Goal: Task Accomplishment & Management: Manage account settings

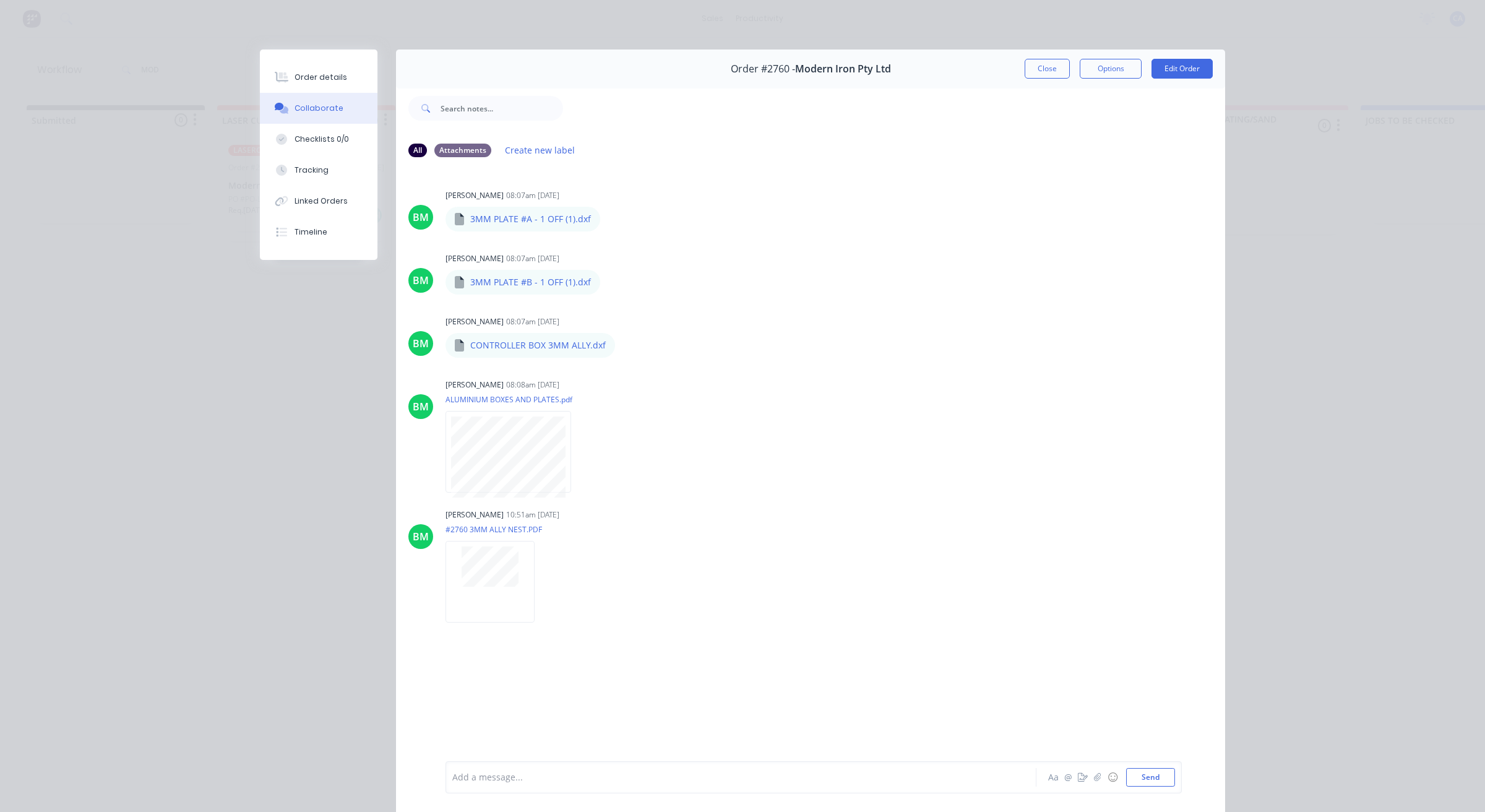
click at [1050, 74] on button "Close" at bounding box center [1047, 68] width 45 height 20
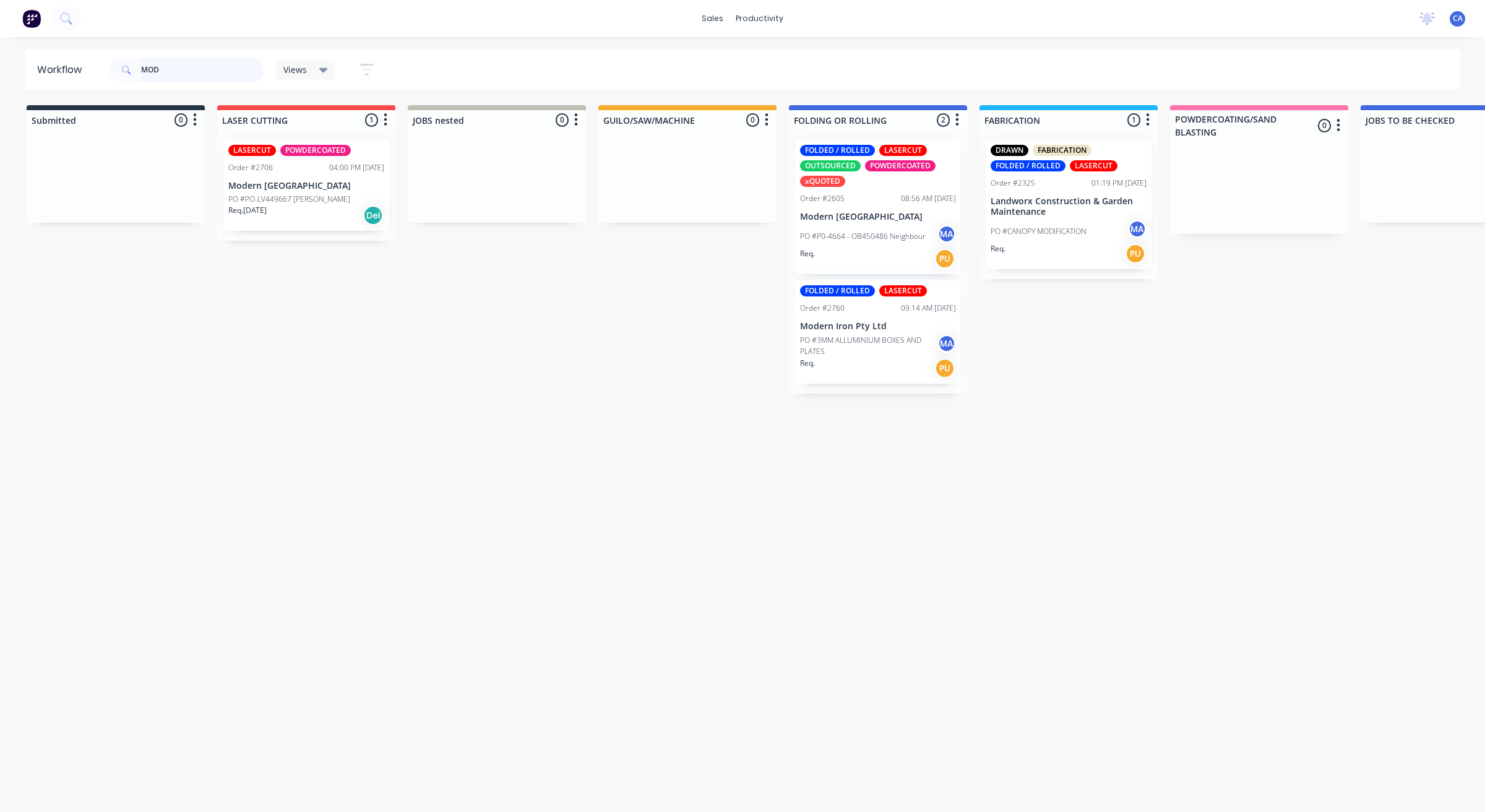
drag, startPoint x: 164, startPoint y: 61, endPoint x: 4, endPoint y: 57, distance: 160.0
click at [0, 60] on div "Workflow MOD Views Save new view None (Default) edit Show/Hide statuses Show li…" at bounding box center [742, 70] width 1485 height 40
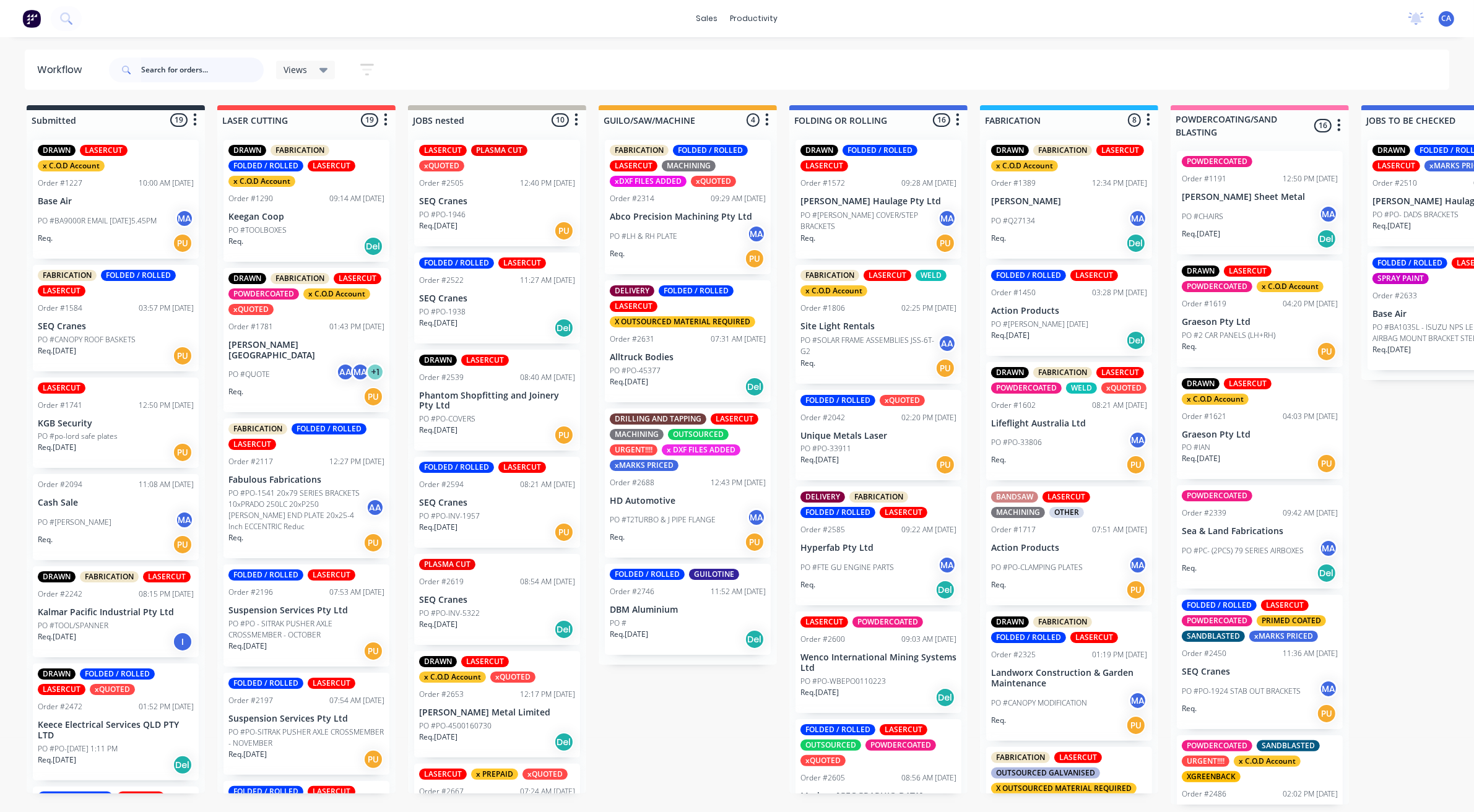
click at [198, 65] on input "text" at bounding box center [203, 70] width 123 height 25
type input "MOD"
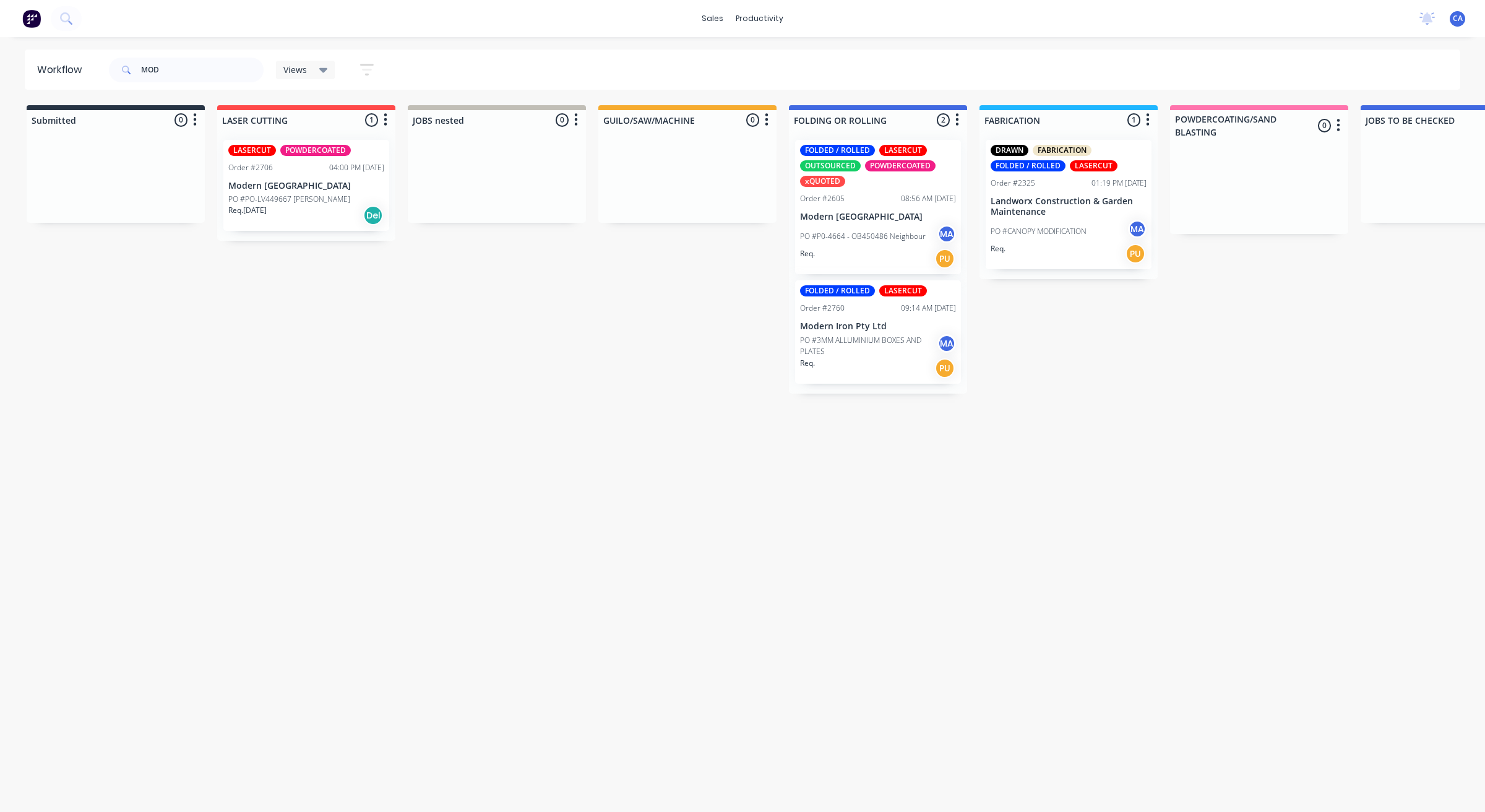
click at [846, 353] on p "PO #3MM ALLUMINIUM BOXES AND PLATES" at bounding box center [869, 346] width 137 height 22
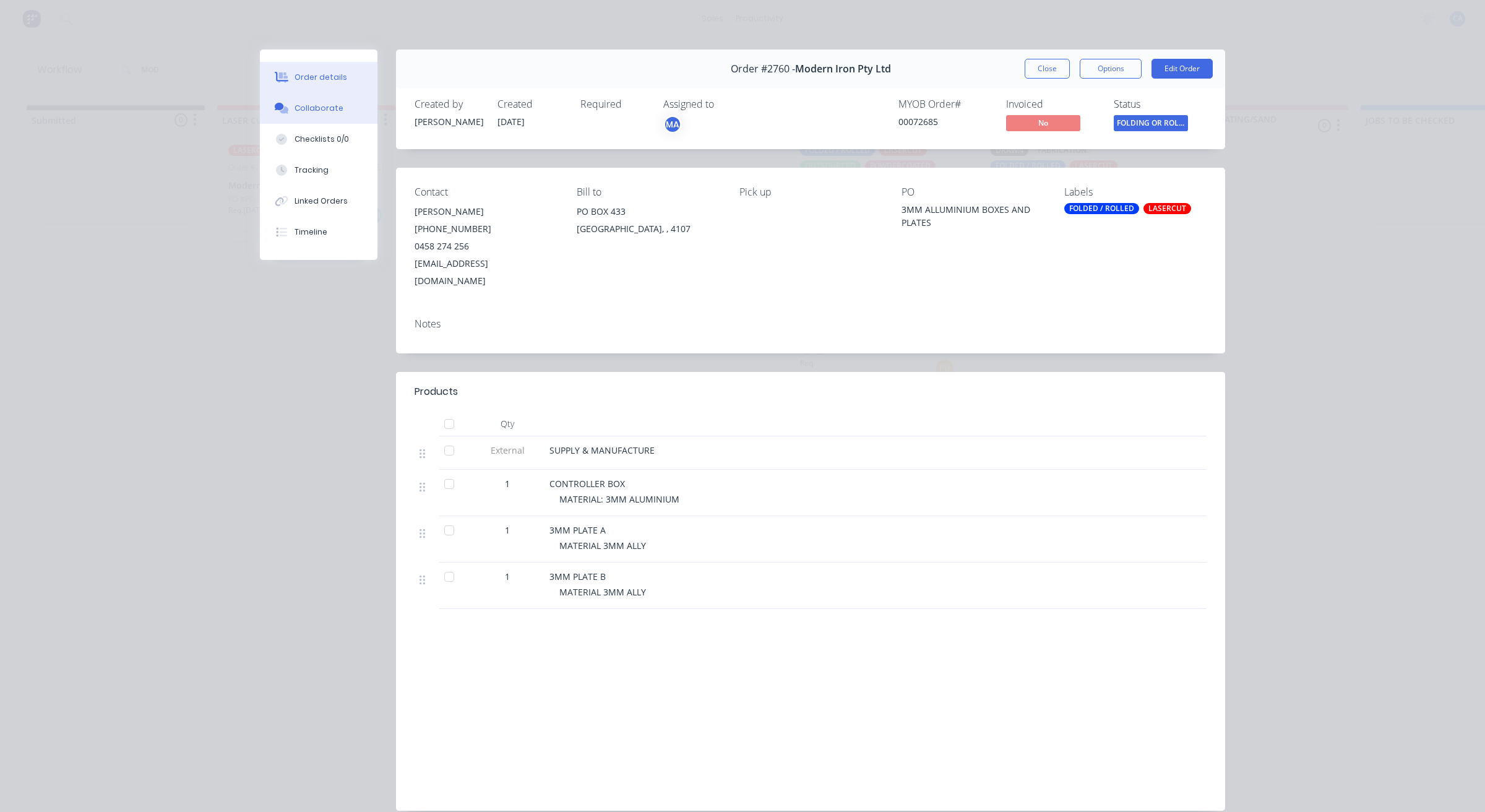
click at [310, 97] on button "Collaborate" at bounding box center [318, 108] width 117 height 31
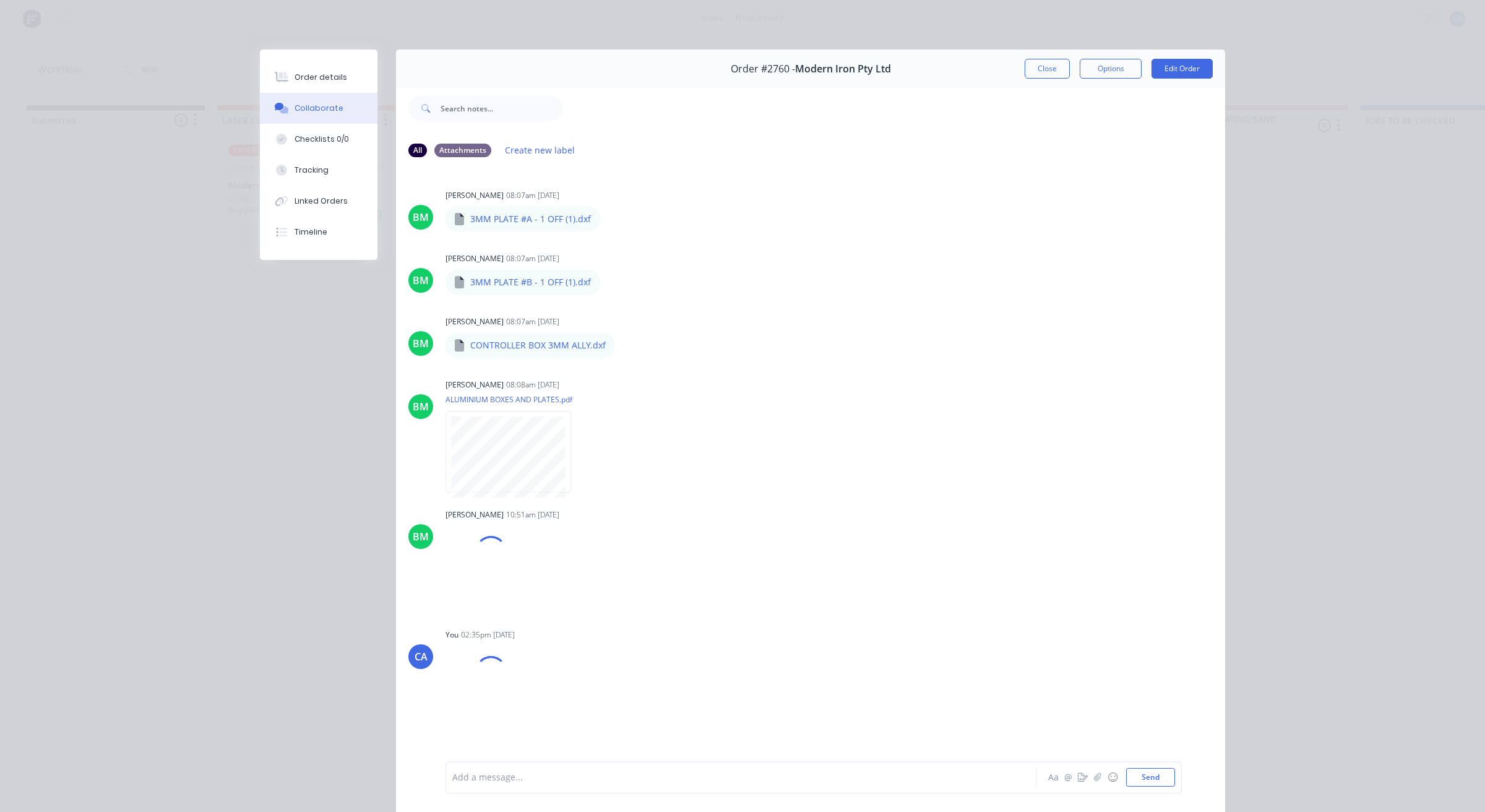
click at [710, 774] on div at bounding box center [723, 777] width 541 height 13
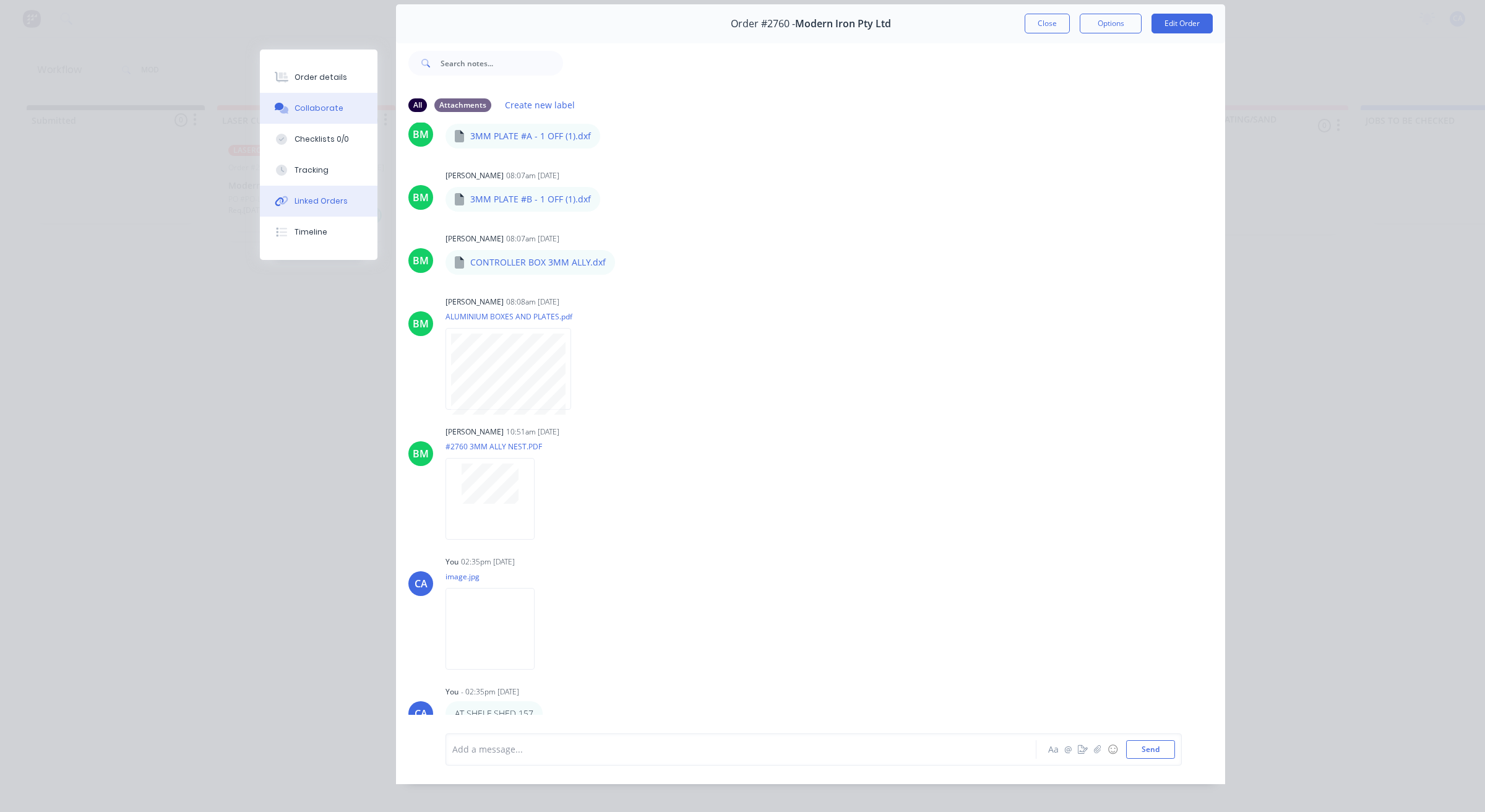
scroll to position [68, 0]
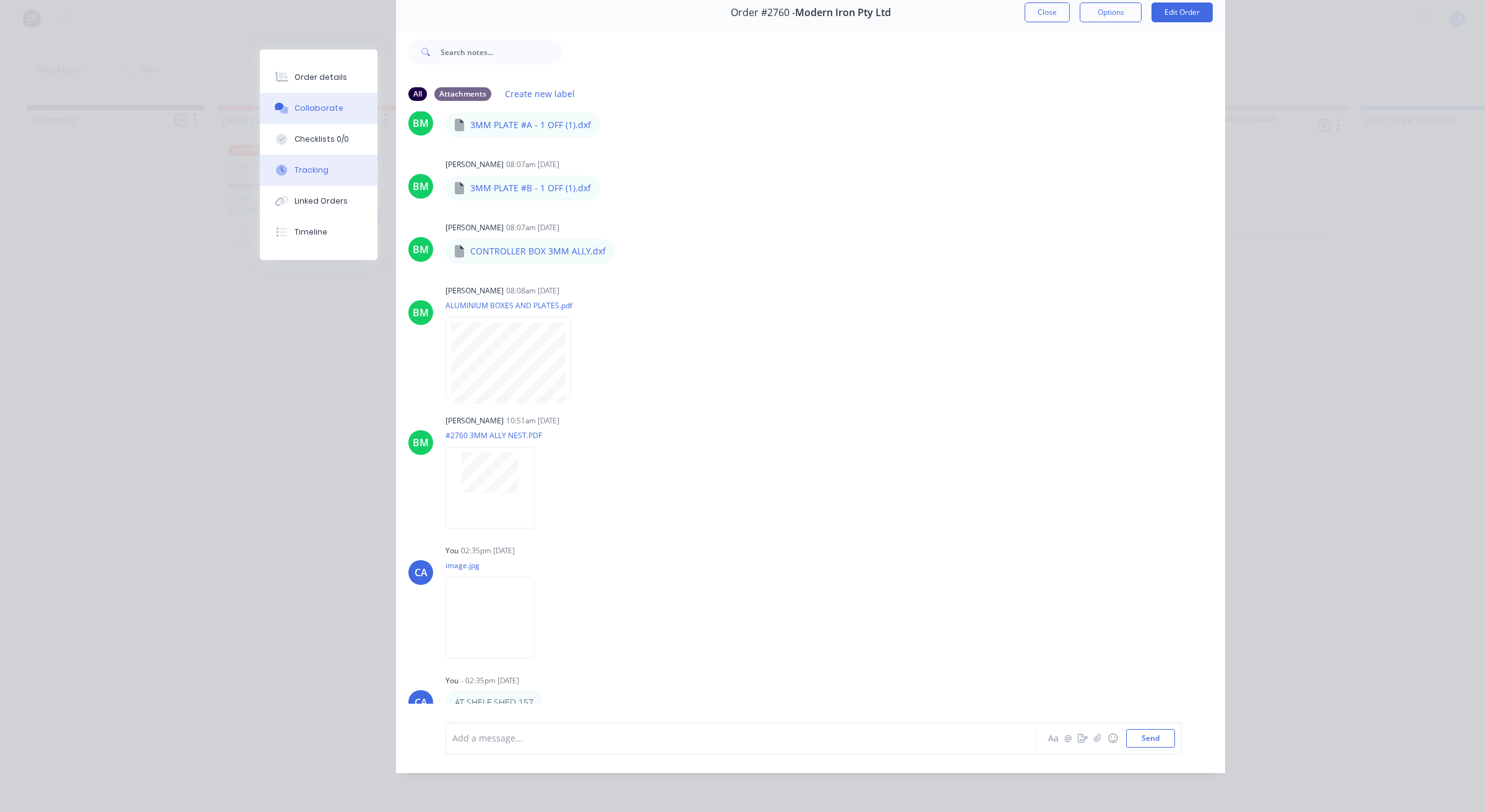
click at [314, 165] on div "Tracking" at bounding box center [312, 170] width 34 height 11
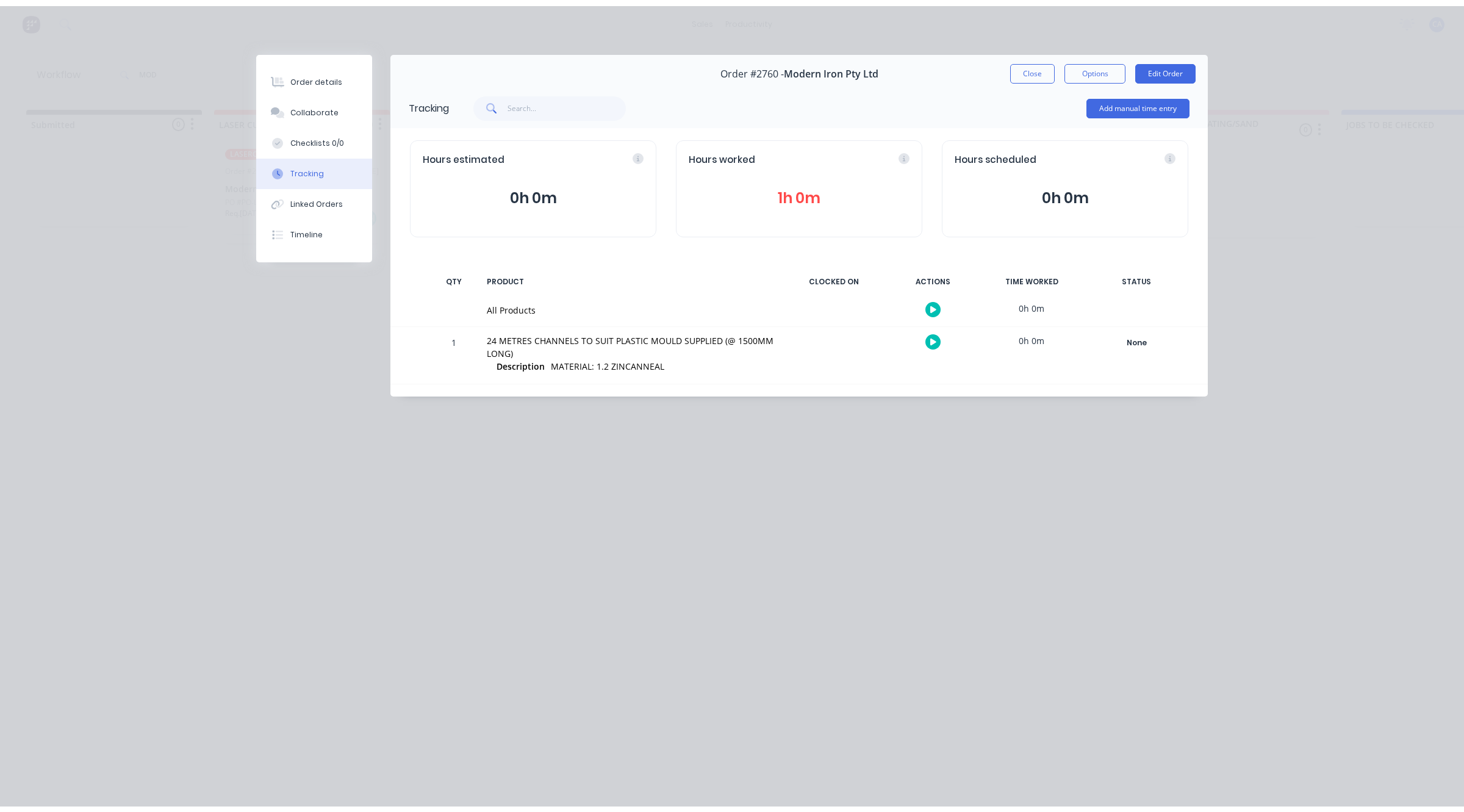
scroll to position [0, 0]
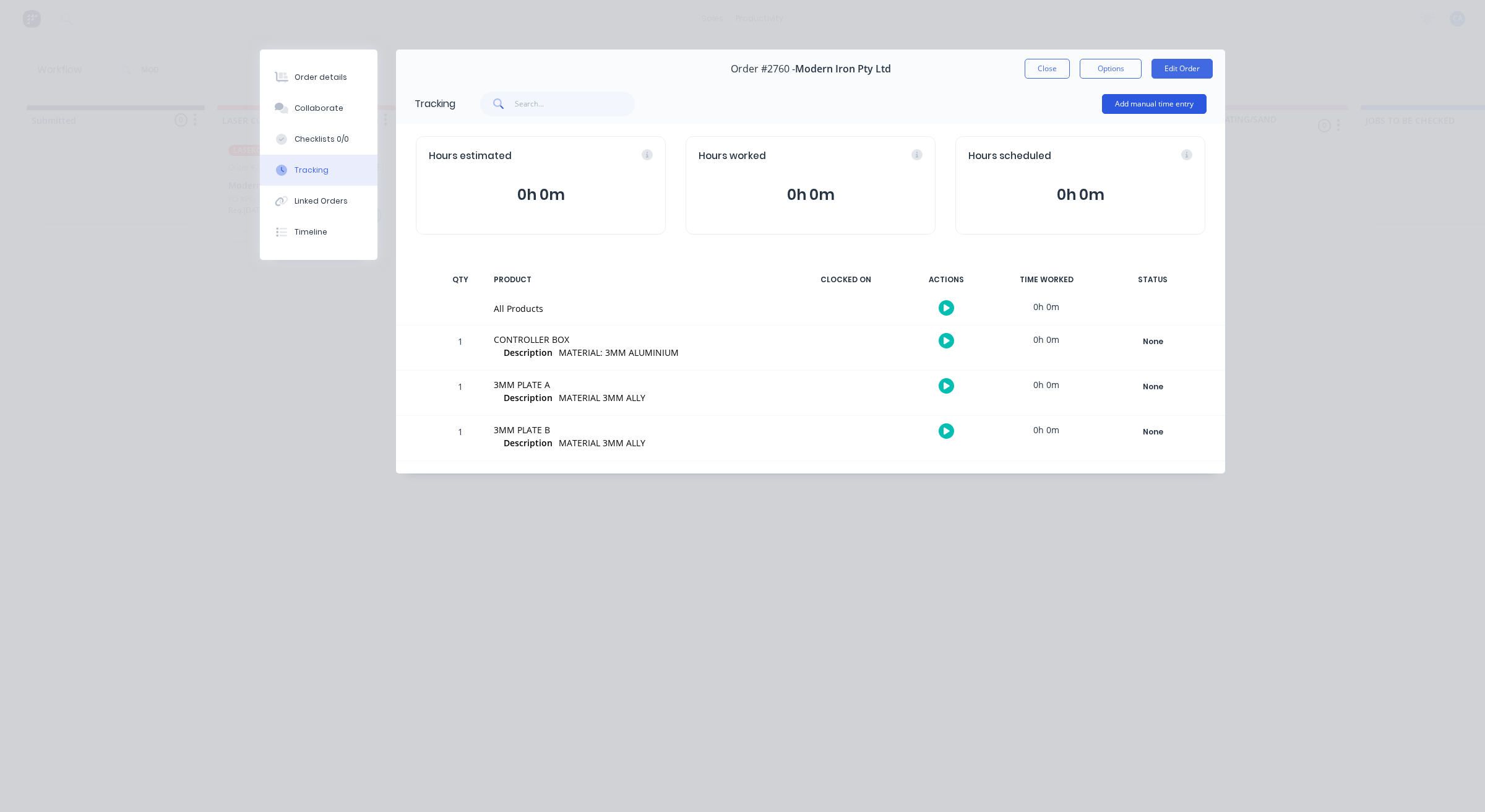
click at [1143, 102] on button "Add manual time entry" at bounding box center [1154, 104] width 104 height 20
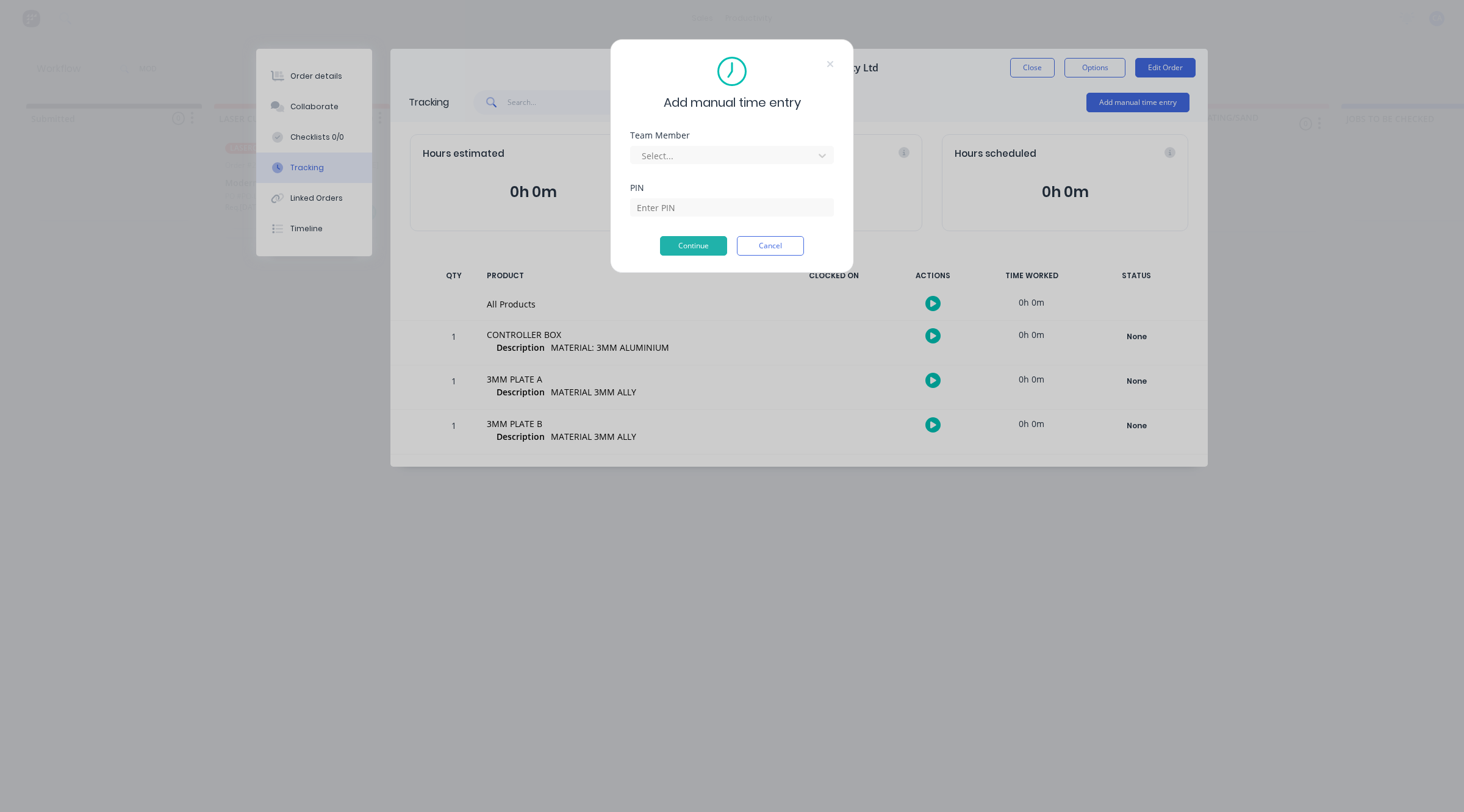
click at [705, 165] on div "Team Member Select..." at bounding box center [732, 157] width 204 height 52
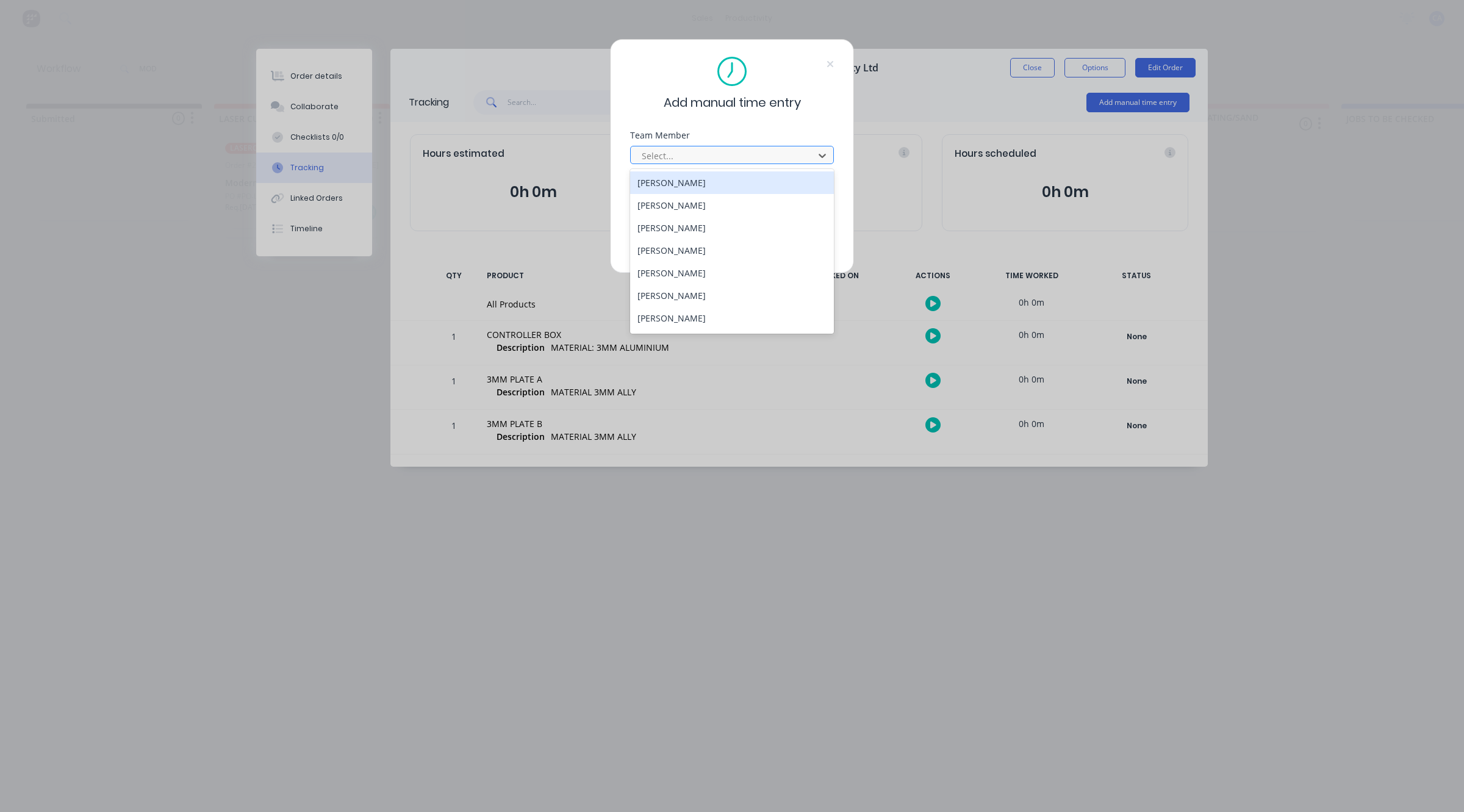
click at [704, 151] on div at bounding box center [724, 156] width 167 height 15
click at [678, 278] on div "[PERSON_NAME]" at bounding box center [732, 273] width 204 height 23
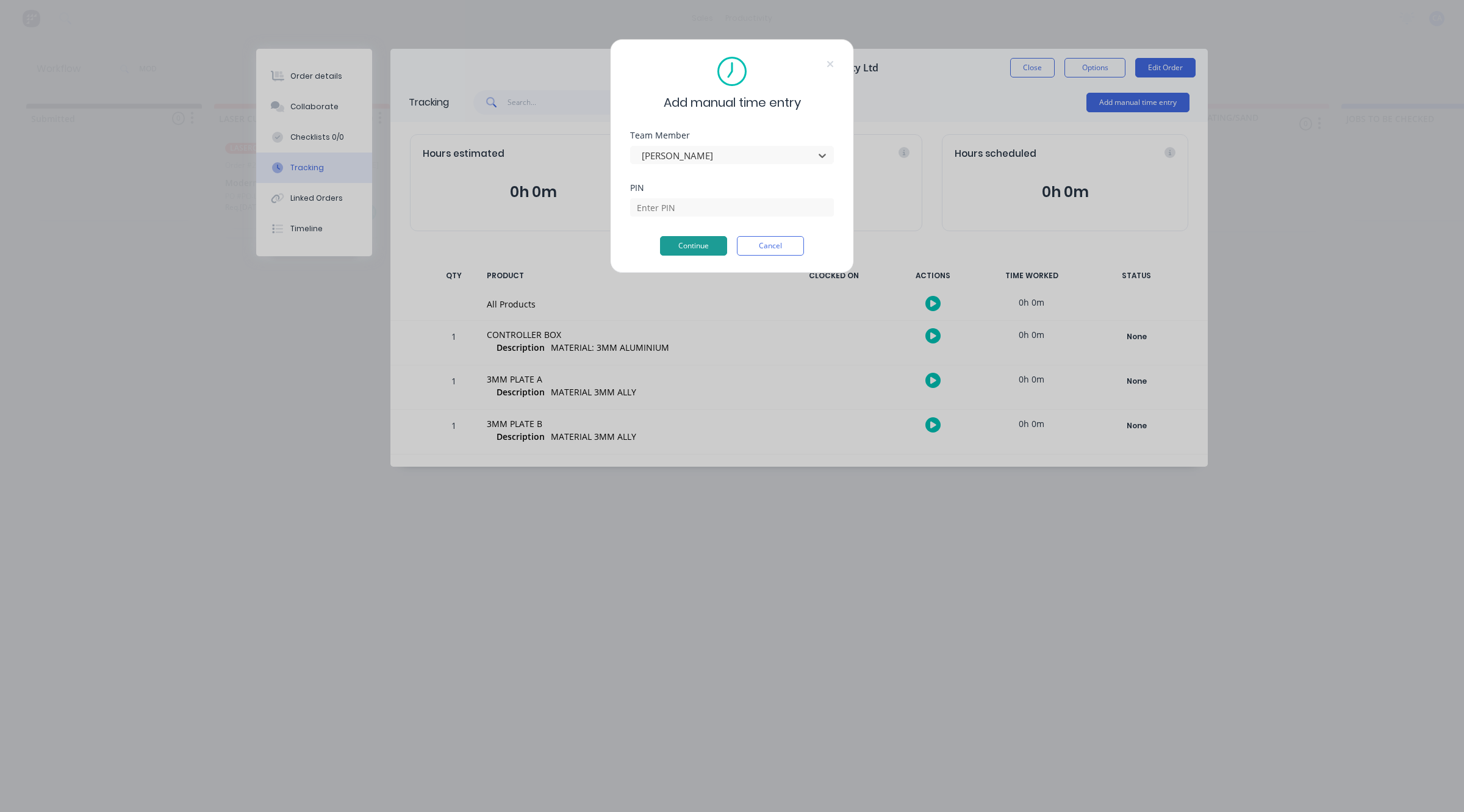
click at [672, 245] on button "Continue" at bounding box center [694, 245] width 67 height 19
drag, startPoint x: 670, startPoint y: 200, endPoint x: 675, endPoint y: 224, distance: 24.5
click at [670, 200] on input at bounding box center [732, 207] width 204 height 18
type input "3699"
click at [702, 257] on div "Add manual time entry Team Member Gerard Moller PIN 3699 Required. Continue Can…" at bounding box center [732, 161] width 244 height 243
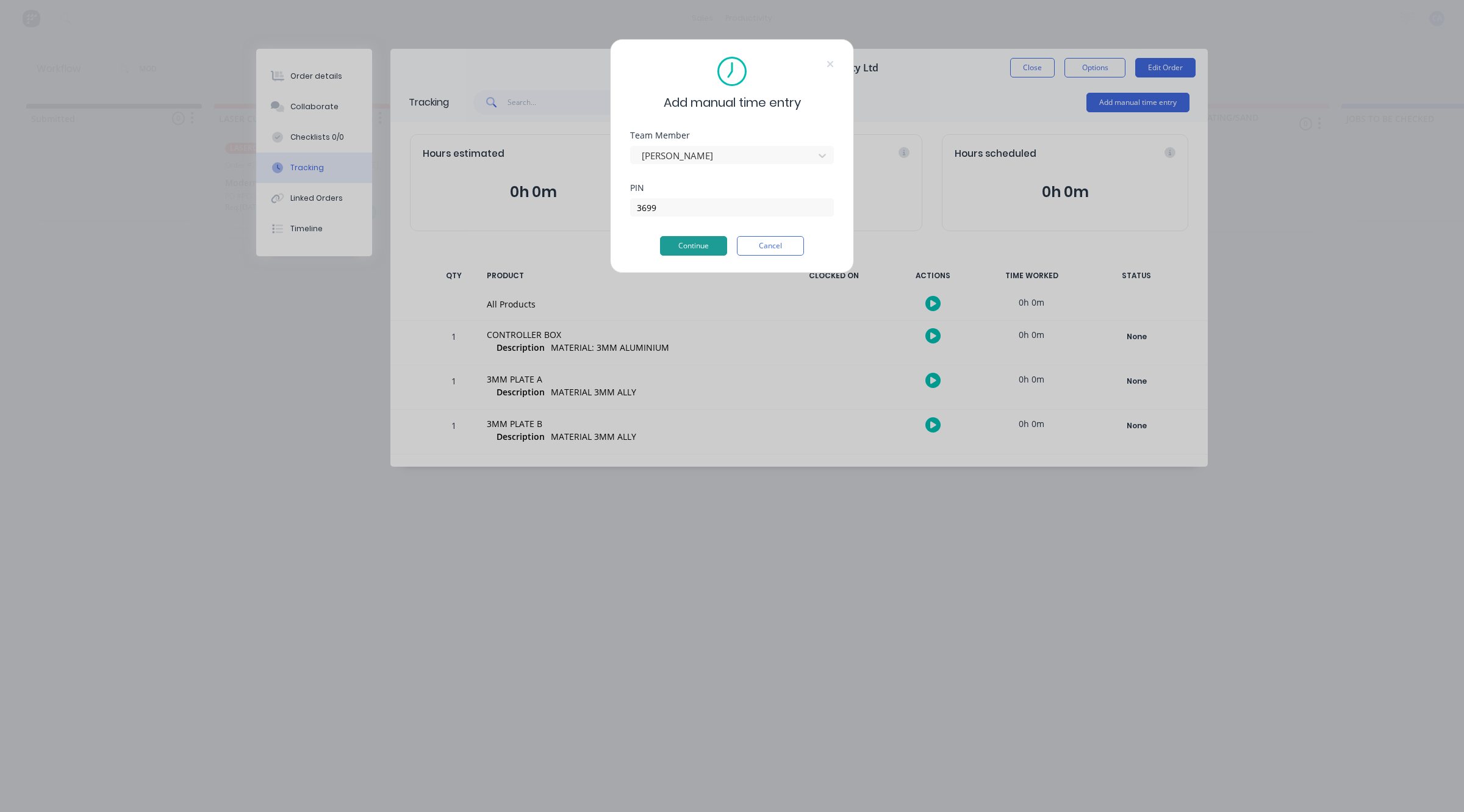
click at [705, 252] on button "Continue" at bounding box center [694, 245] width 67 height 19
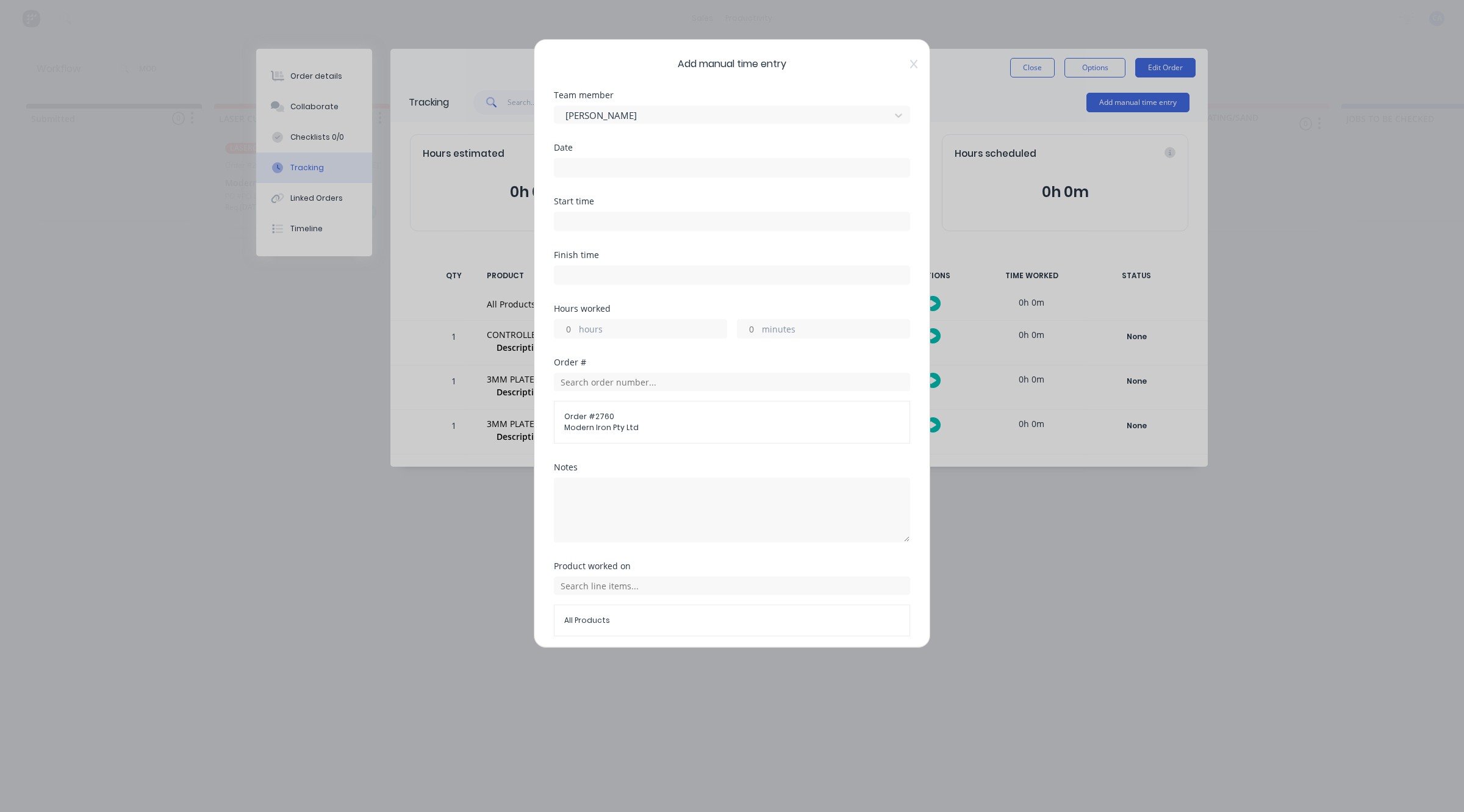
click at [651, 218] on input at bounding box center [732, 221] width 355 height 18
type input "02:35 PM"
click at [653, 220] on input "02:35 PM" at bounding box center [732, 221] width 355 height 18
drag, startPoint x: 627, startPoint y: 178, endPoint x: 627, endPoint y: 169, distance: 9.0
click at [627, 177] on div "Date" at bounding box center [732, 170] width 356 height 54
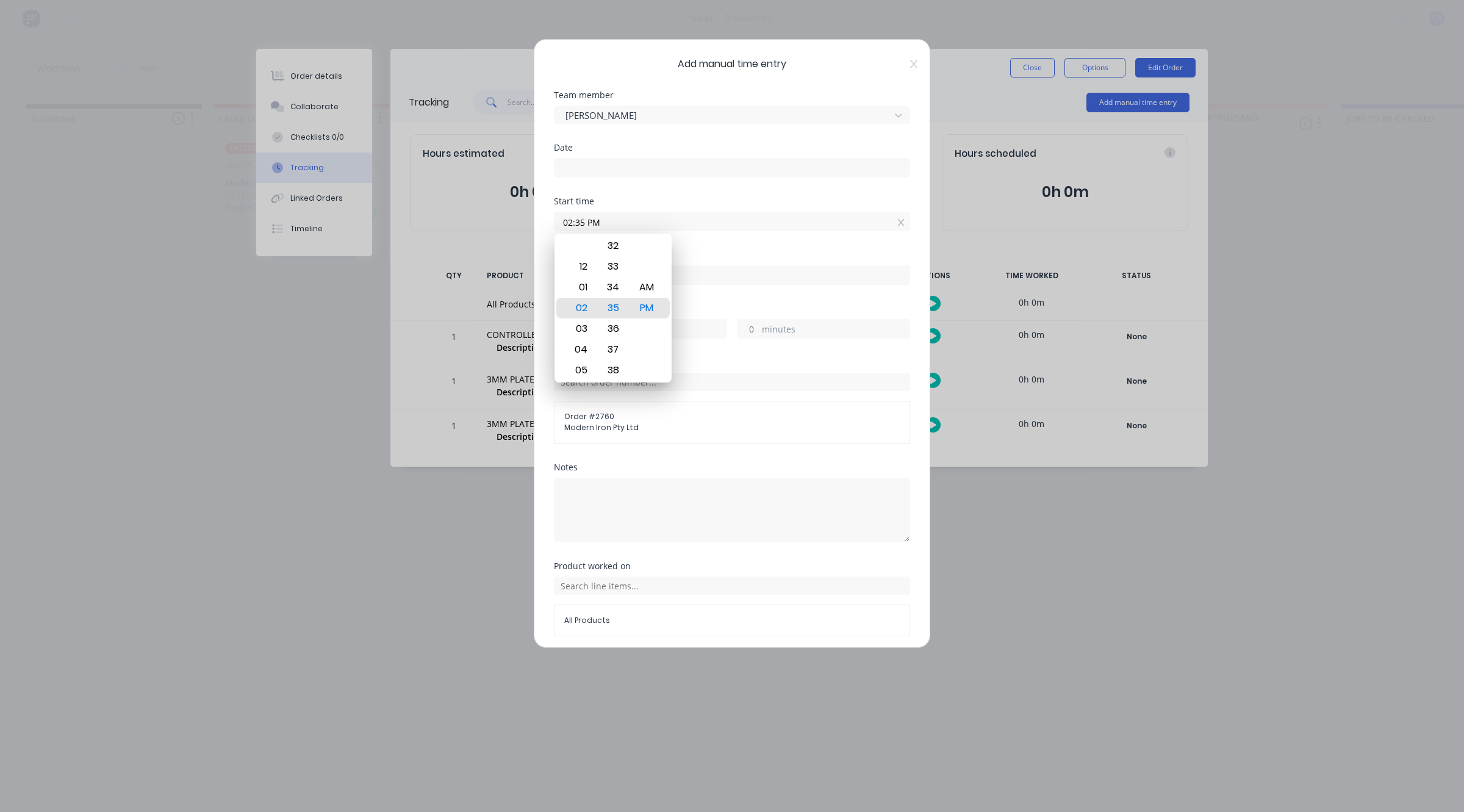
click at [627, 169] on input at bounding box center [732, 167] width 355 height 18
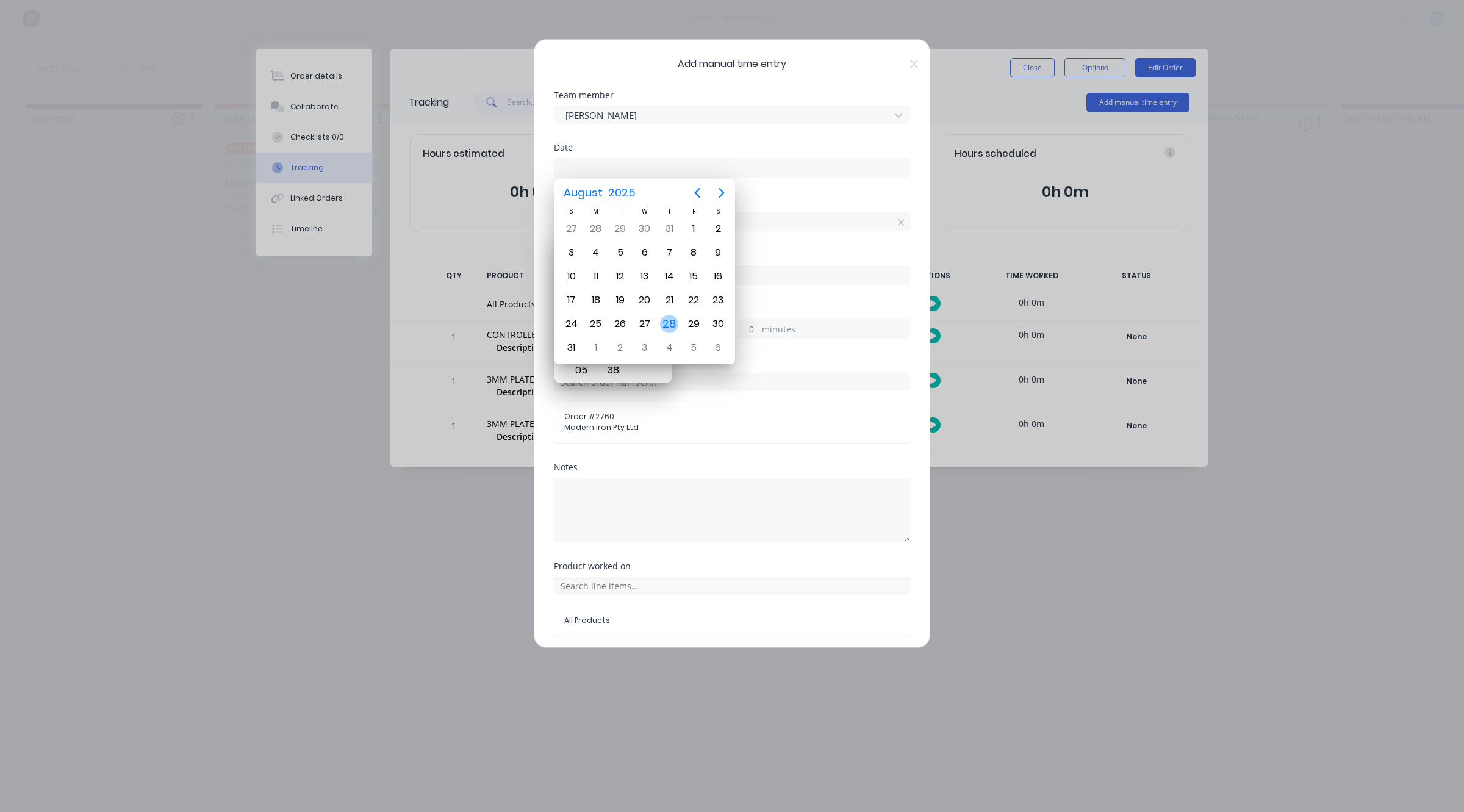
click at [672, 317] on div "28" at bounding box center [669, 323] width 18 height 18
type input "[DATE]"
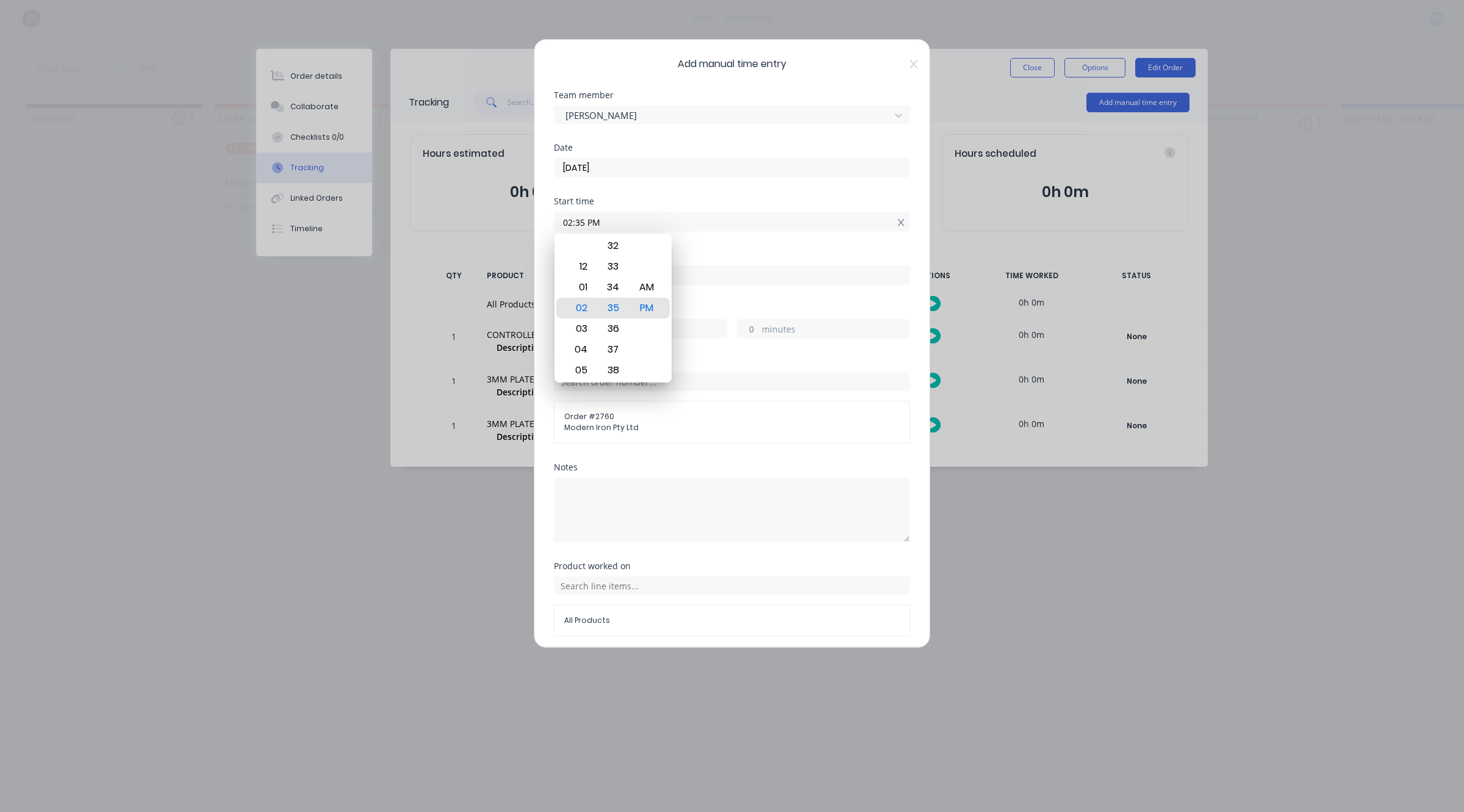
click at [898, 222] on icon at bounding box center [901, 222] width 7 height 9
type input "02:35 PM"
drag, startPoint x: 746, startPoint y: 238, endPoint x: 557, endPoint y: 232, distance: 189.1
click at [419, 224] on div "Add manual time entry Team member Gerard Moller Date 28/08/2025 Start time 02:3…" at bounding box center [732, 406] width 1464 height 812
drag, startPoint x: 632, startPoint y: 221, endPoint x: 373, endPoint y: 233, distance: 259.3
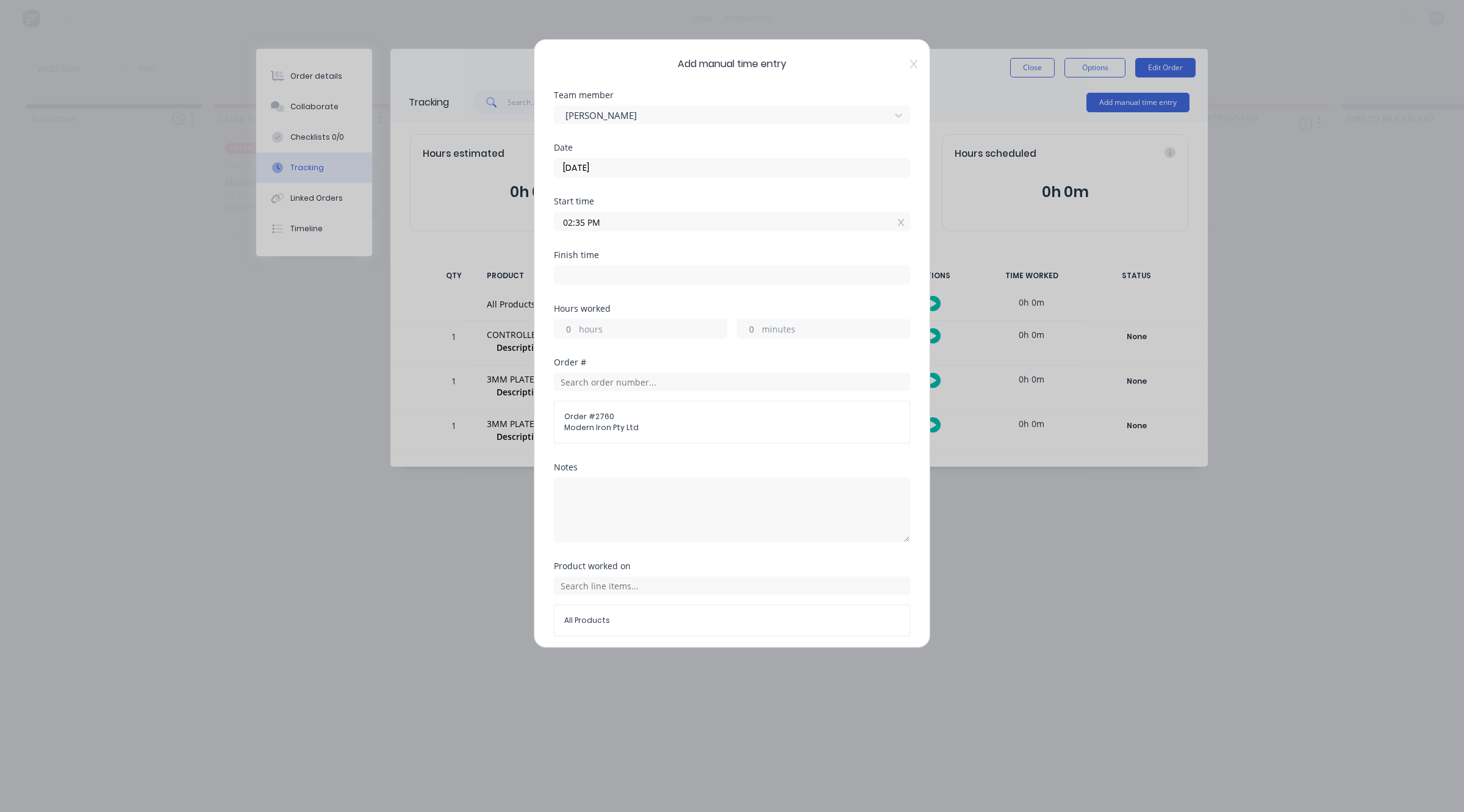
click at [380, 234] on div "Add manual time entry Team member Gerard Moller Date 28/08/2025 Start time 02:3…" at bounding box center [732, 406] width 1464 height 812
click at [745, 336] on input "minutes" at bounding box center [748, 329] width 22 height 18
type input "30"
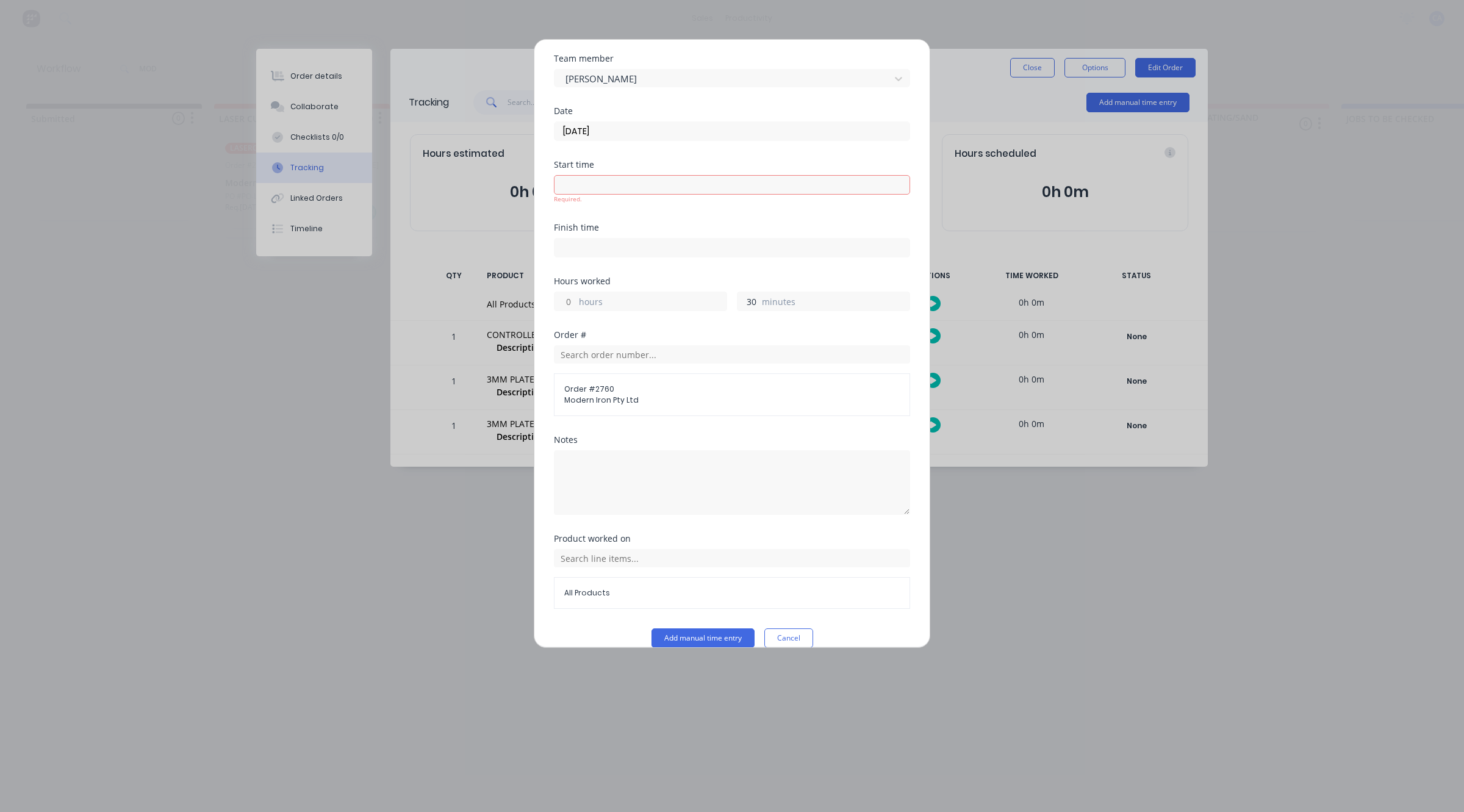
scroll to position [56, 0]
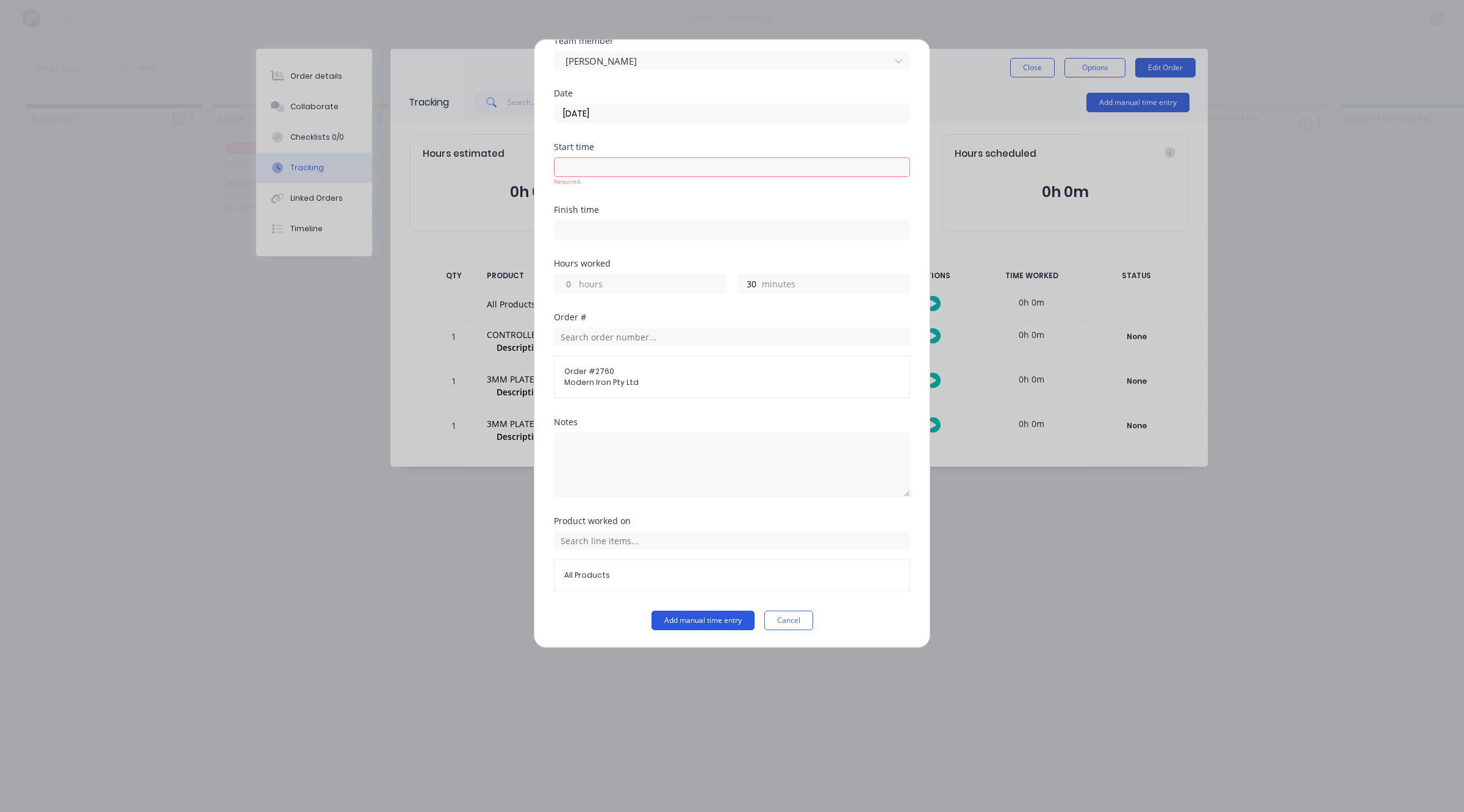
click at [710, 616] on button "Add manual time entry" at bounding box center [702, 620] width 103 height 19
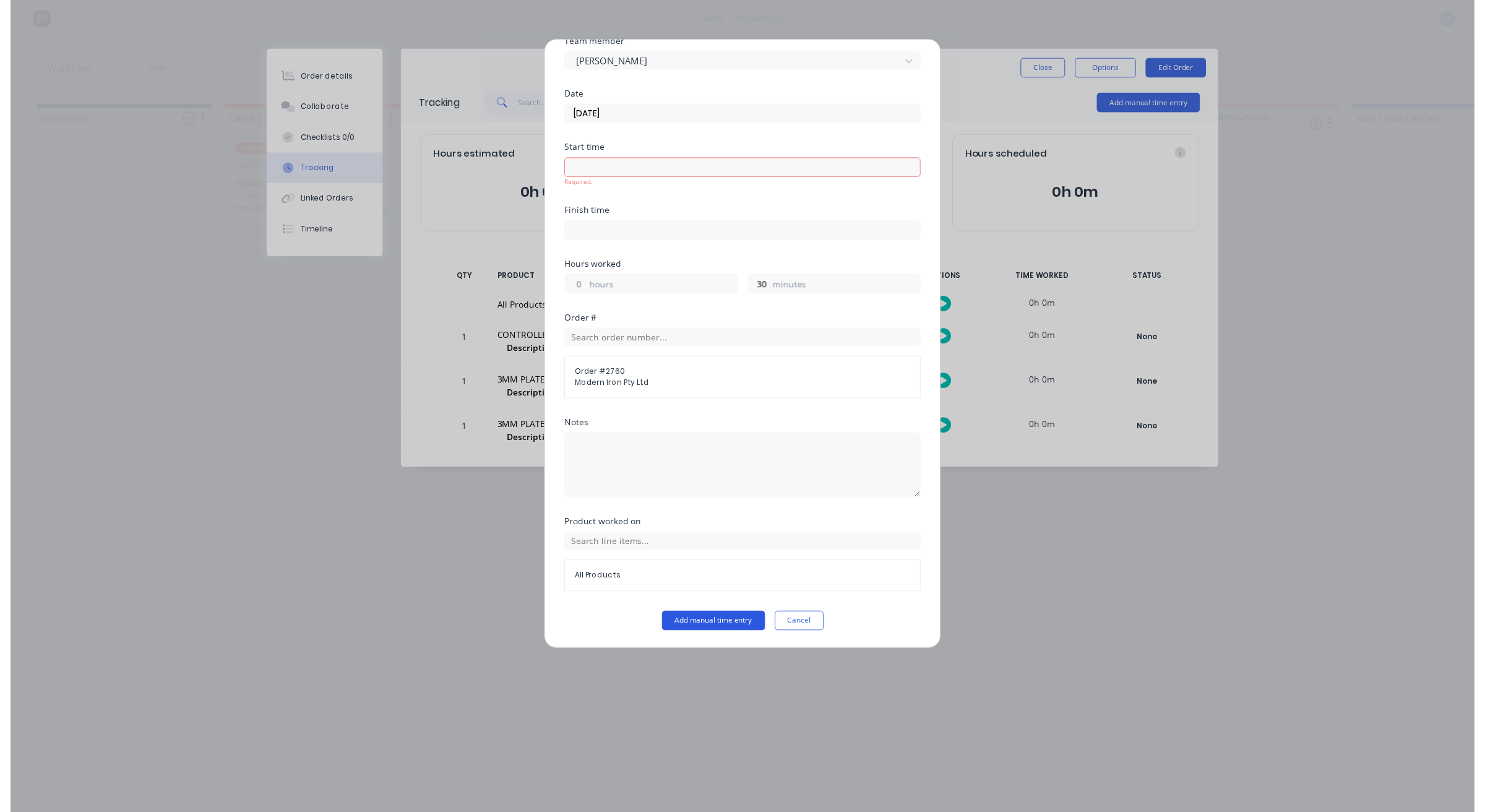
scroll to position [48, 0]
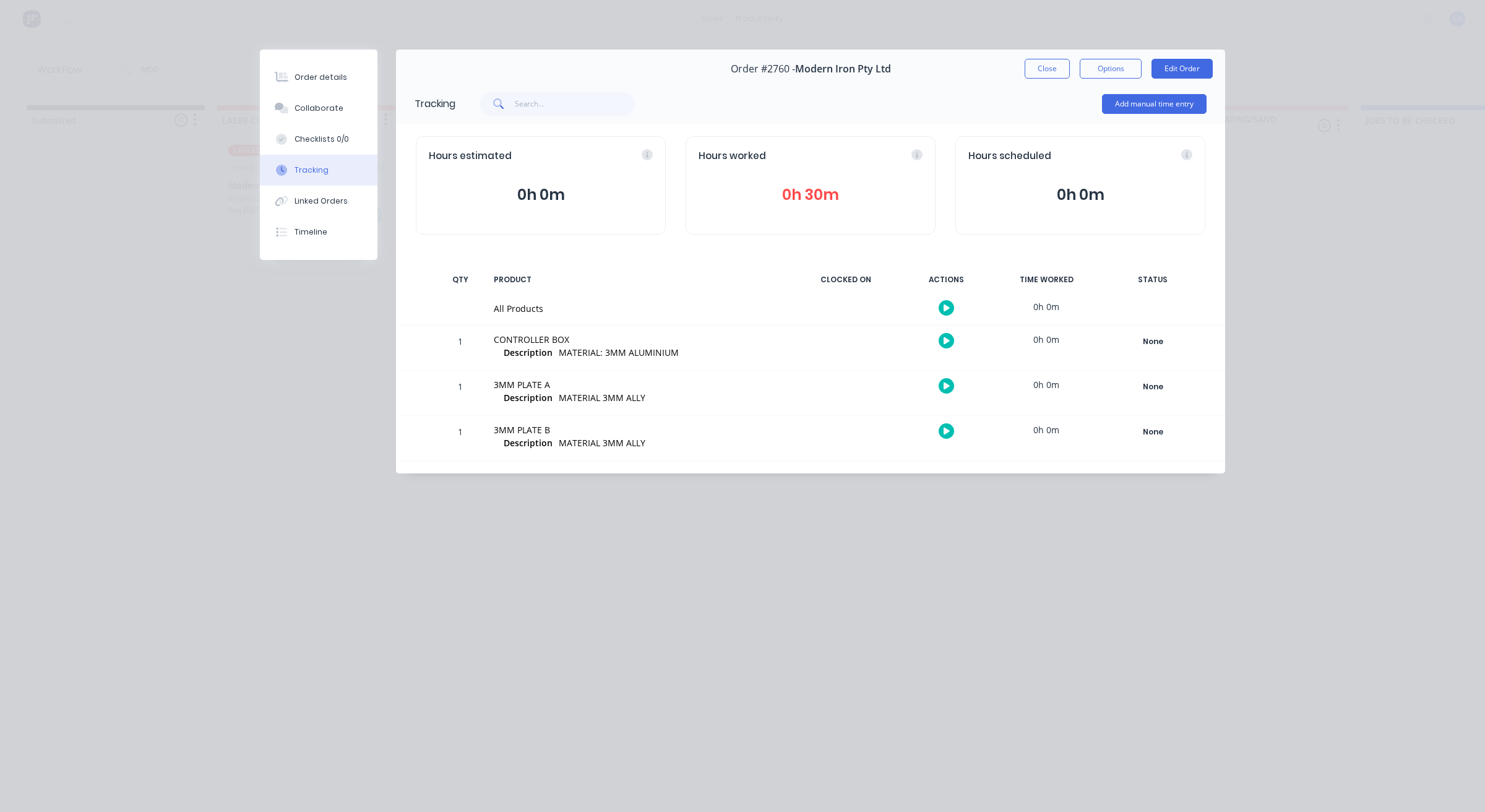
drag, startPoint x: 1034, startPoint y: 76, endPoint x: 1028, endPoint y: 62, distance: 15.2
click at [1034, 74] on button "Close" at bounding box center [1047, 68] width 45 height 20
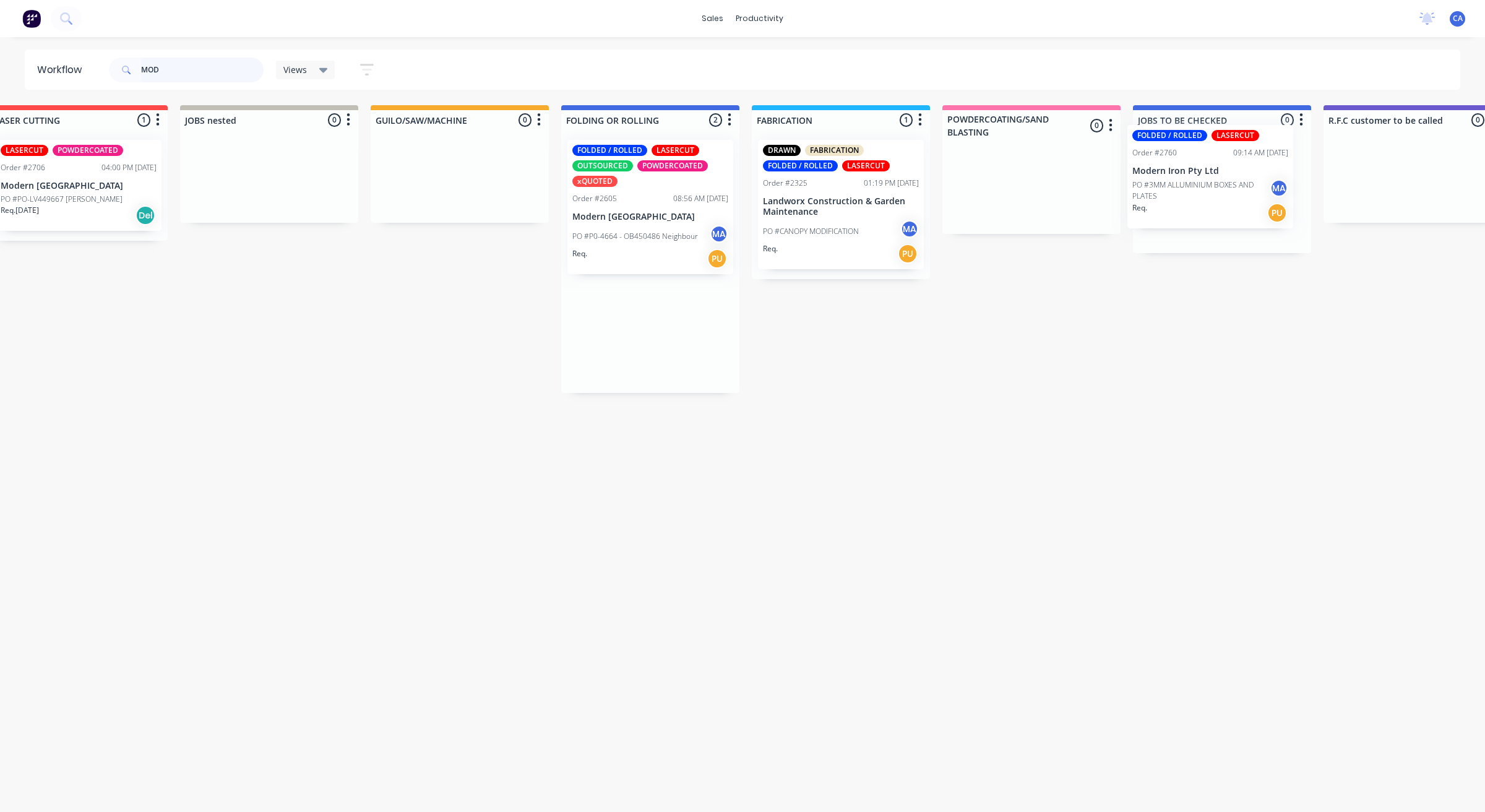
drag, startPoint x: 843, startPoint y: 355, endPoint x: 1176, endPoint y: 200, distance: 367.3
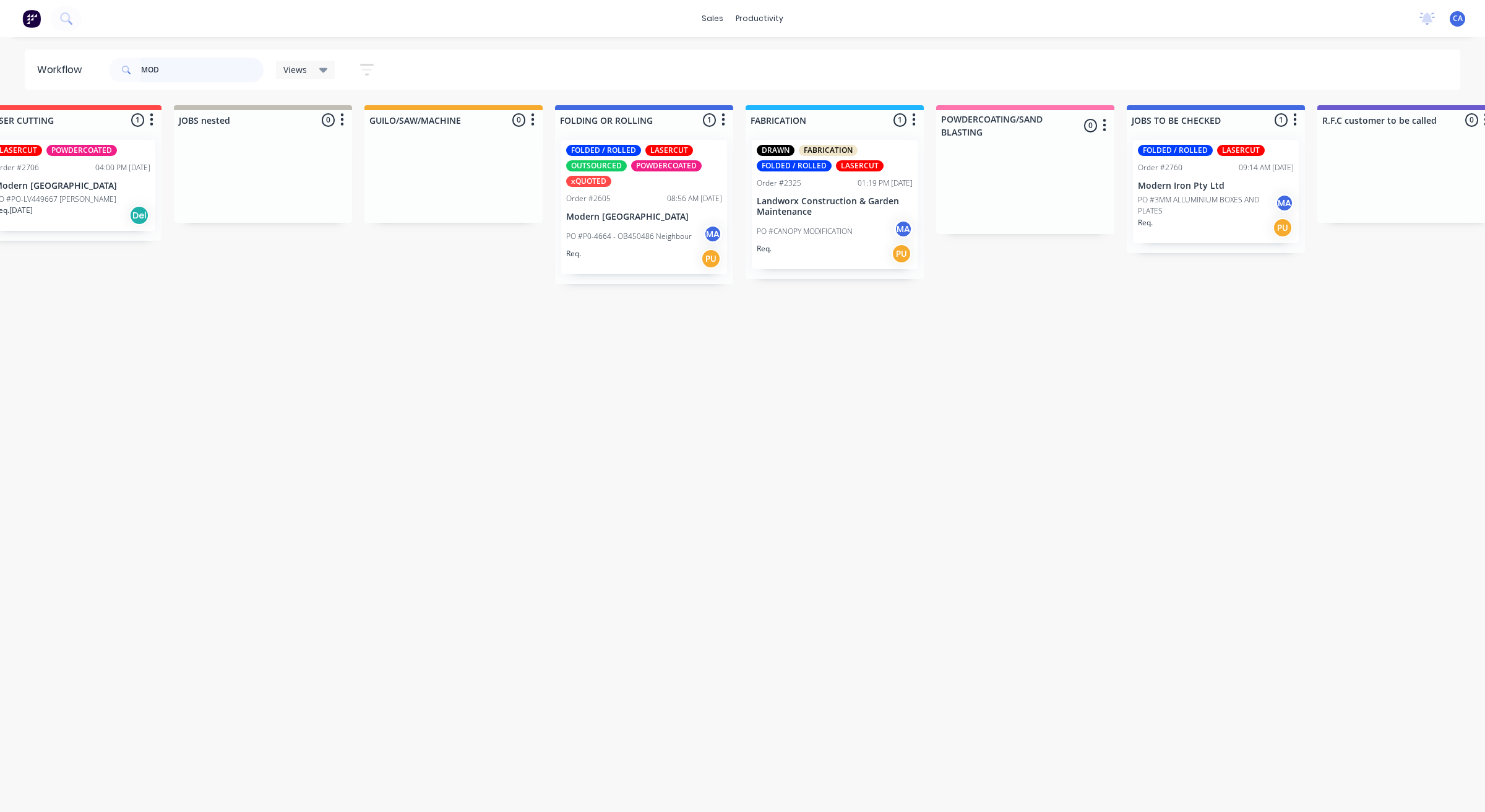
drag, startPoint x: 112, startPoint y: 80, endPoint x: 72, endPoint y: 78, distance: 40.0
click at [74, 80] on header "Workflow MOD Views Save new view None (Default) edit Show/Hide statuses Show li…" at bounding box center [742, 70] width 1437 height 40
drag, startPoint x: 187, startPoint y: 71, endPoint x: 100, endPoint y: 65, distance: 87.2
click at [101, 65] on header "Workflow MOD Views Save new view None (Default) edit Show/Hide statuses Show li…" at bounding box center [742, 70] width 1437 height 40
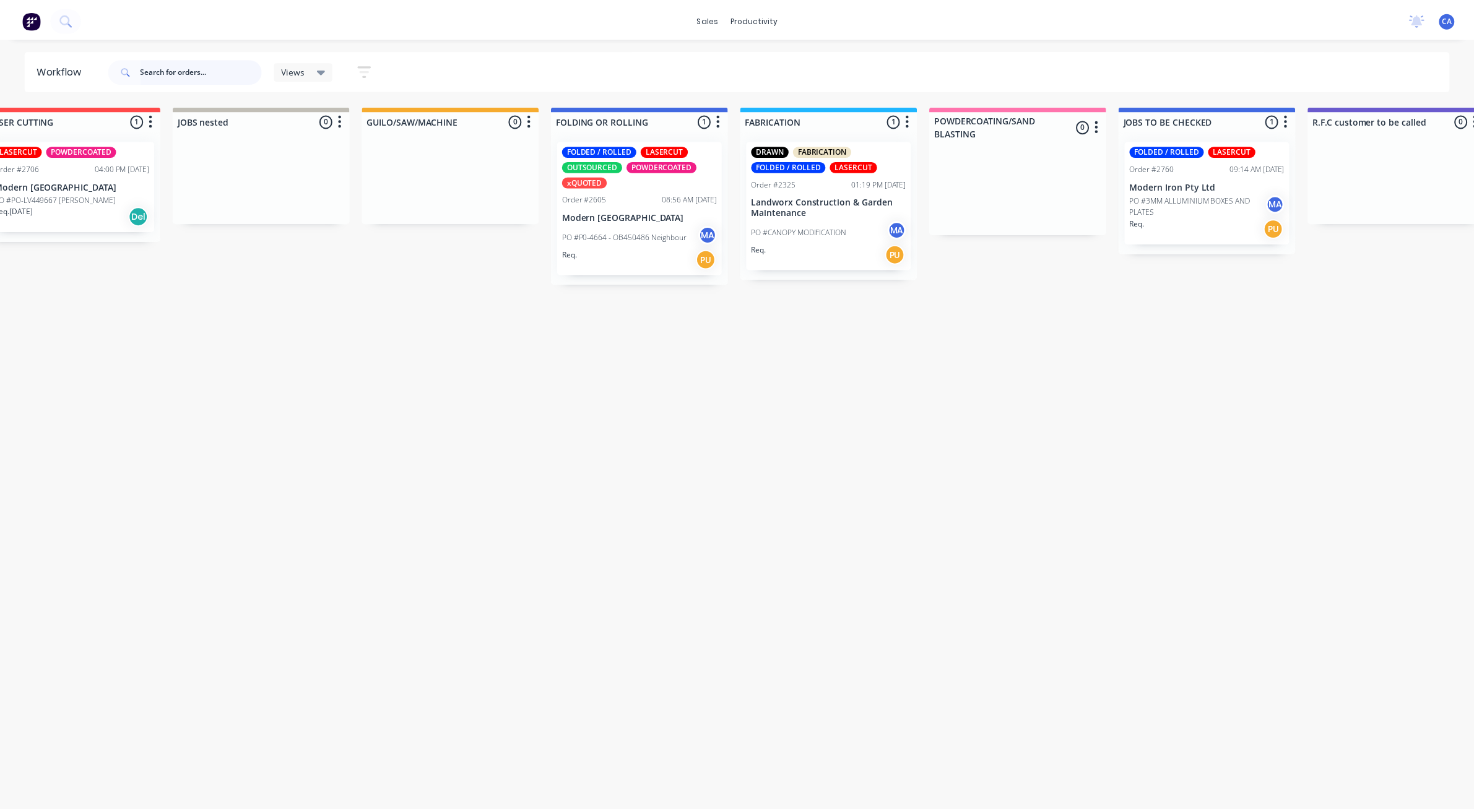
scroll to position [0, 0]
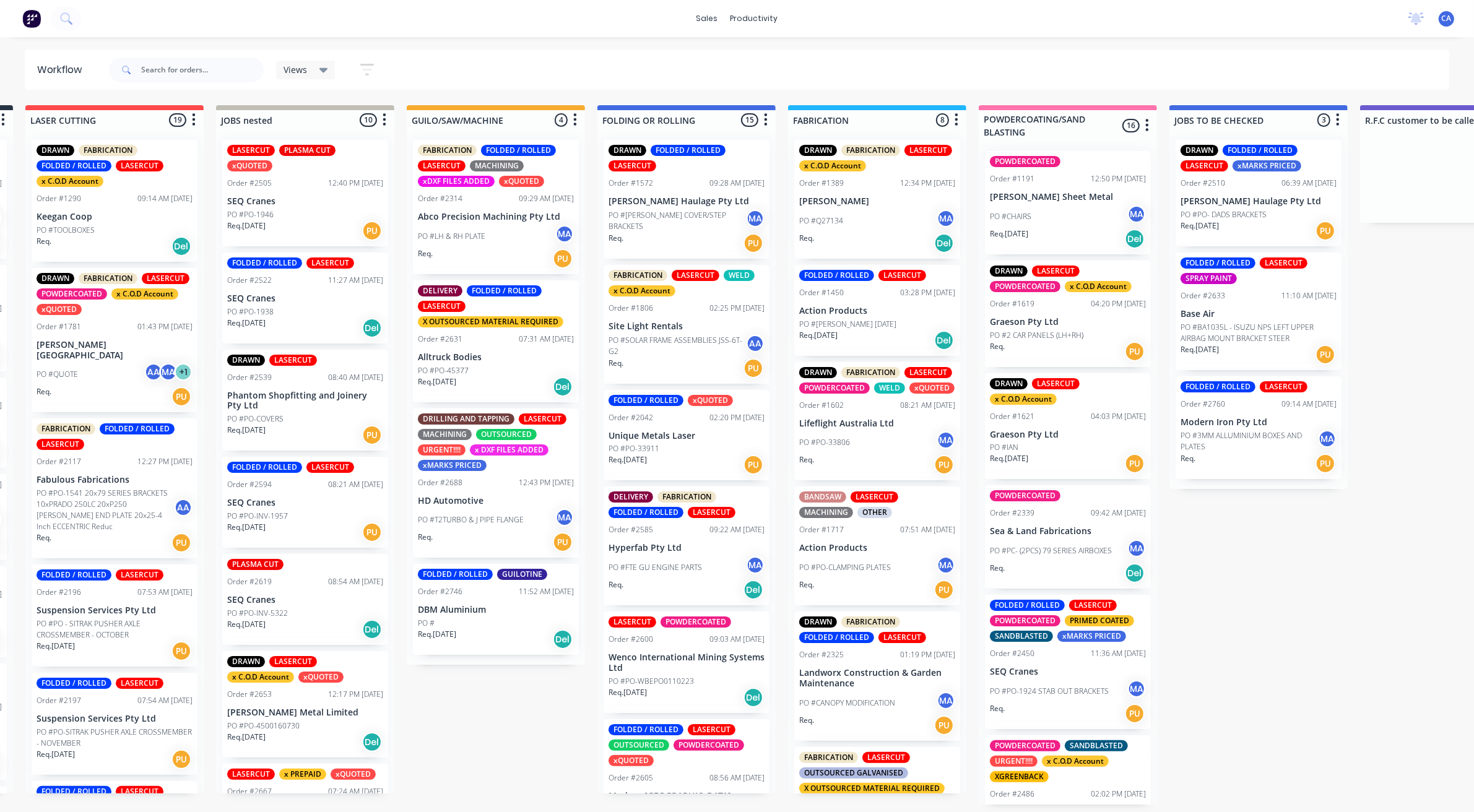
drag, startPoint x: 716, startPoint y: 580, endPoint x: 771, endPoint y: 558, distance: 59.2
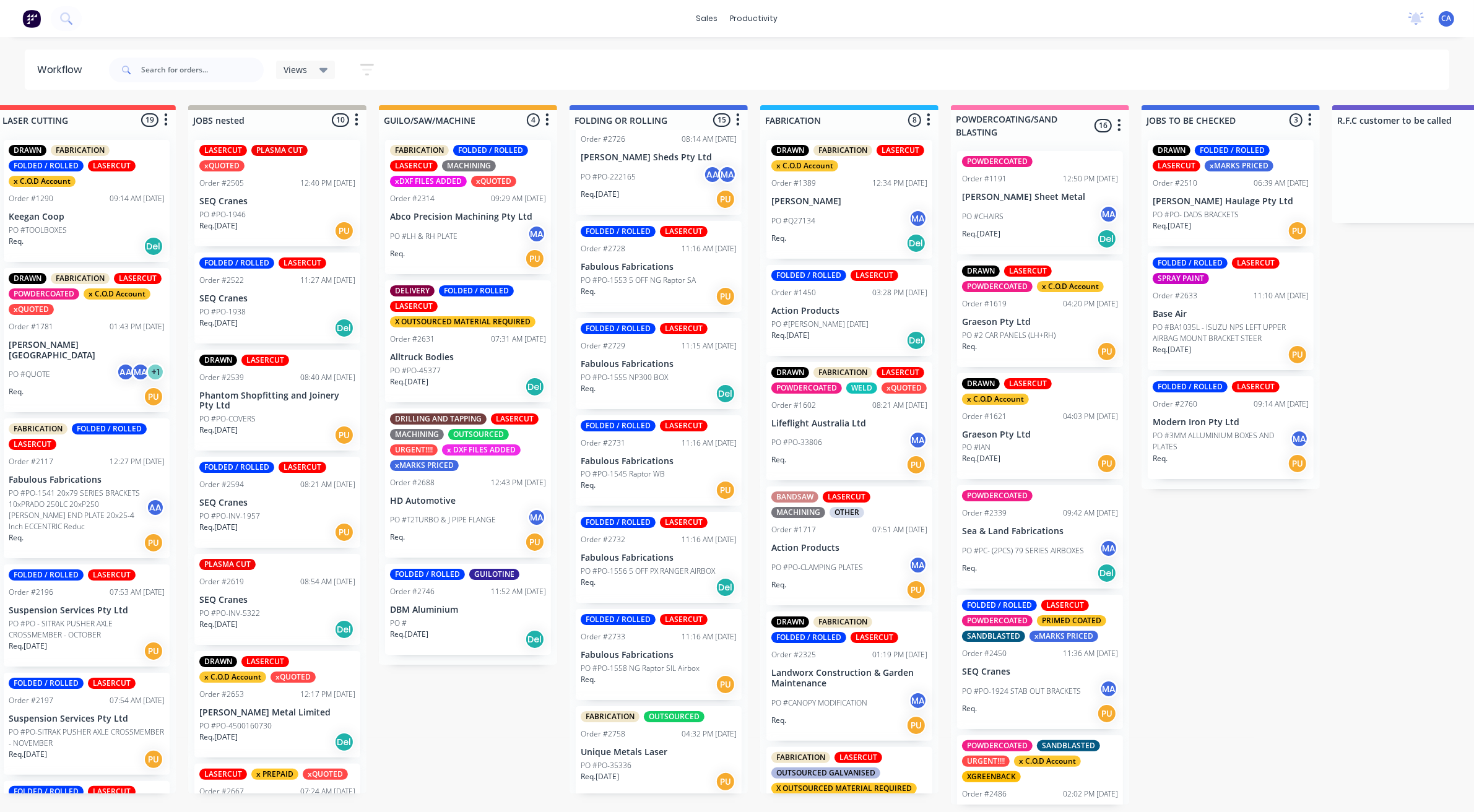
scroll to position [913, 0]
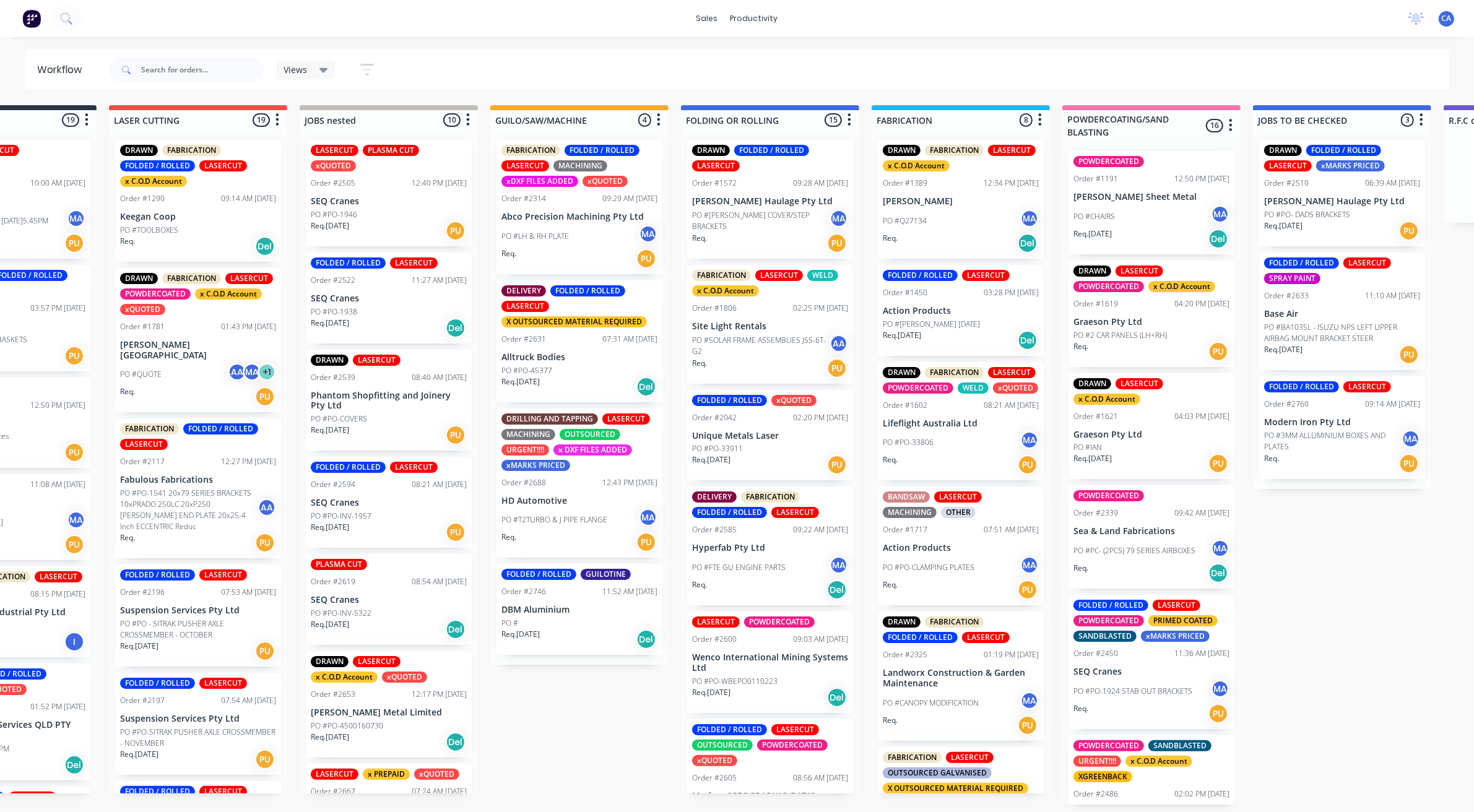
drag, startPoint x: 876, startPoint y: 475, endPoint x: 945, endPoint y: 456, distance: 71.6
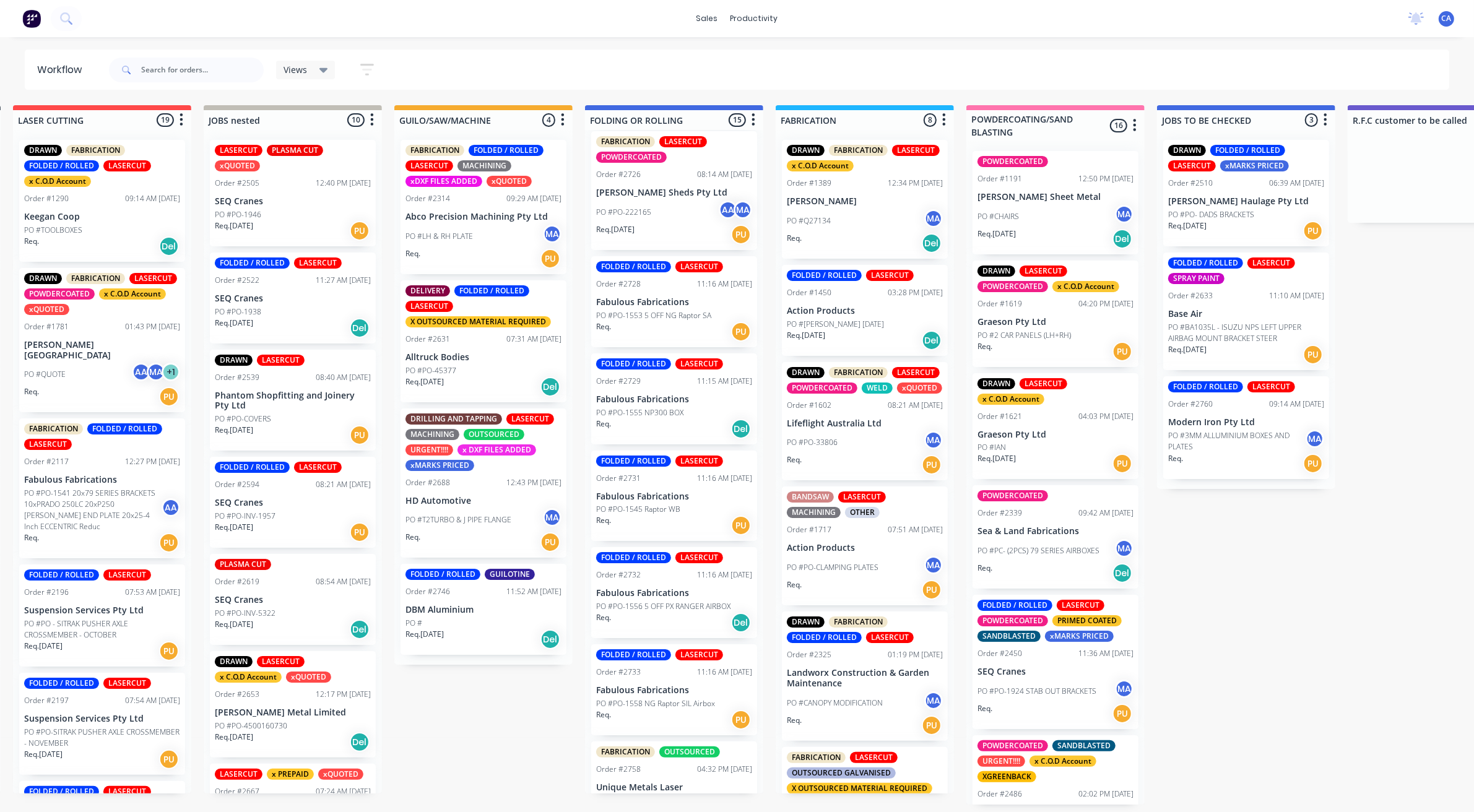
scroll to position [957, 0]
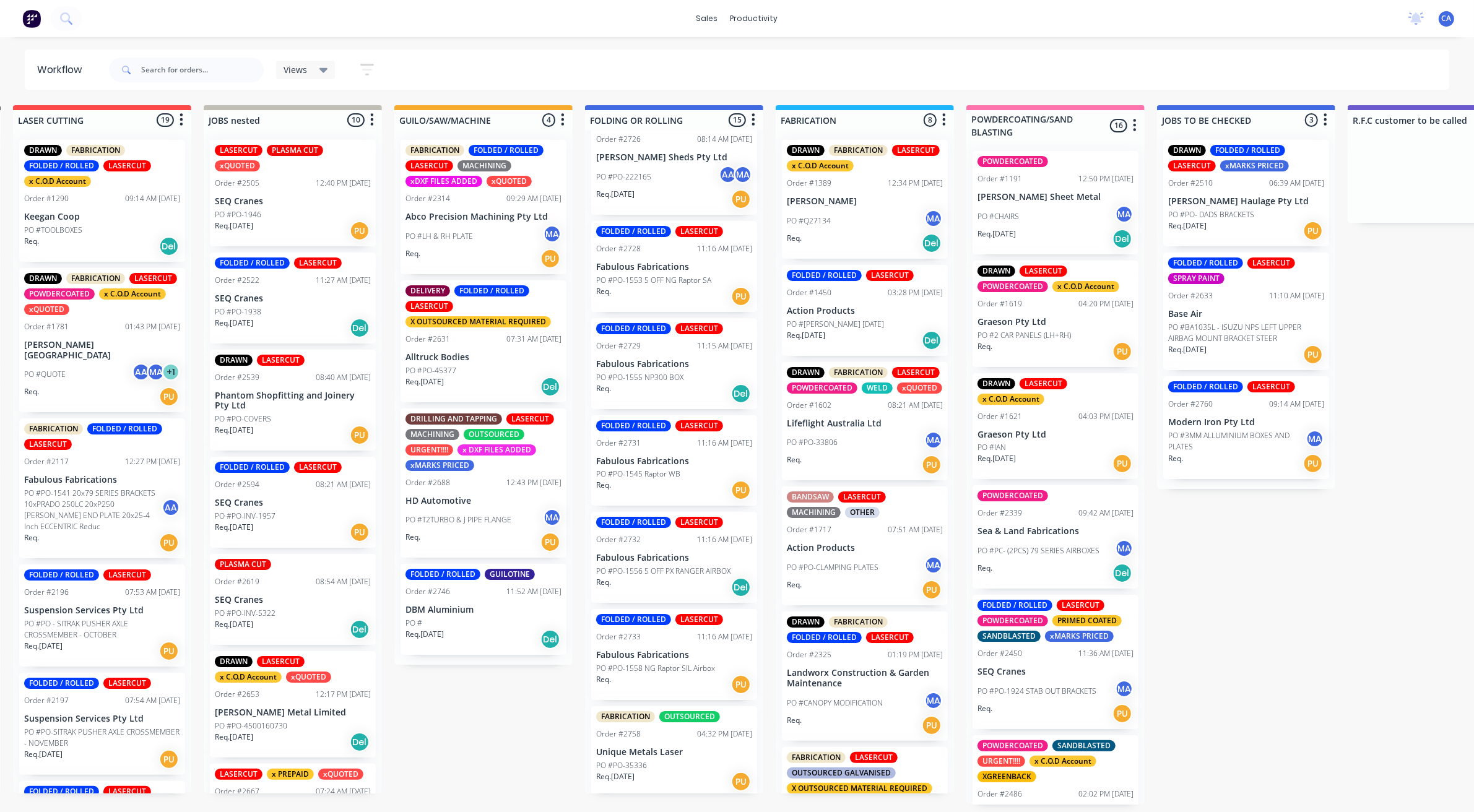
click at [444, 378] on p "Req. [DATE]" at bounding box center [425, 382] width 38 height 11
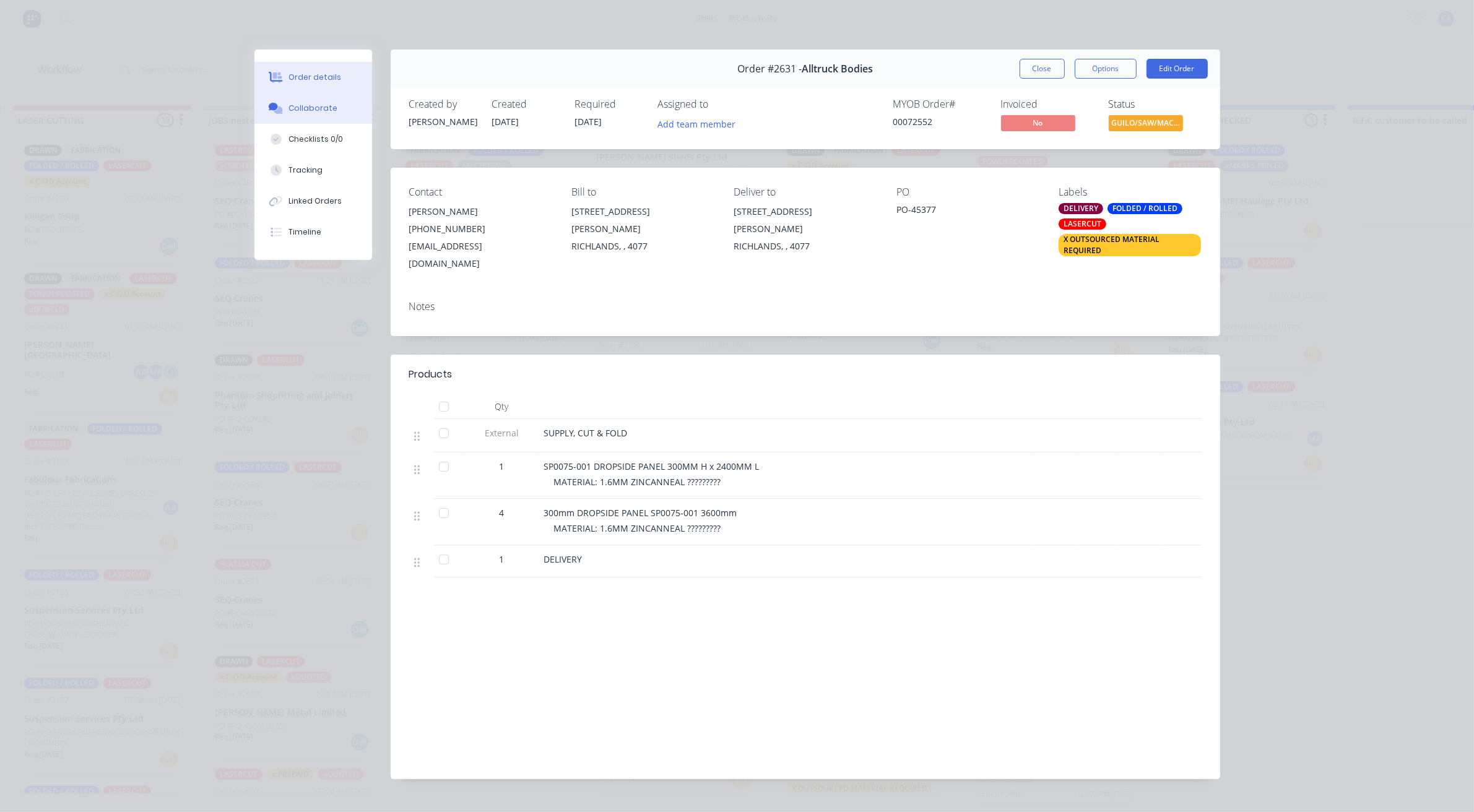
click at [300, 110] on div "Collaborate" at bounding box center [313, 108] width 49 height 11
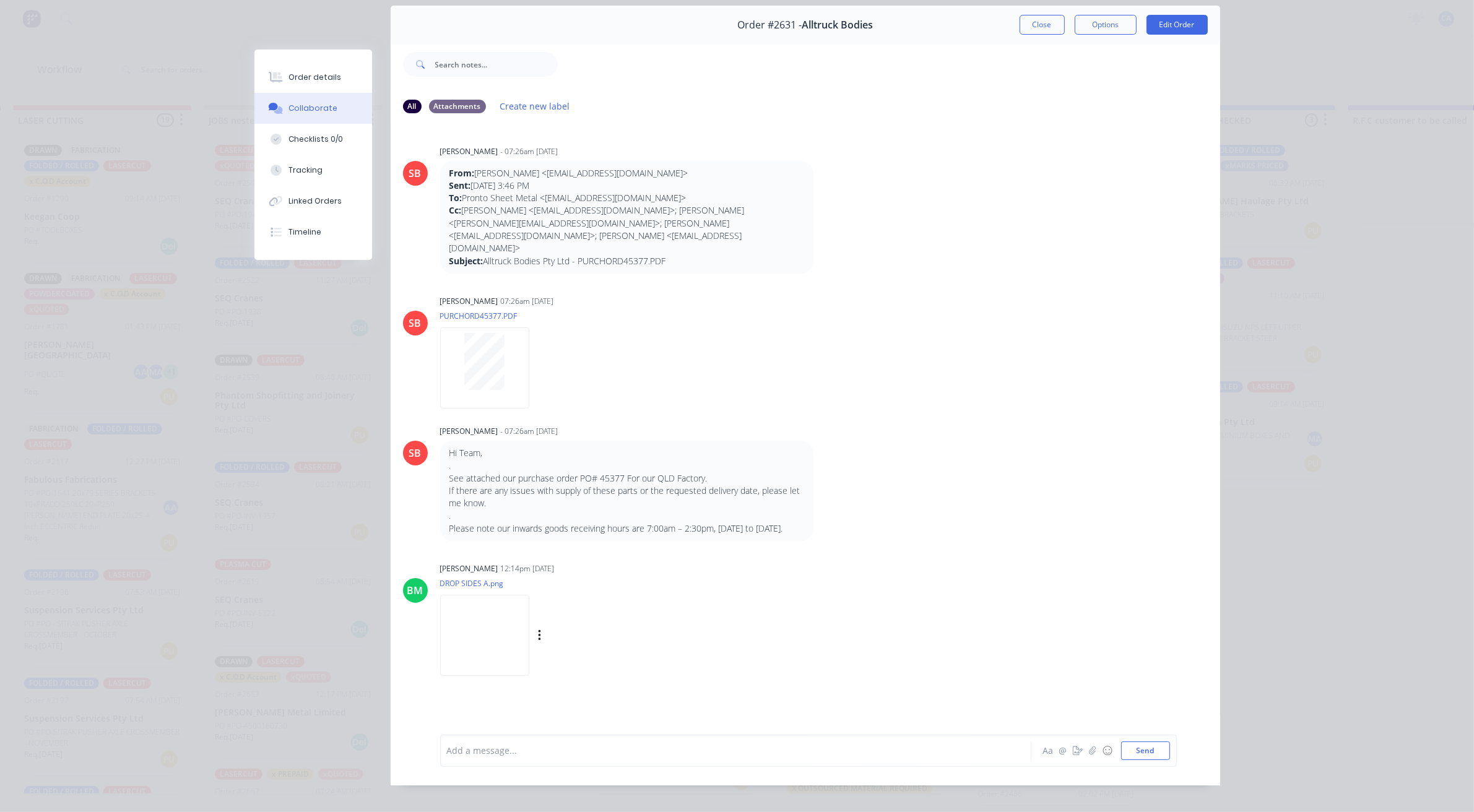
scroll to position [68, 0]
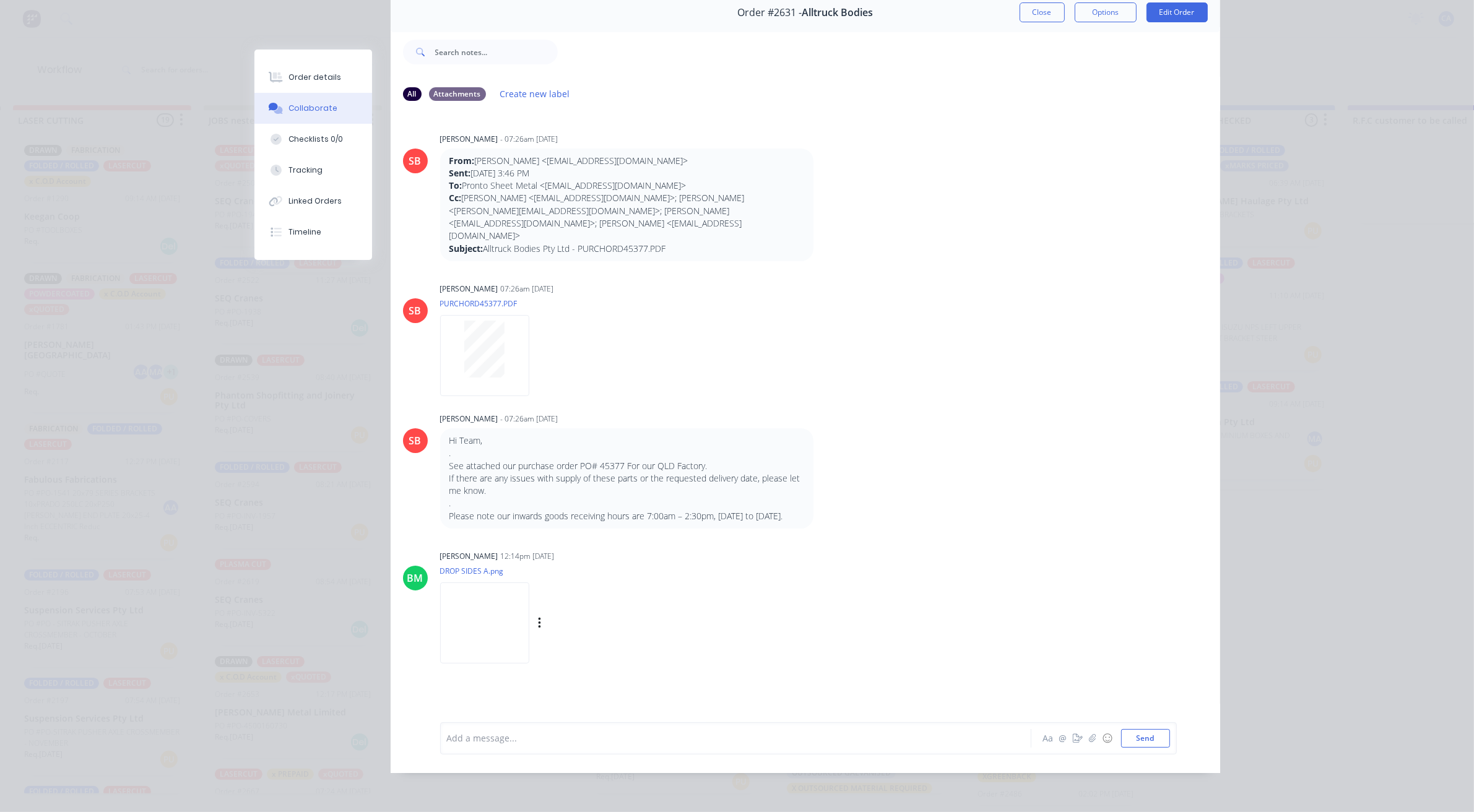
click at [495, 607] on img at bounding box center [484, 622] width 89 height 81
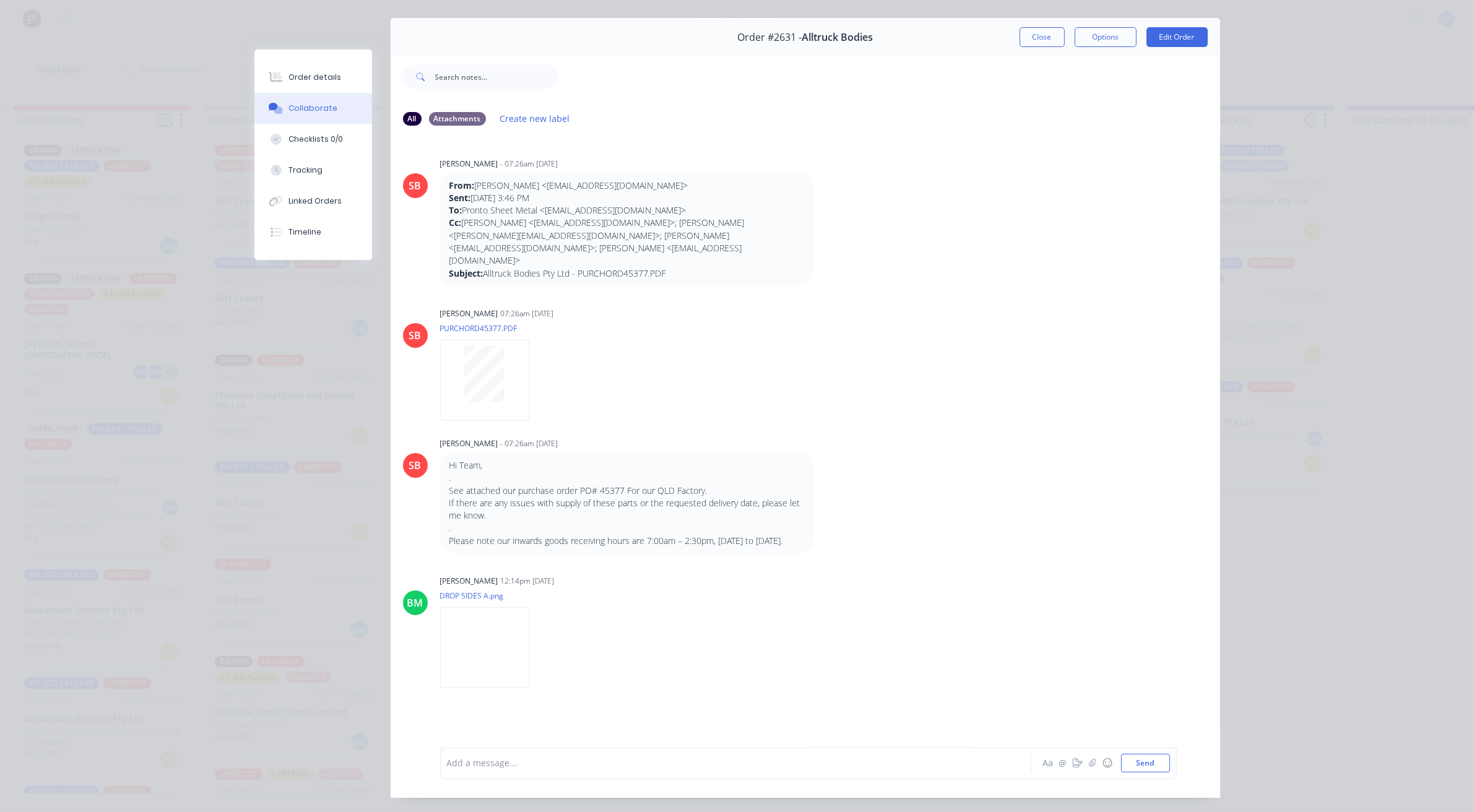
scroll to position [0, 0]
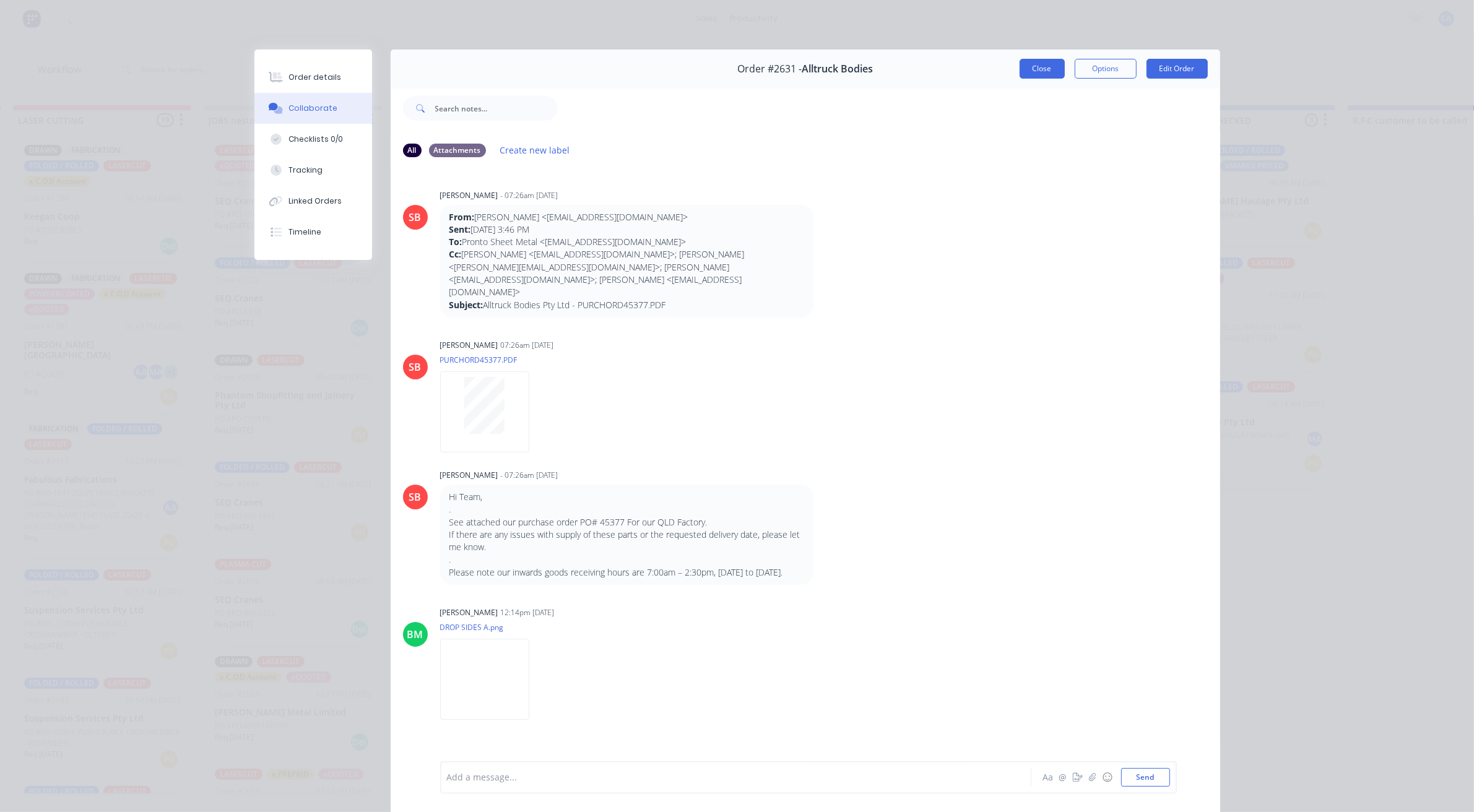
click at [1052, 74] on button "Close" at bounding box center [1042, 68] width 45 height 20
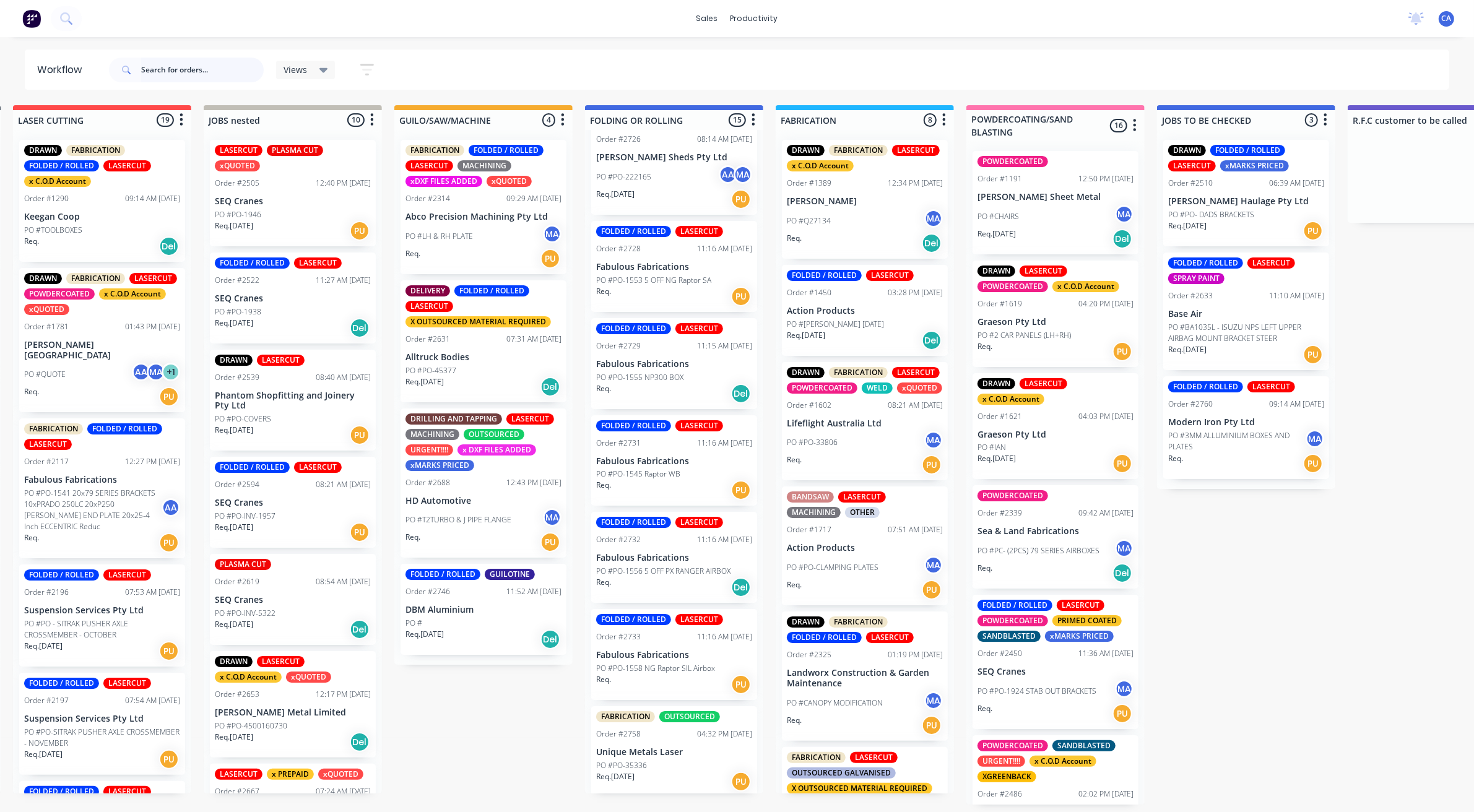
click at [158, 77] on input "text" at bounding box center [203, 70] width 123 height 25
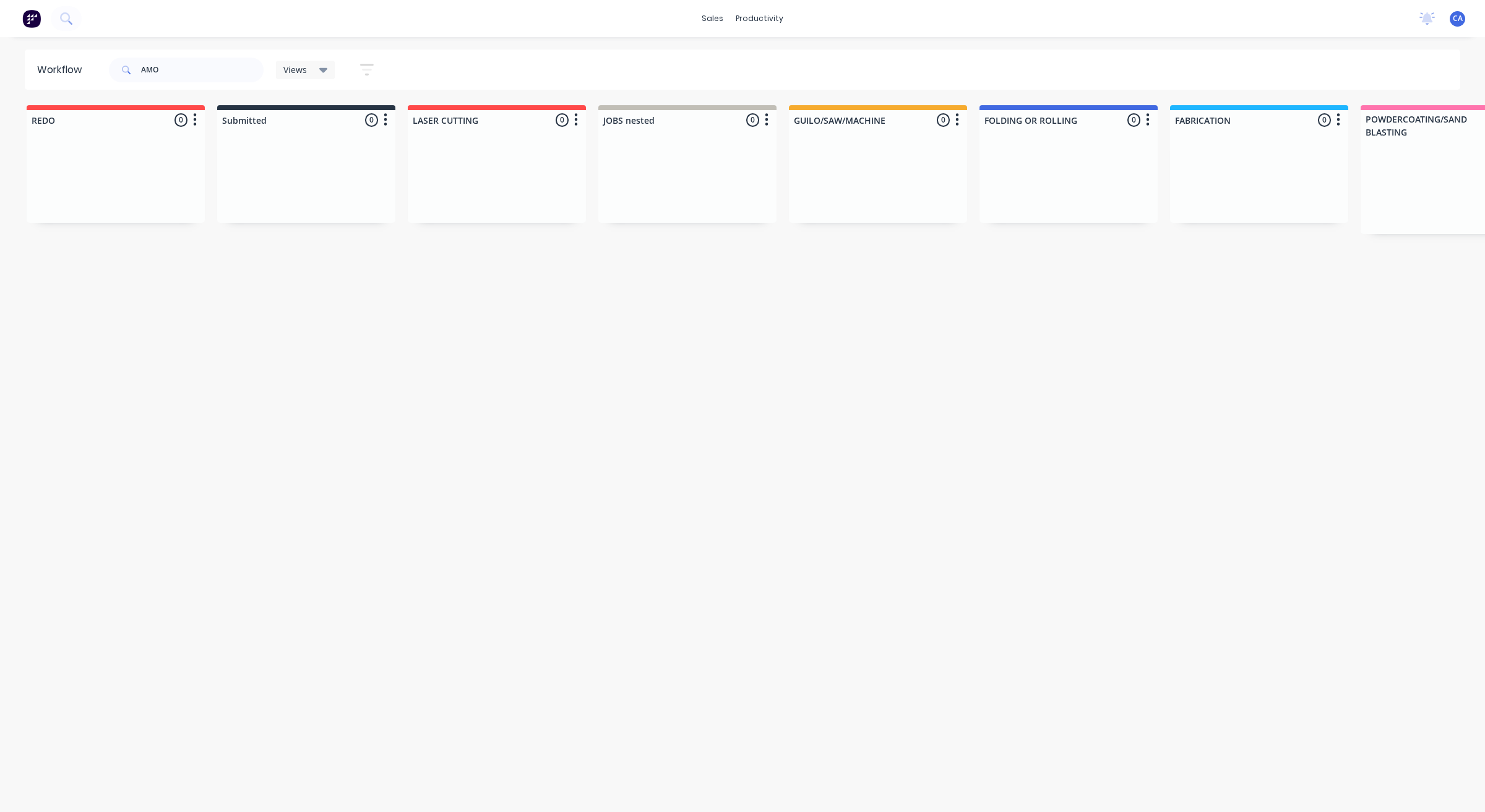
drag, startPoint x: 517, startPoint y: 453, endPoint x: 344, endPoint y: 424, distance: 175.4
click at [169, 71] on input "AMO" at bounding box center [202, 70] width 123 height 25
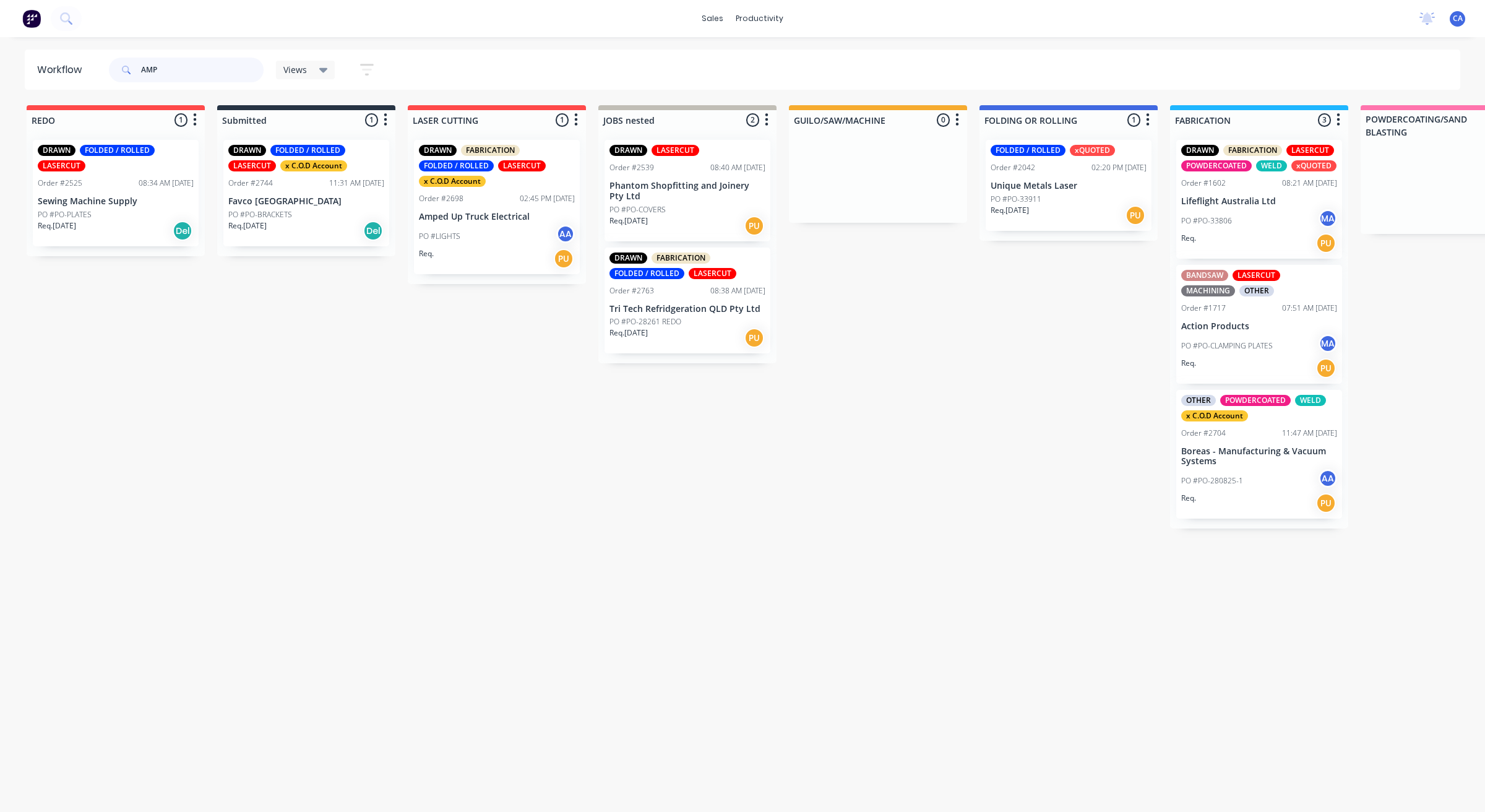
type input "AMP"
click at [489, 255] on div "Req. PU" at bounding box center [496, 258] width 156 height 21
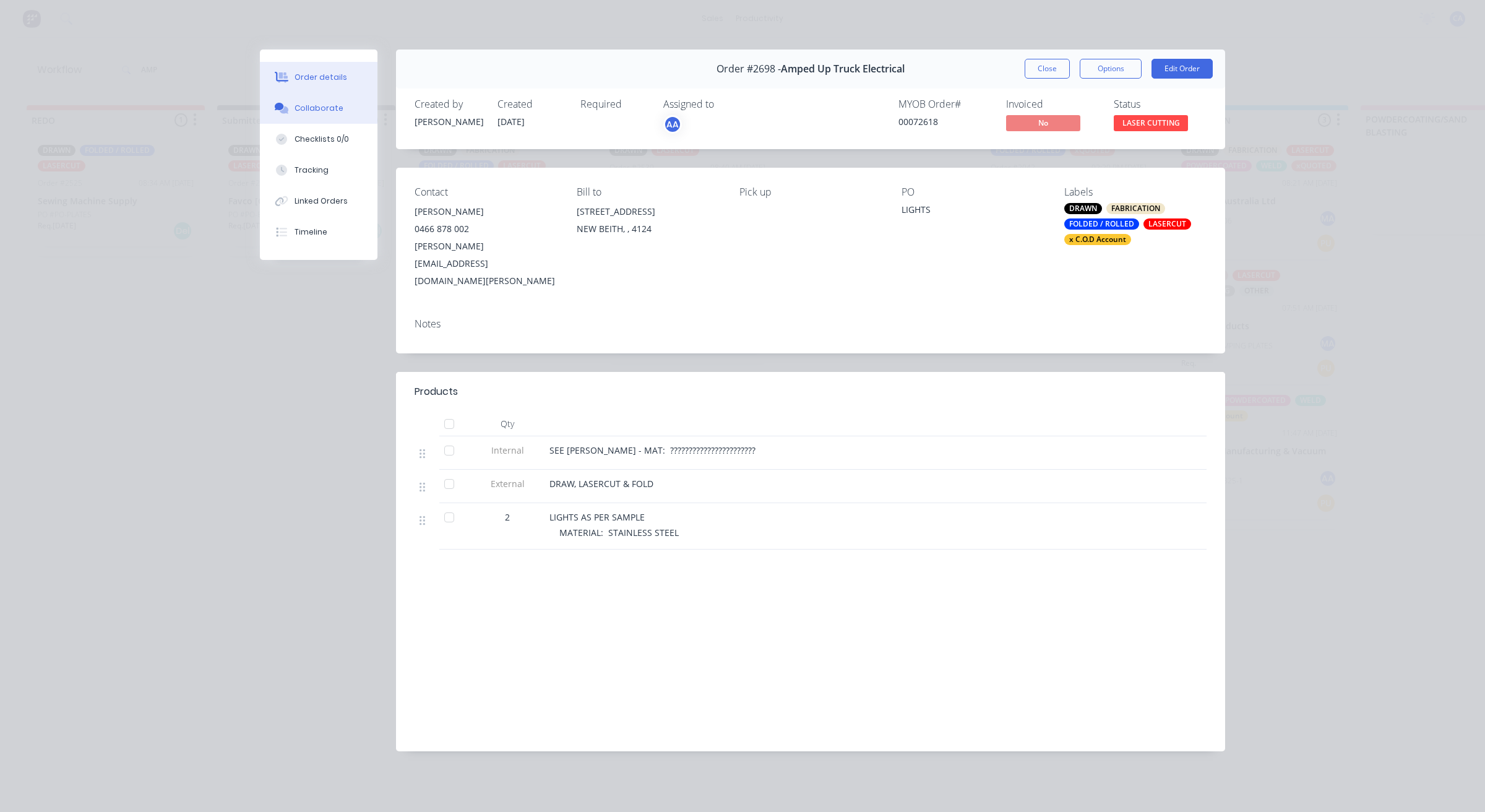
click at [340, 100] on button "Collaborate" at bounding box center [318, 108] width 117 height 31
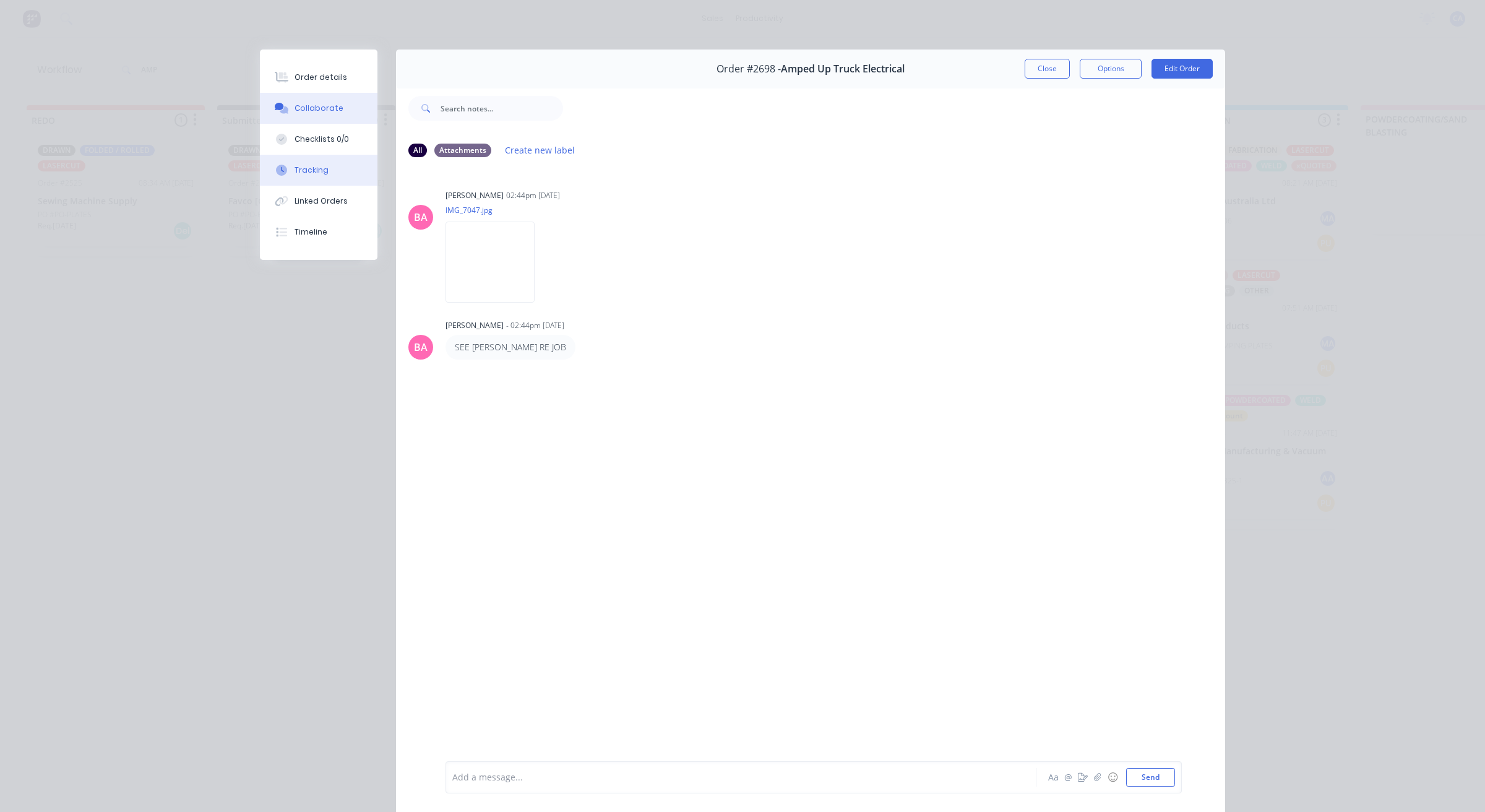
click at [326, 159] on button "Tracking" at bounding box center [318, 170] width 117 height 31
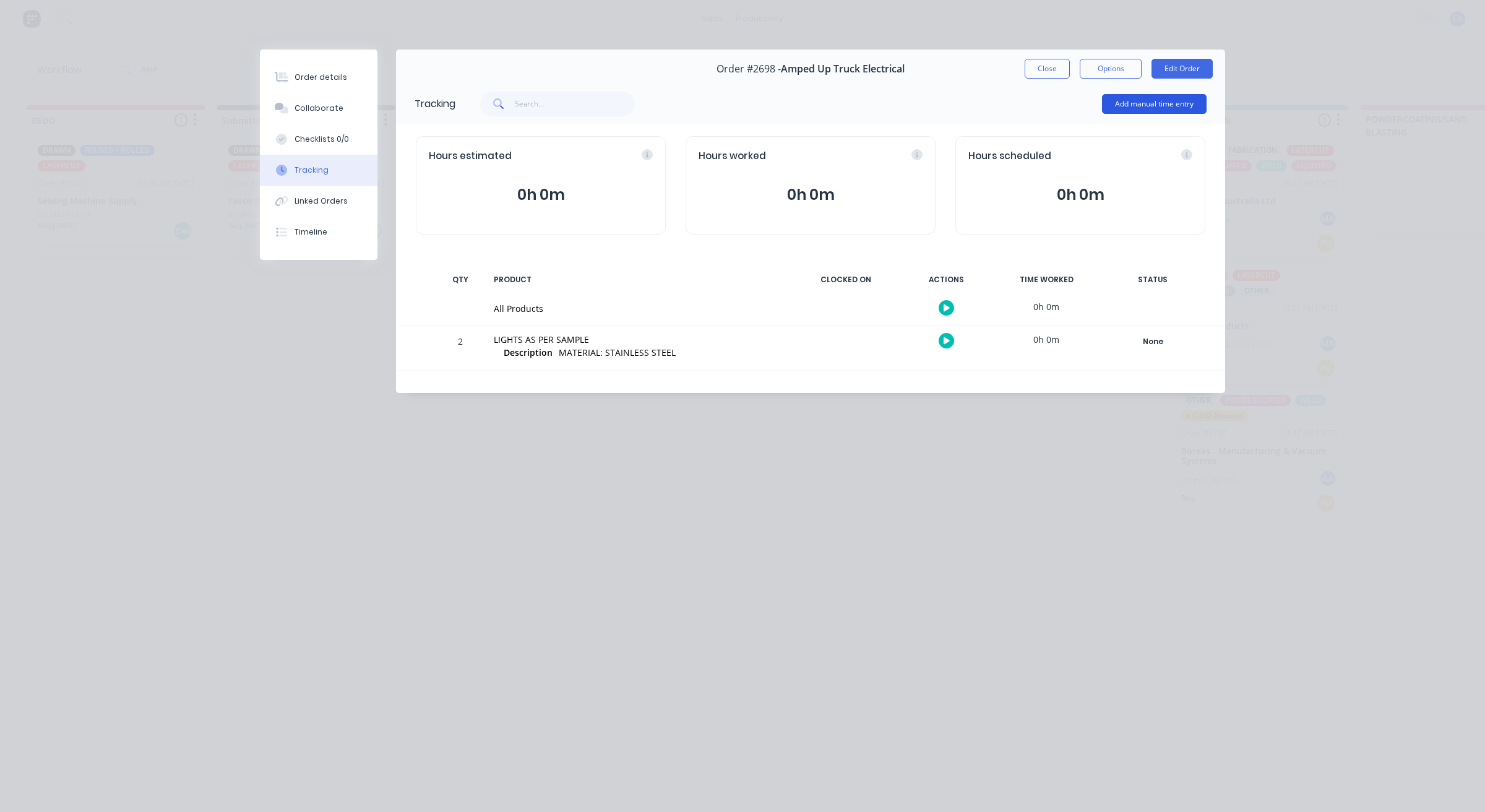
click at [1142, 100] on button "Add manual time entry" at bounding box center [1154, 104] width 104 height 20
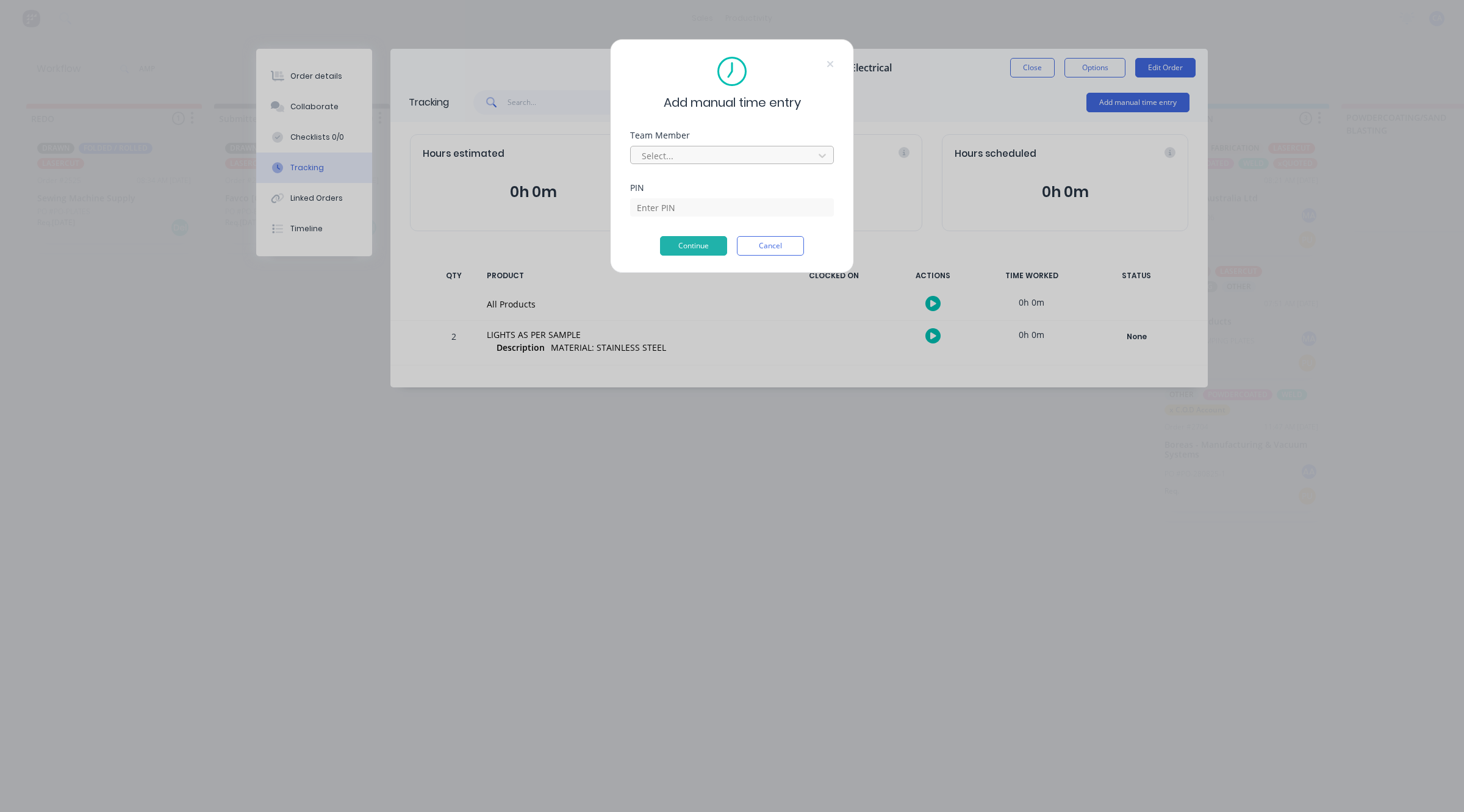
click at [722, 150] on div at bounding box center [724, 156] width 167 height 15
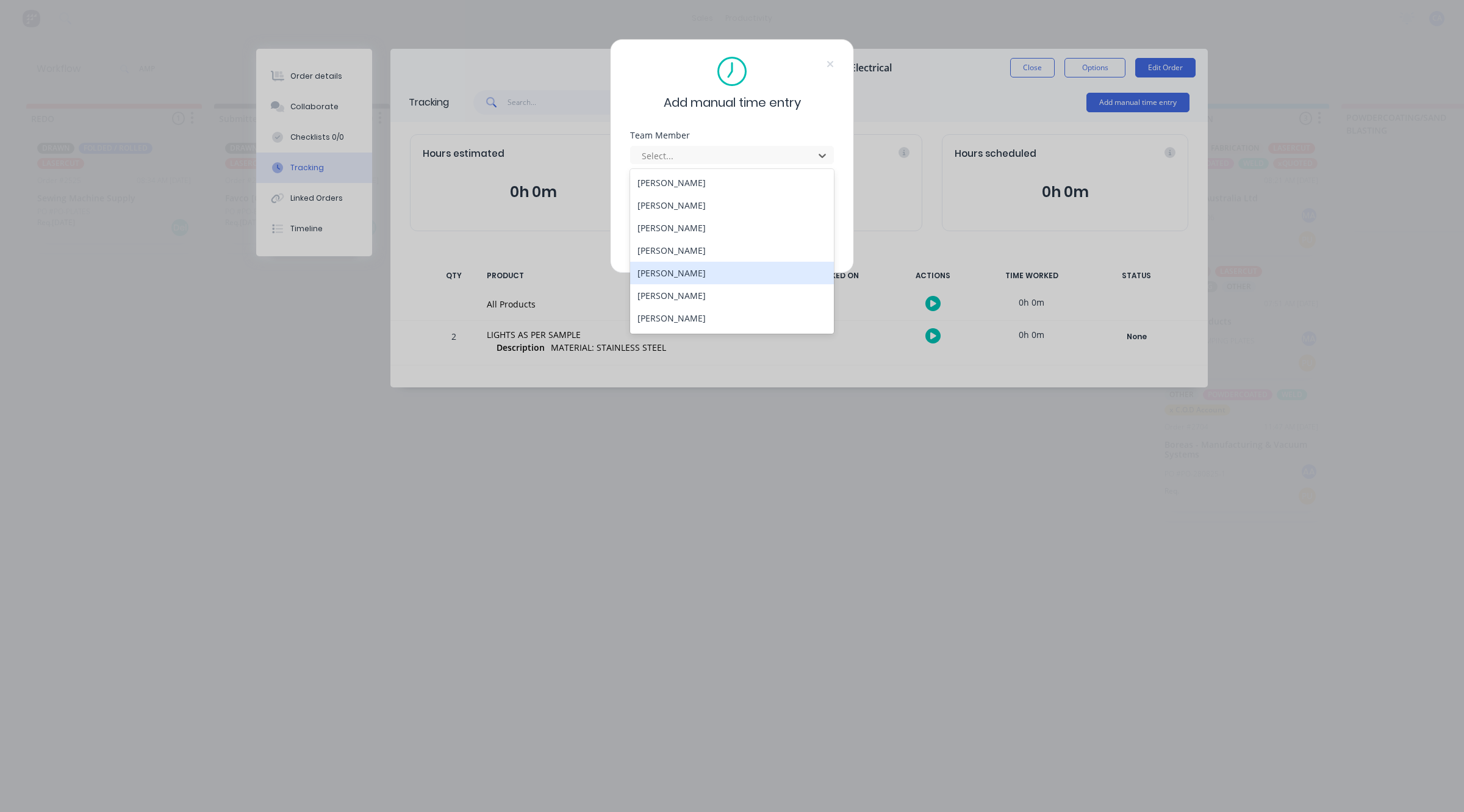
click at [678, 281] on div "[PERSON_NAME]" at bounding box center [732, 273] width 204 height 23
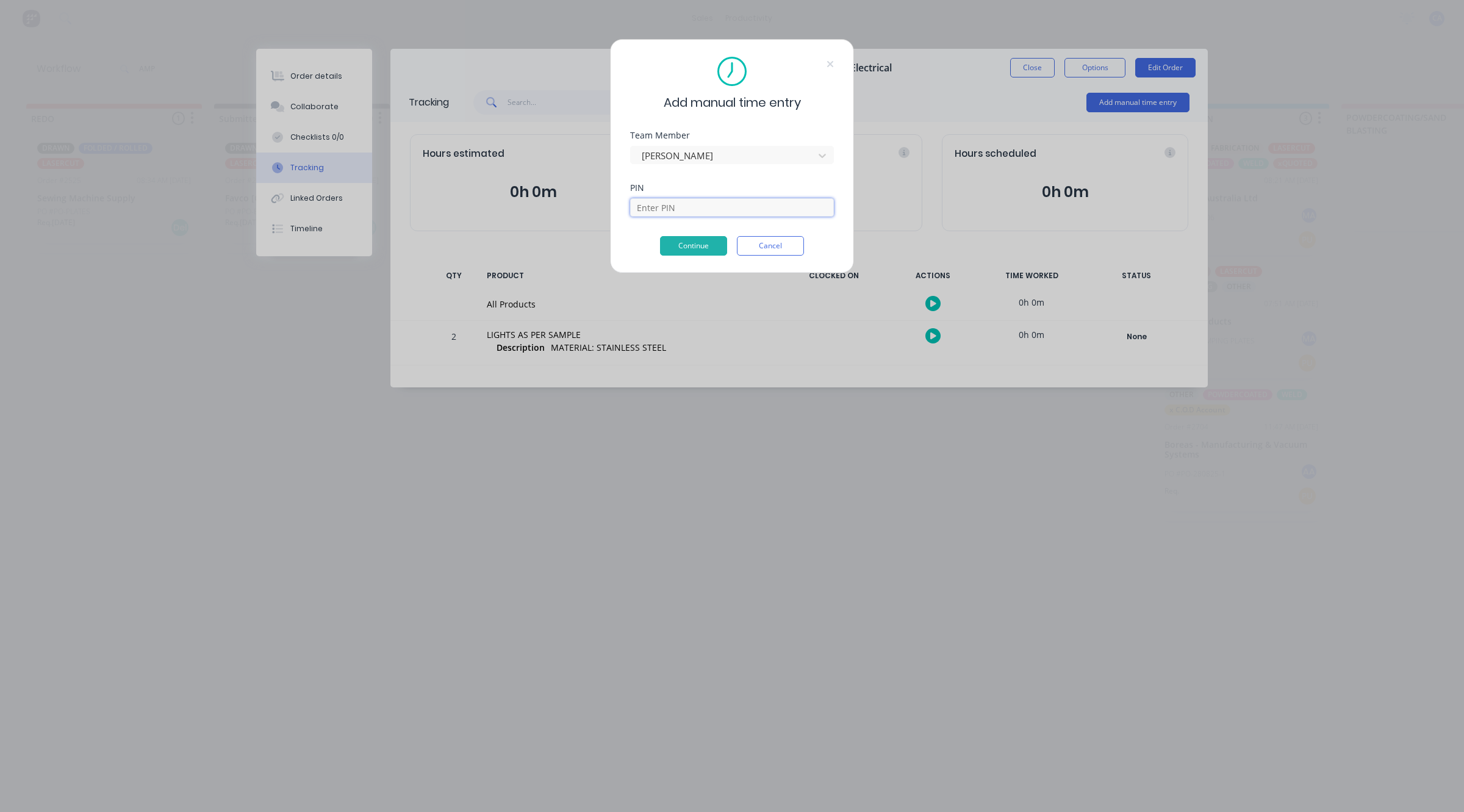
drag, startPoint x: 680, startPoint y: 211, endPoint x: 682, endPoint y: 217, distance: 6.3
click at [680, 211] on input at bounding box center [732, 207] width 204 height 18
type input "3699"
click at [700, 245] on button "Continue" at bounding box center [694, 245] width 67 height 19
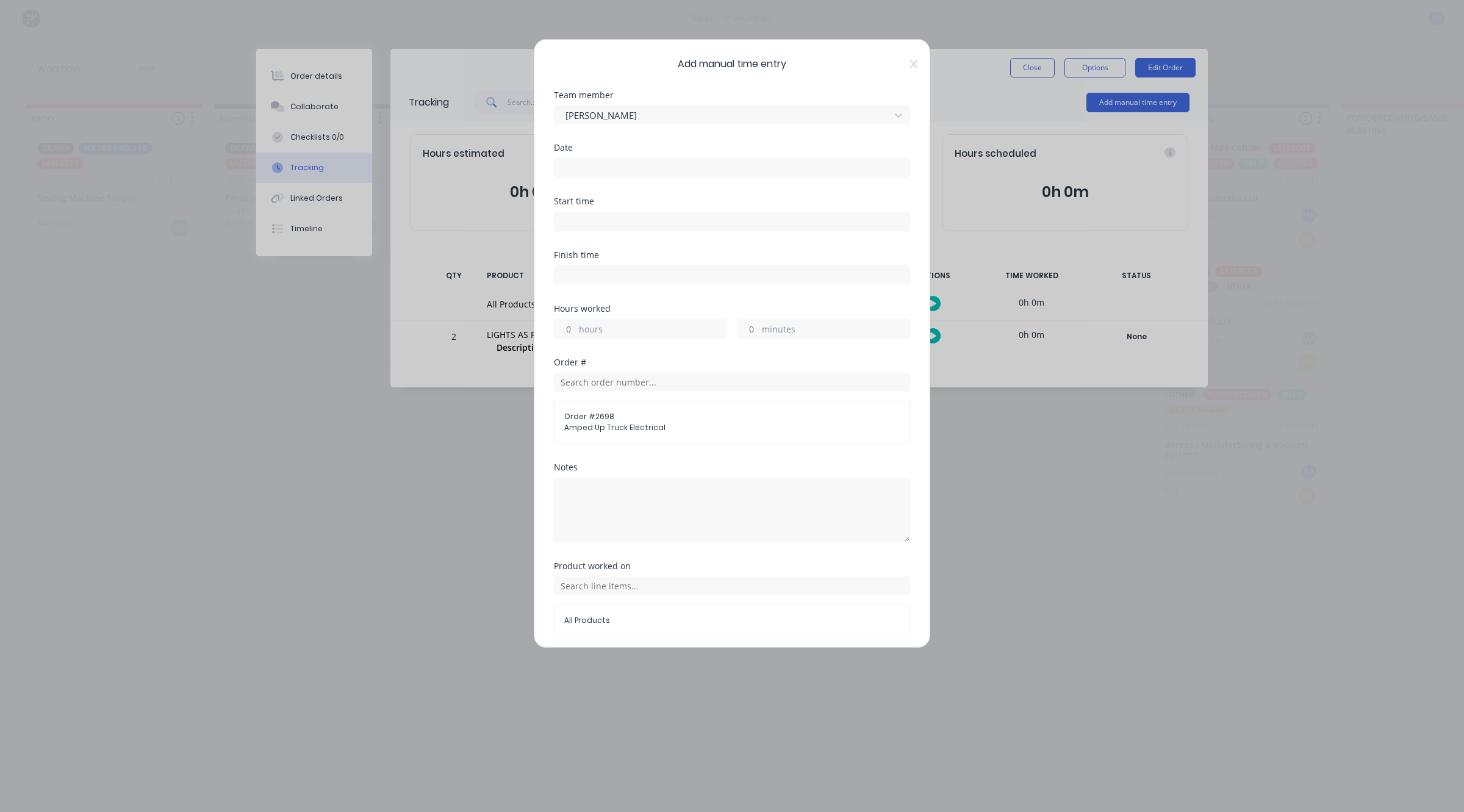
click at [597, 167] on input at bounding box center [732, 167] width 355 height 18
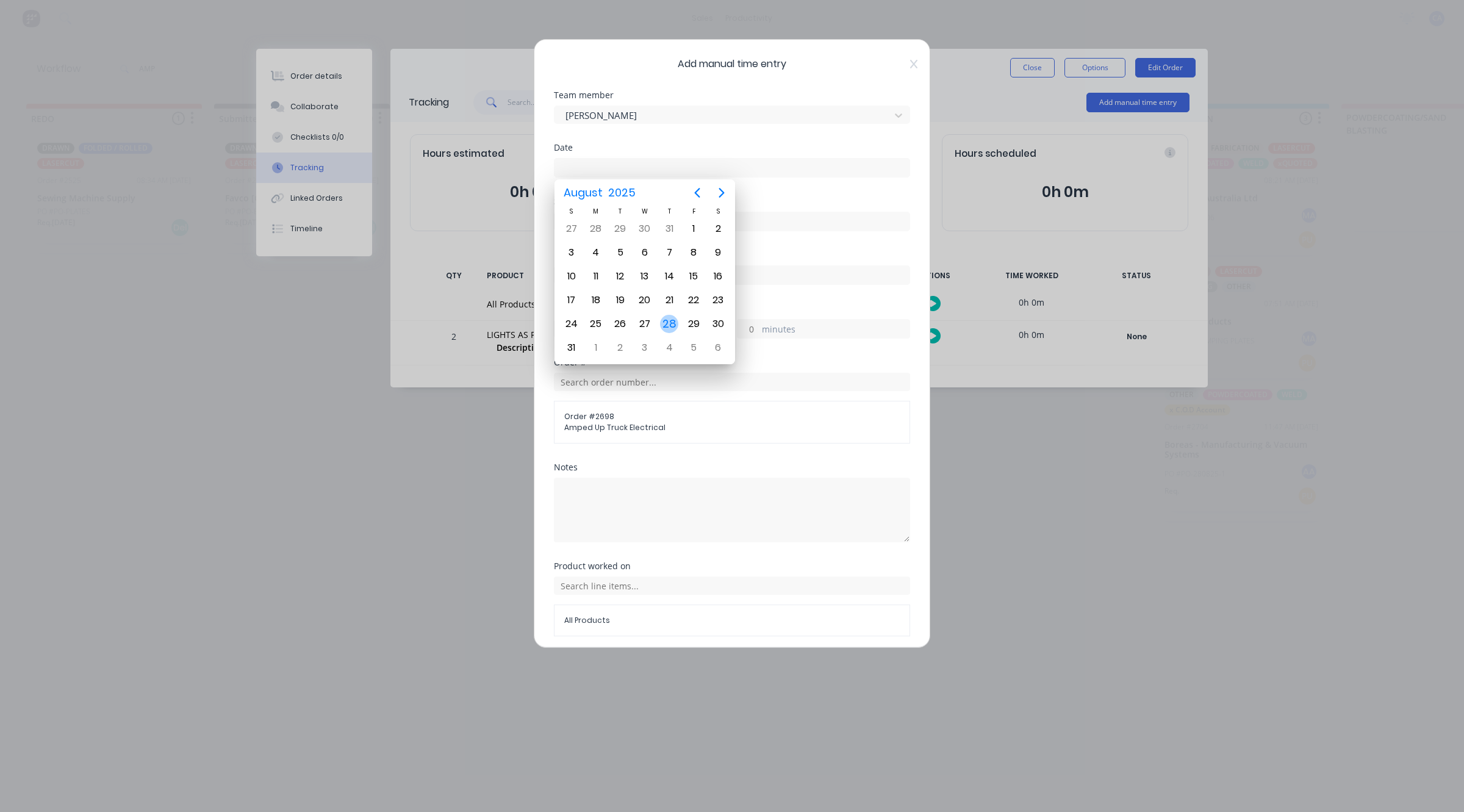
click at [669, 315] on div "28" at bounding box center [669, 323] width 18 height 18
type input "[DATE]"
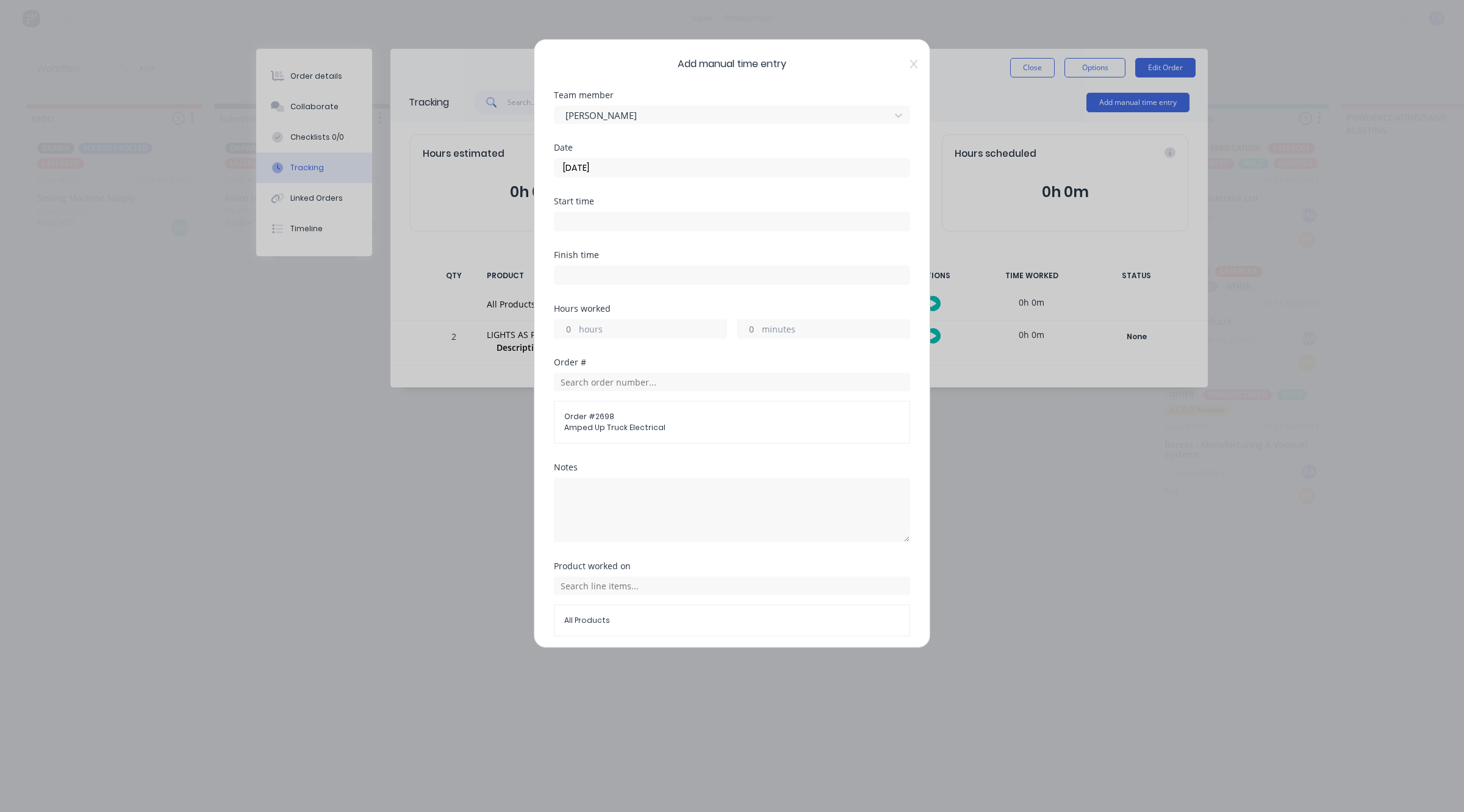
click at [738, 325] on input "minutes" at bounding box center [748, 329] width 22 height 18
type input "20"
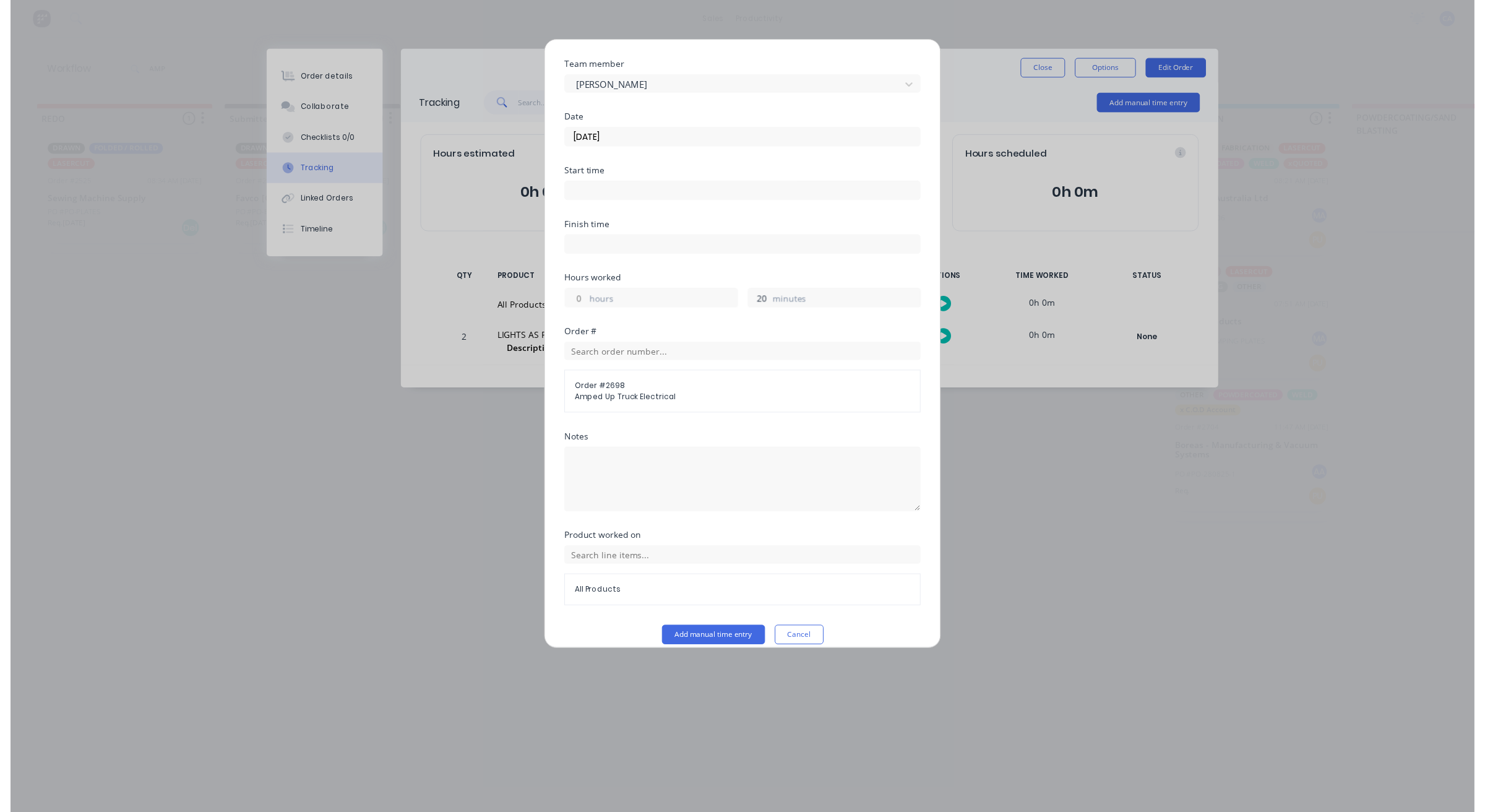
scroll to position [48, 0]
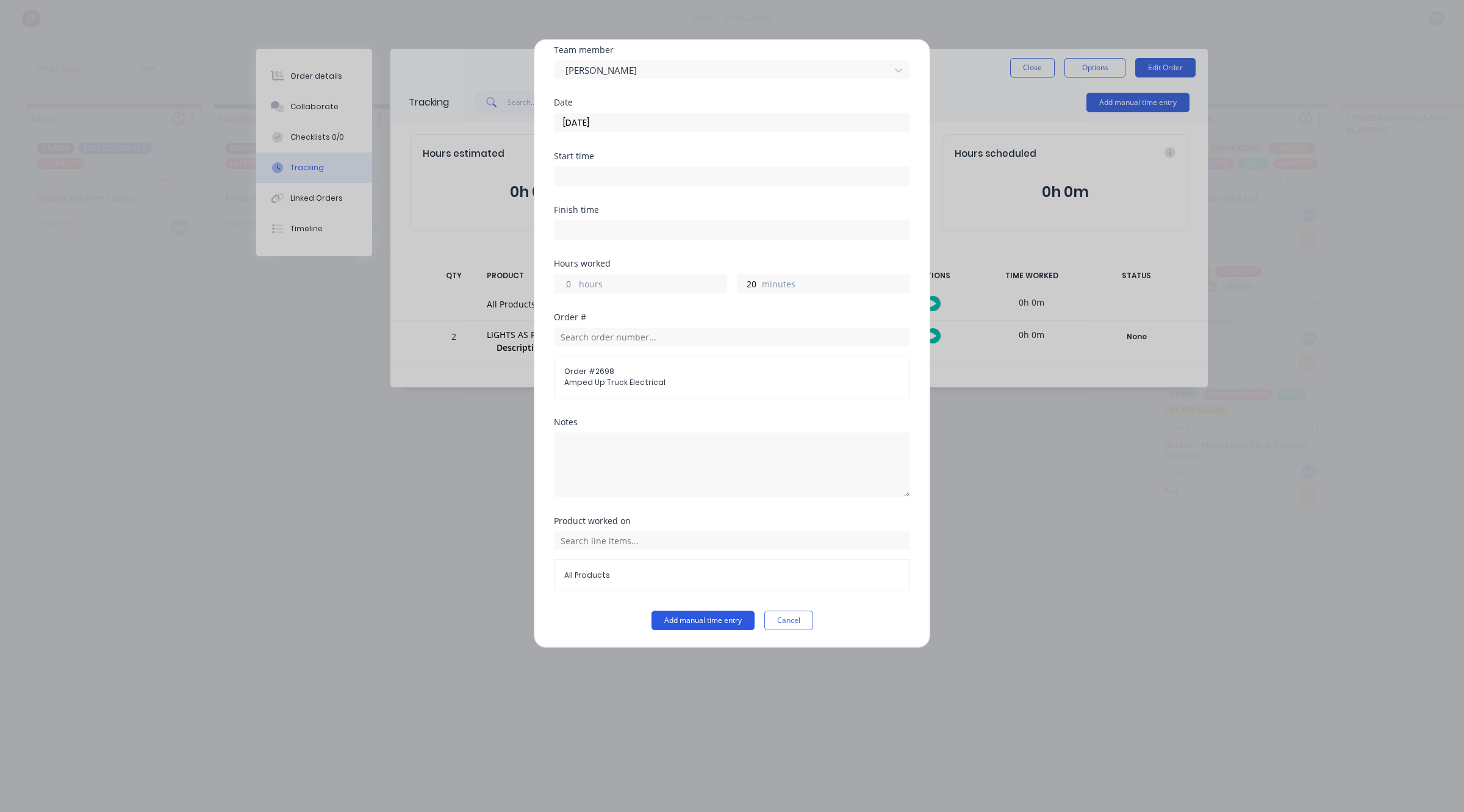
click at [706, 615] on button "Add manual time entry" at bounding box center [702, 620] width 103 height 19
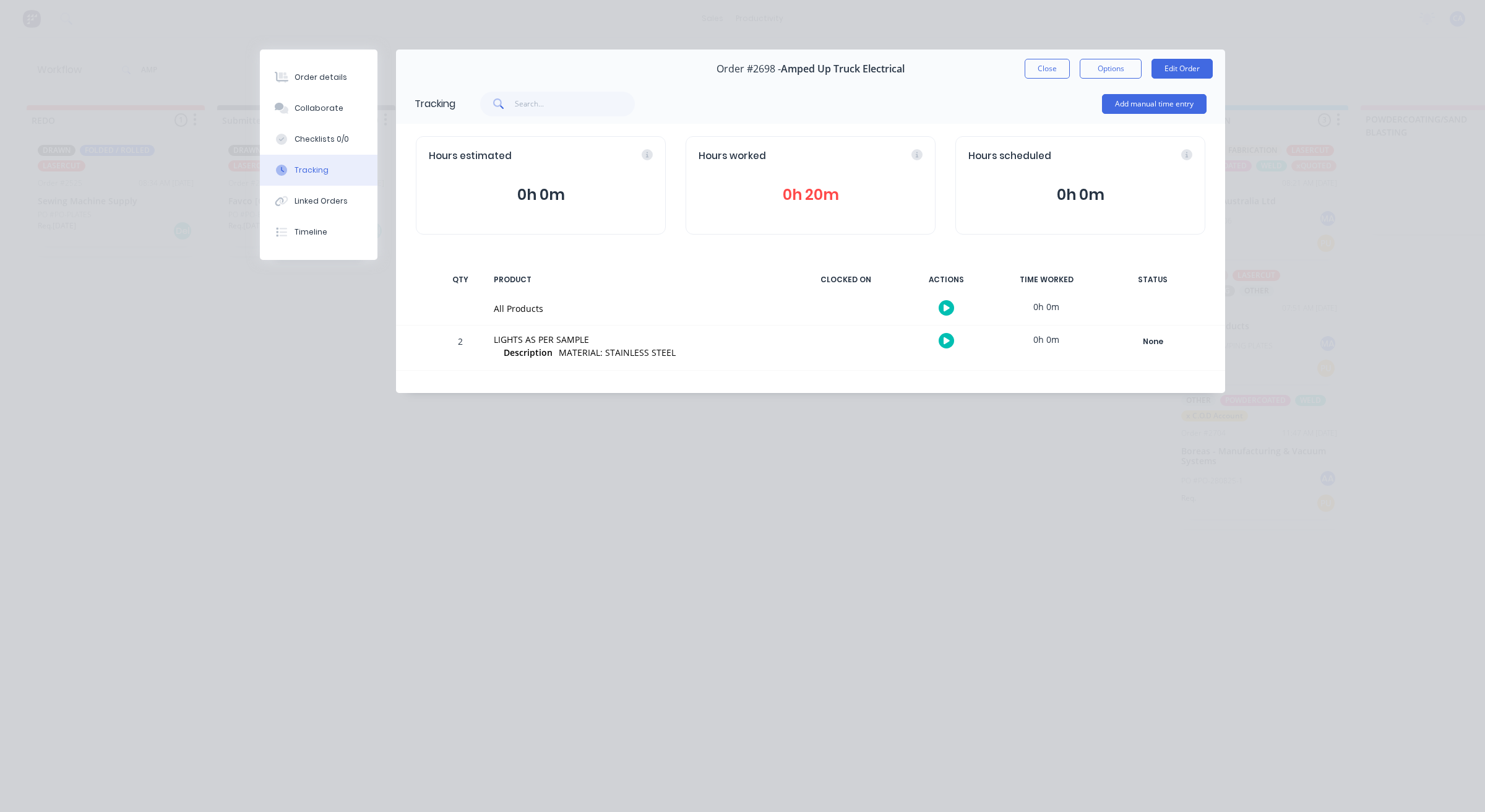
click at [1052, 67] on button "Close" at bounding box center [1047, 68] width 45 height 20
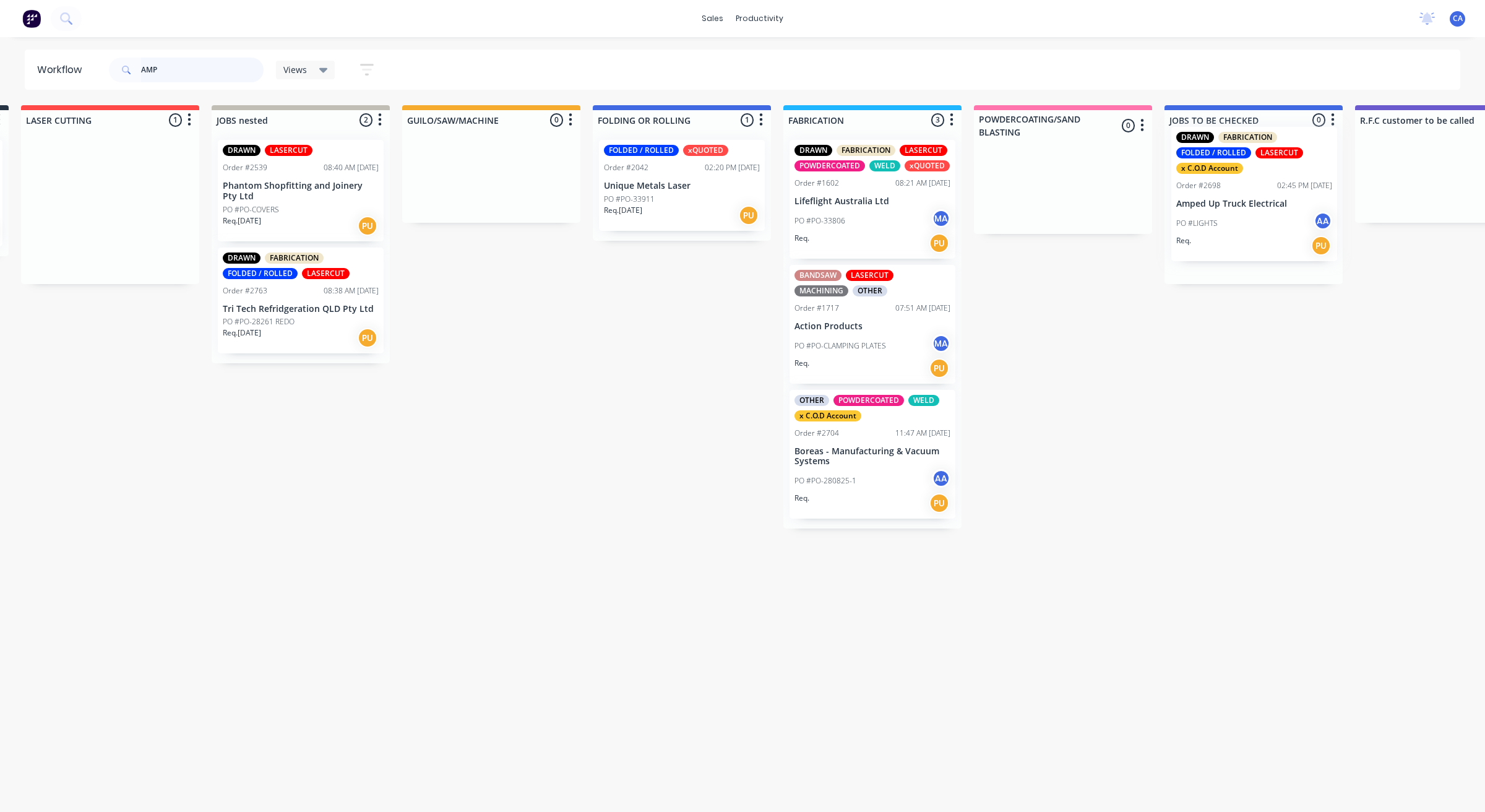
drag, startPoint x: 460, startPoint y: 239, endPoint x: 1208, endPoint y: 213, distance: 748.5
click at [1217, 217] on div "REDO 1 Sort By Created date Required date Order number Customer name Most recen…" at bounding box center [1353, 316] width 3500 height 423
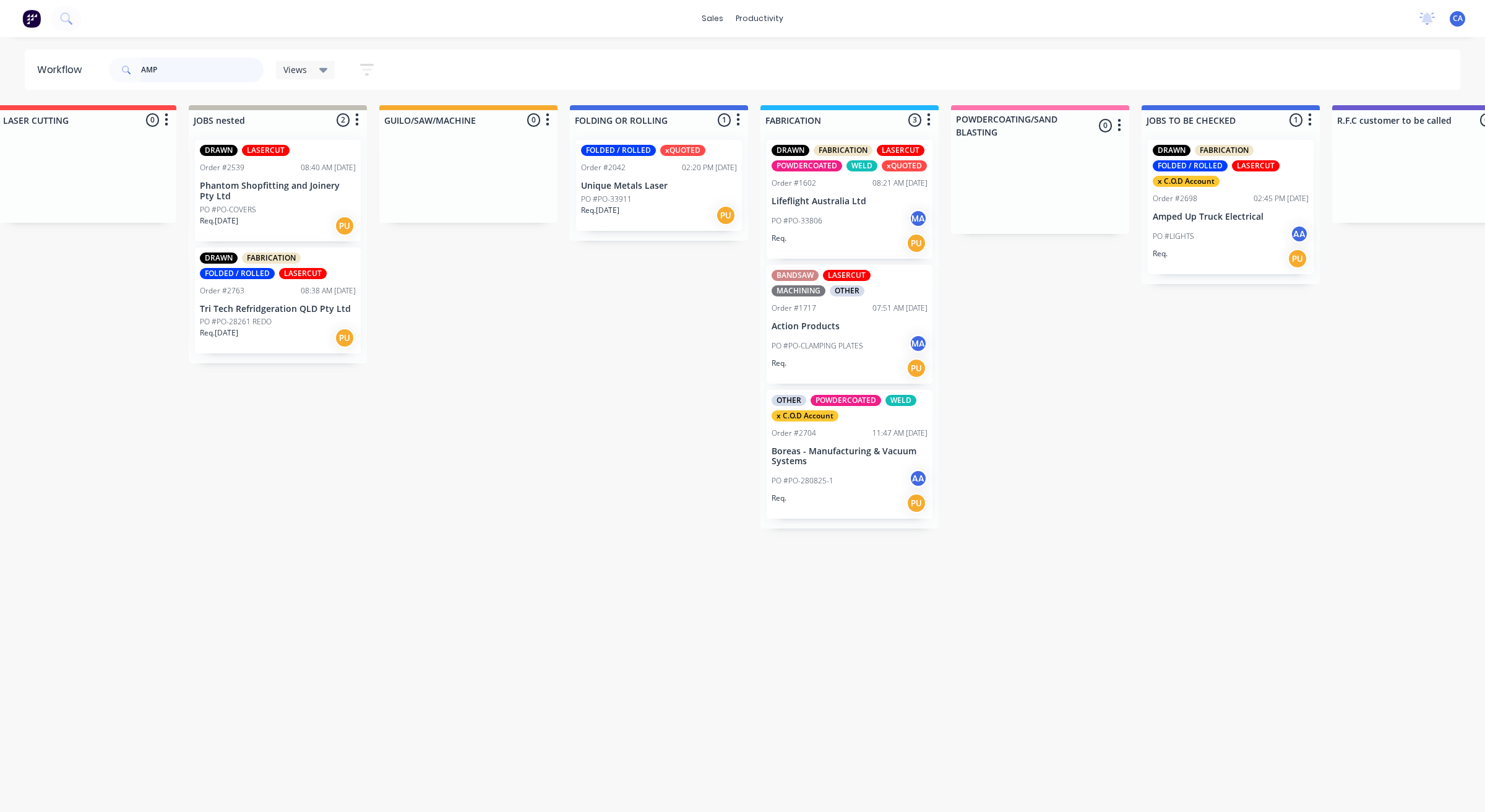
drag, startPoint x: 183, startPoint y: 69, endPoint x: 29, endPoint y: 70, distance: 154.0
click at [65, 88] on header "Workflow AMP Views Save new view None (Default) edit Show/Hide statuses Show li…" at bounding box center [742, 70] width 1437 height 40
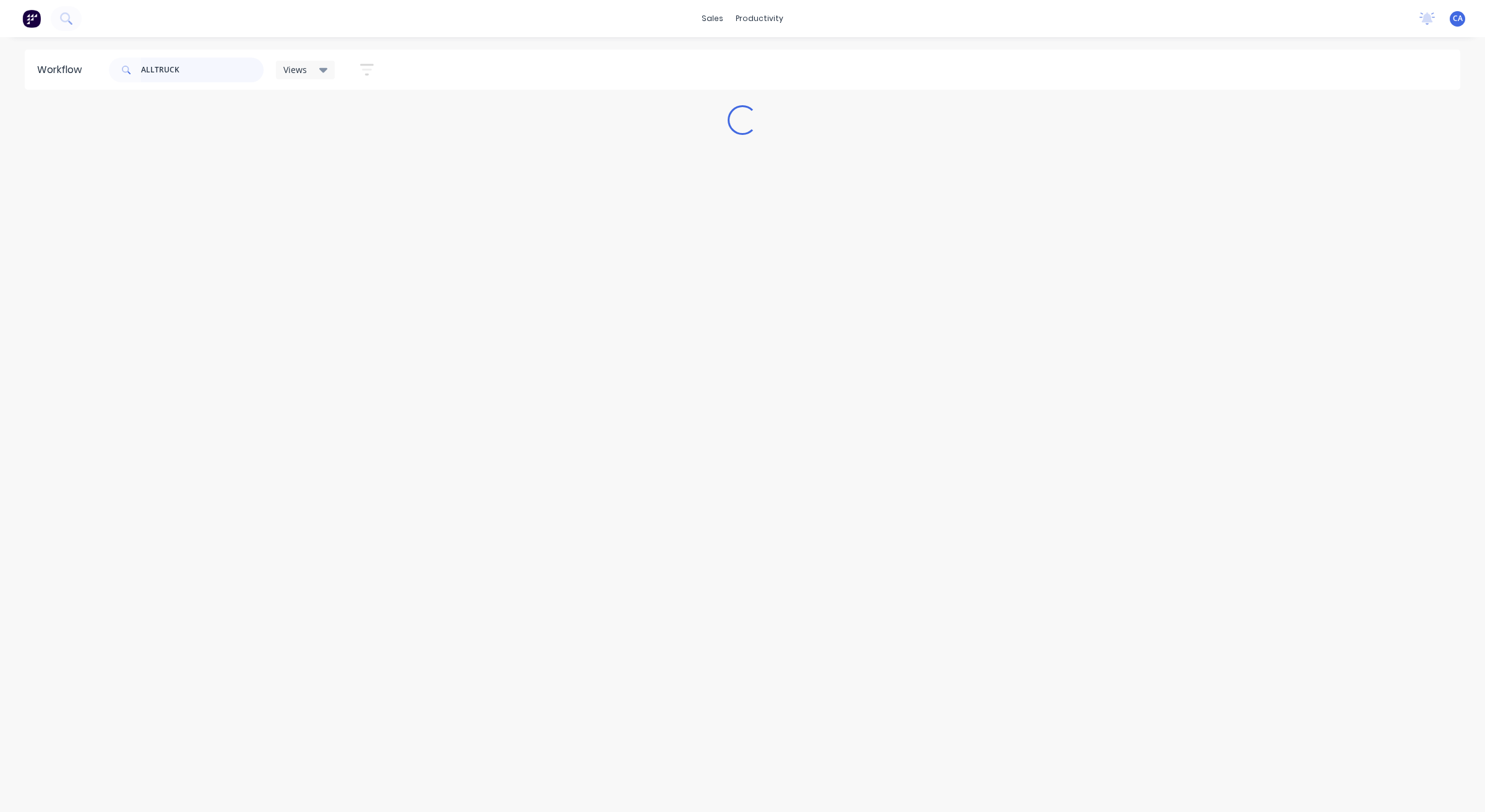
scroll to position [0, 0]
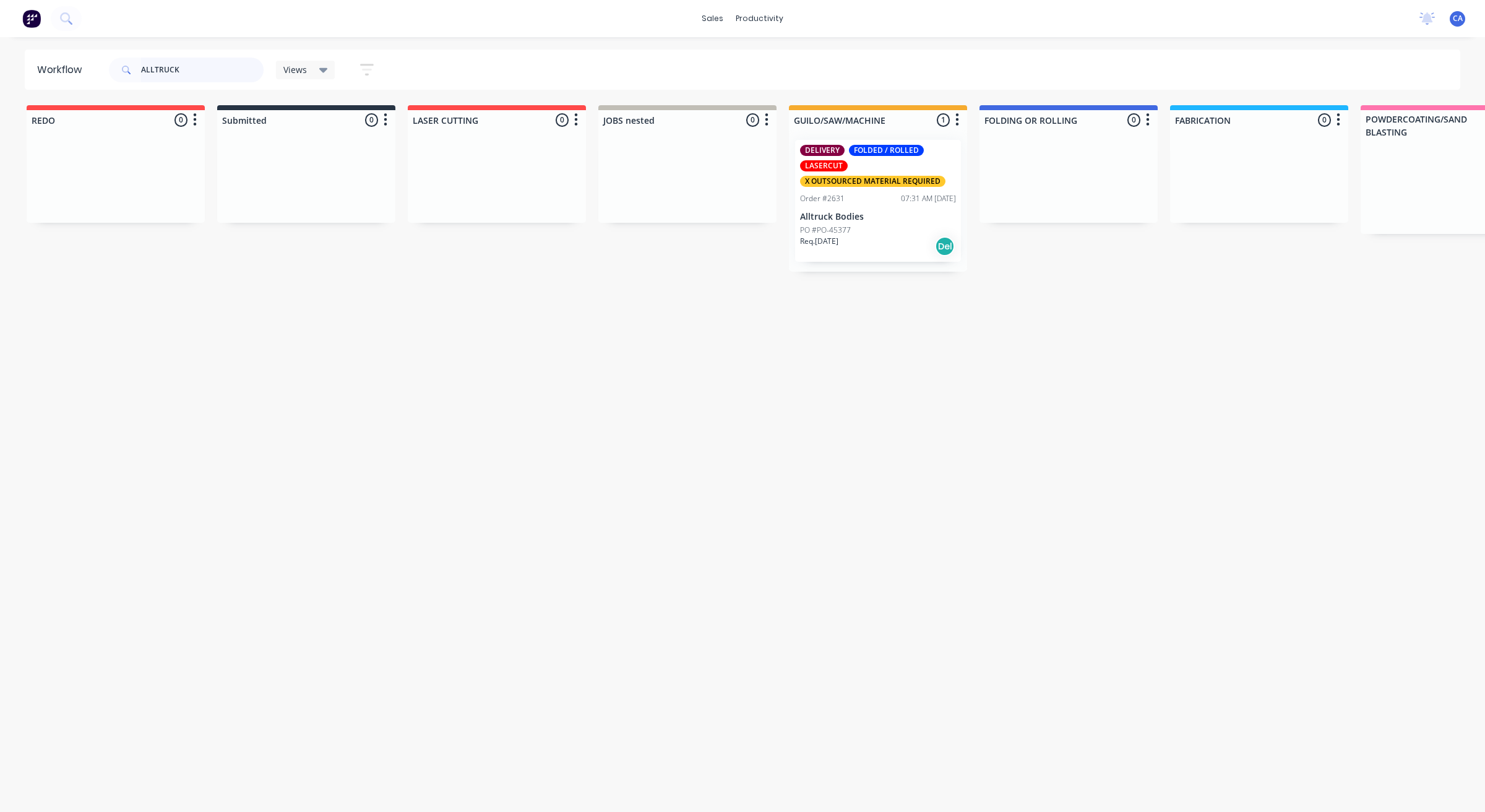
type input "ALLTRUCK"
click at [841, 202] on div "Order #2631" at bounding box center [822, 198] width 44 height 11
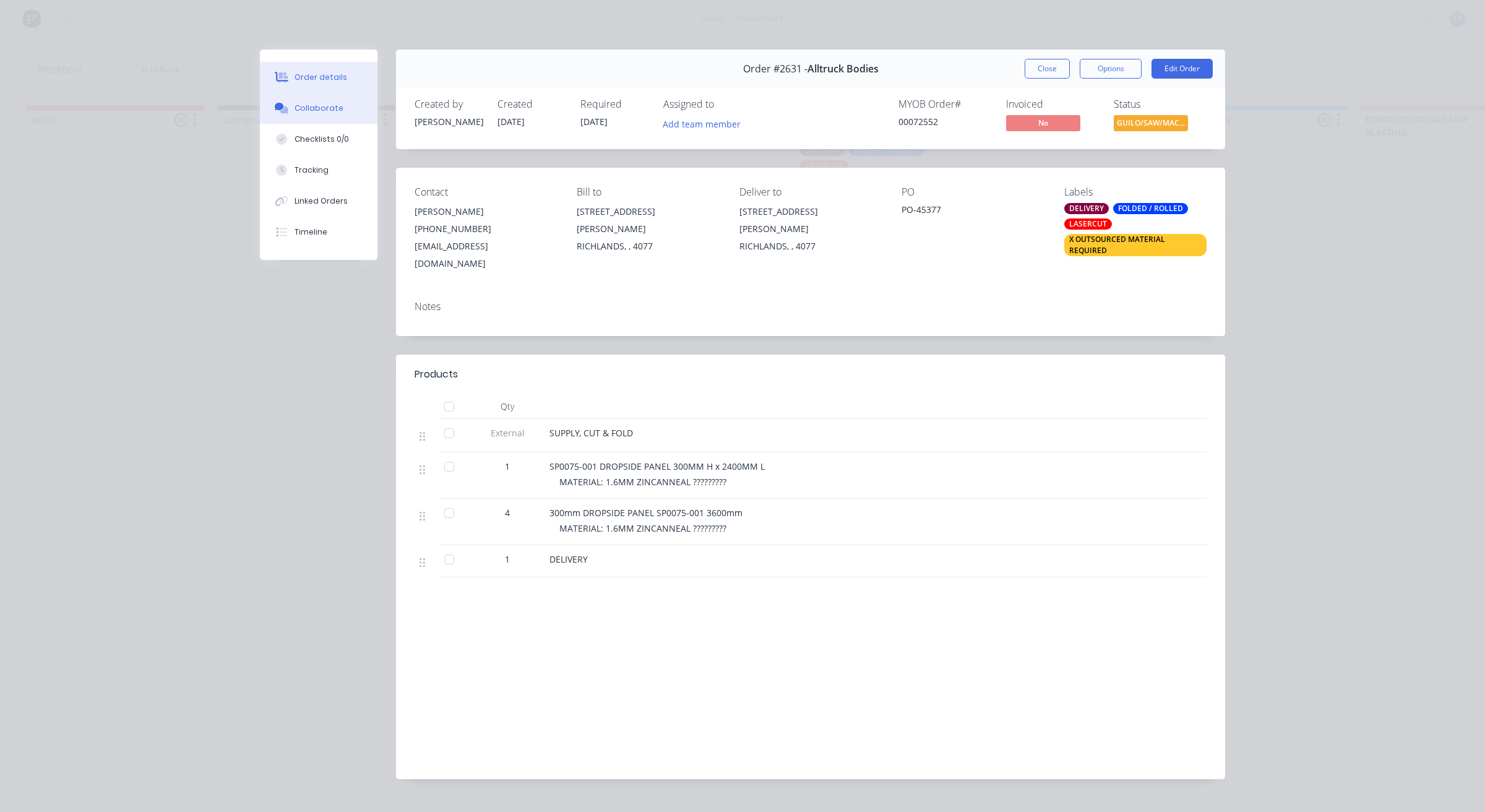
click at [335, 108] on button "Collaborate" at bounding box center [318, 108] width 117 height 31
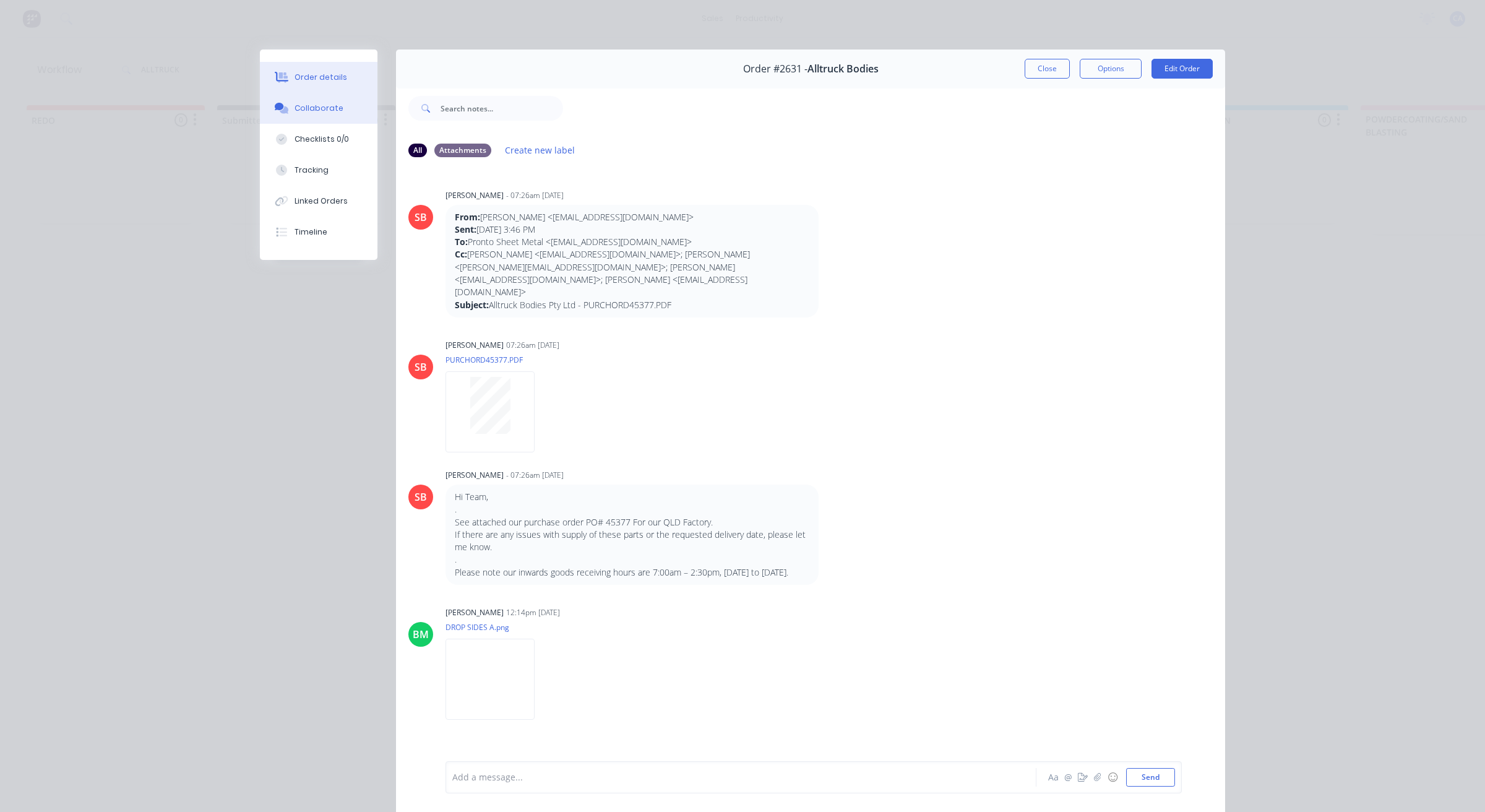
click at [340, 82] on button "Order details" at bounding box center [318, 77] width 117 height 31
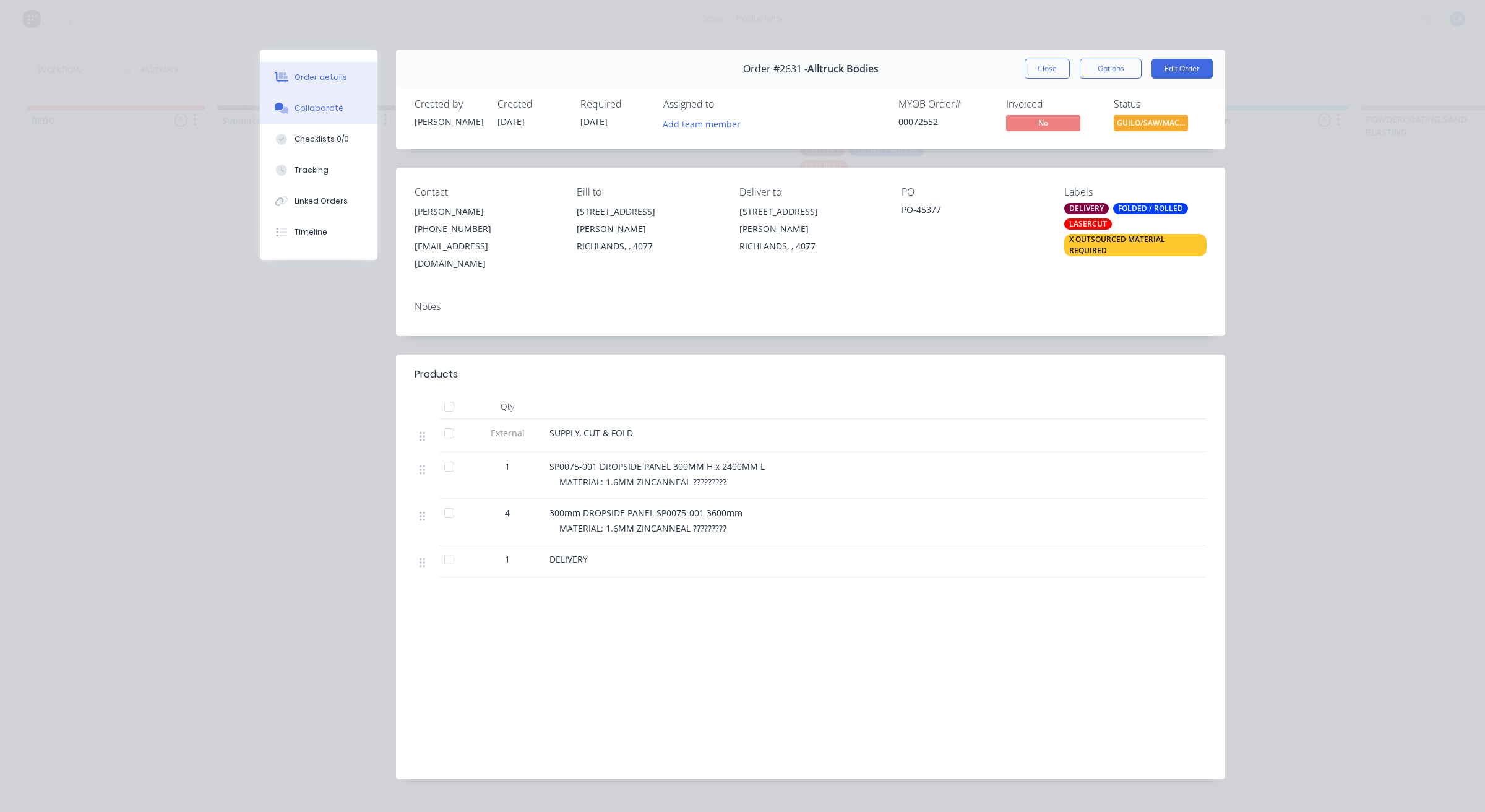
click at [327, 104] on div "Collaborate" at bounding box center [319, 108] width 49 height 11
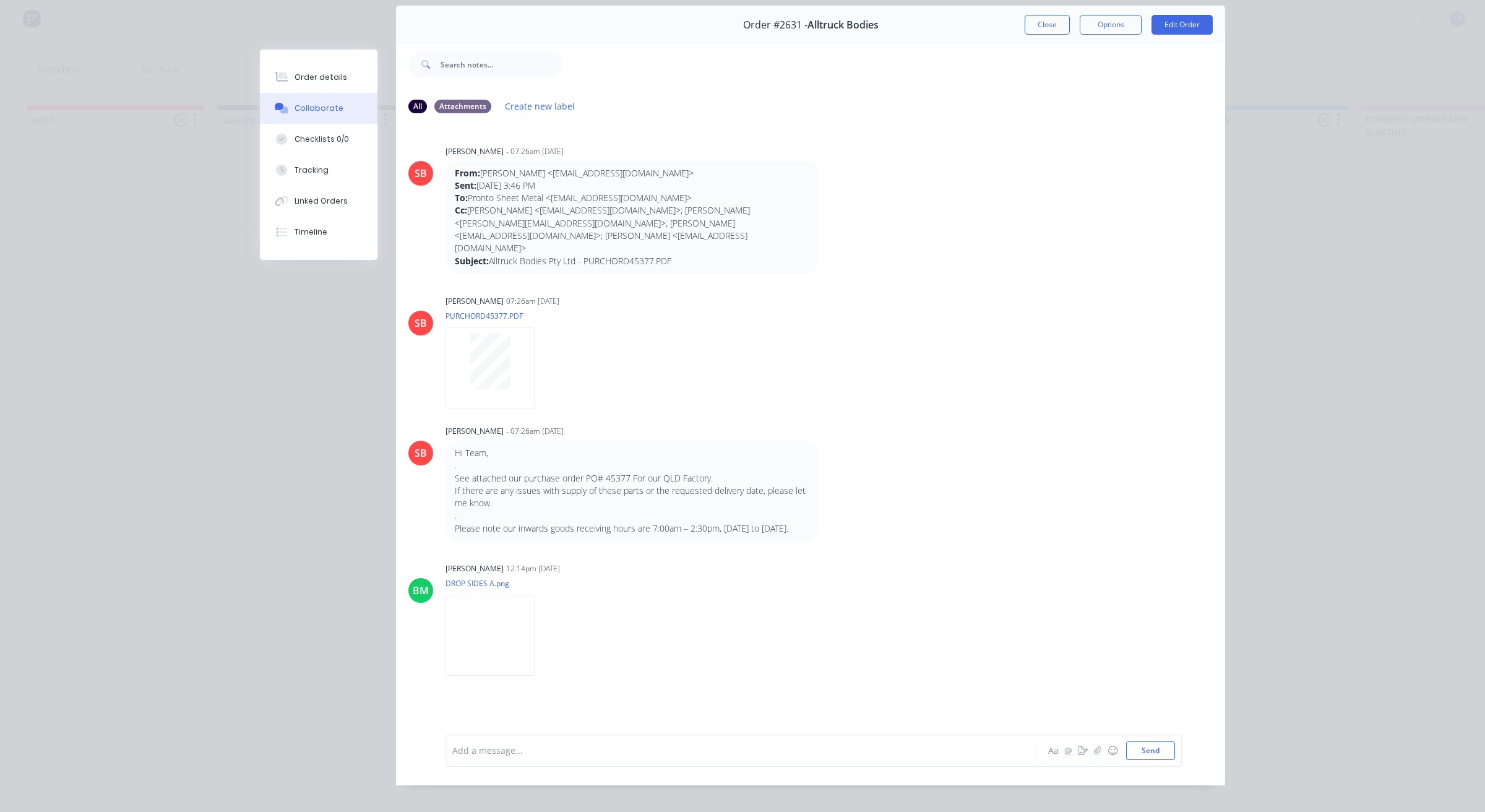
scroll to position [68, 0]
